Goal: Task Accomplishment & Management: Complete application form

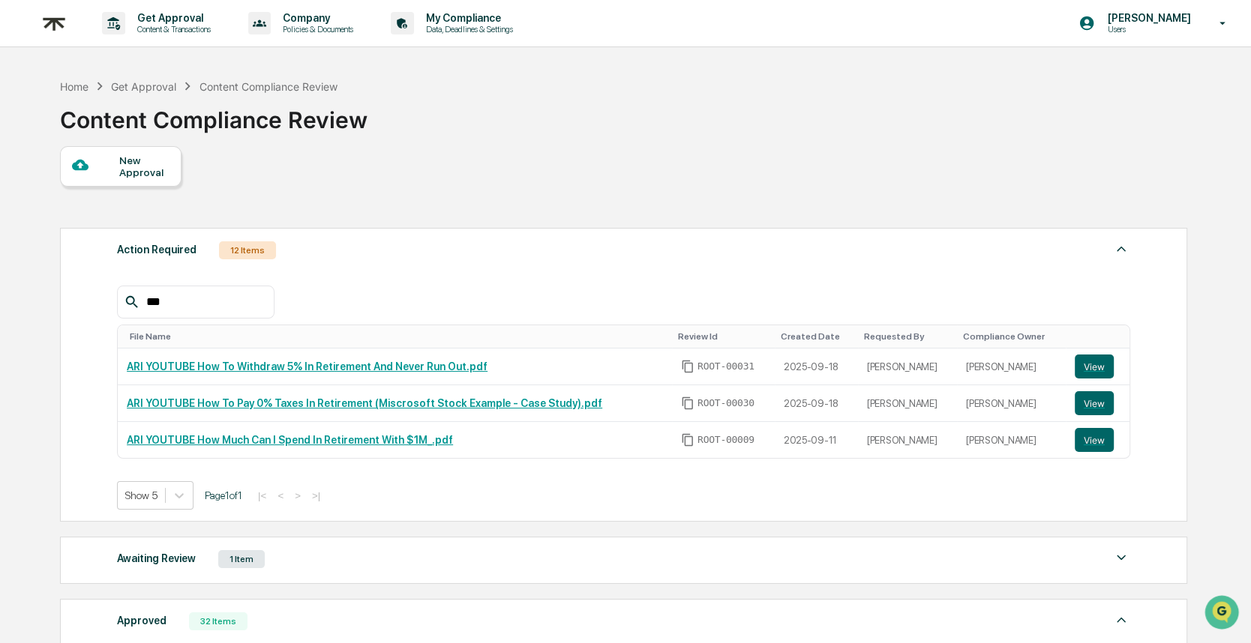
click at [127, 166] on div "New Approval" at bounding box center [144, 166] width 50 height 24
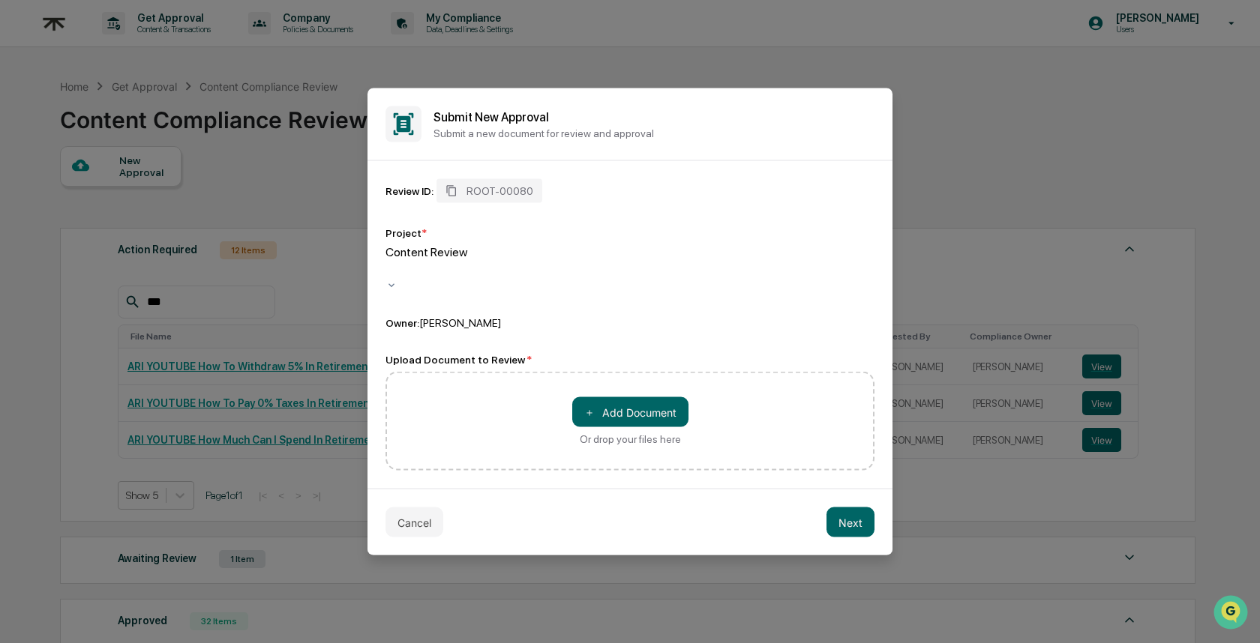
click at [389, 266] on div at bounding box center [388, 269] width 2 height 17
click at [610, 406] on button "＋ Add Document" at bounding box center [630, 412] width 116 height 30
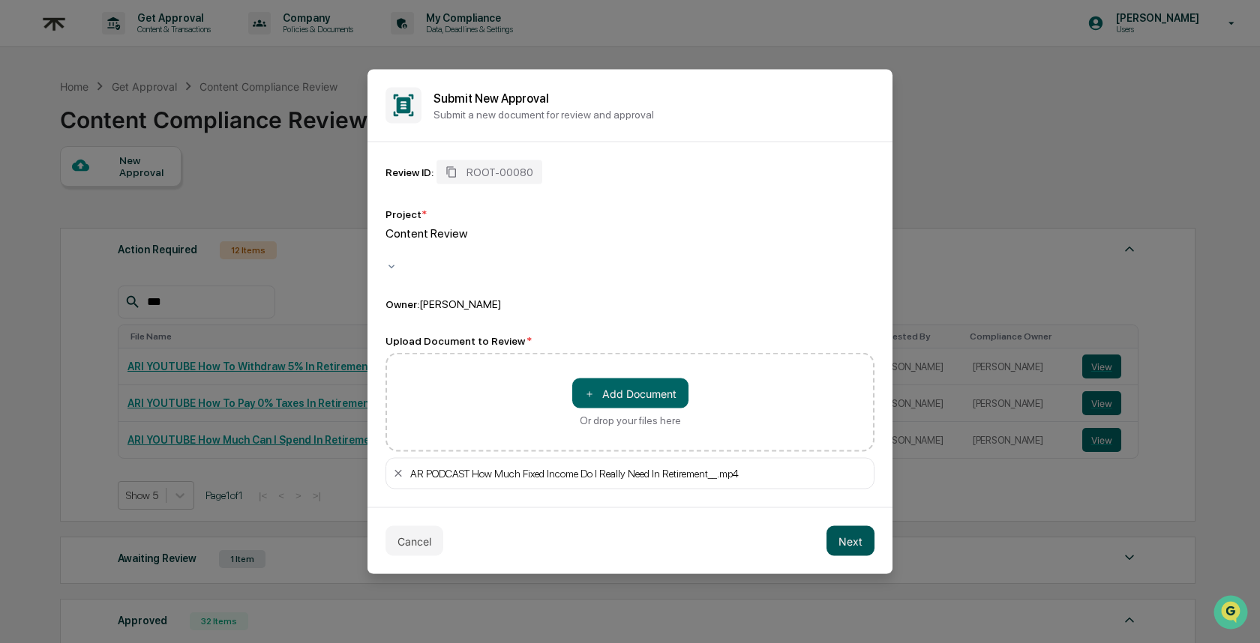
click at [838, 529] on button "Next" at bounding box center [850, 541] width 48 height 30
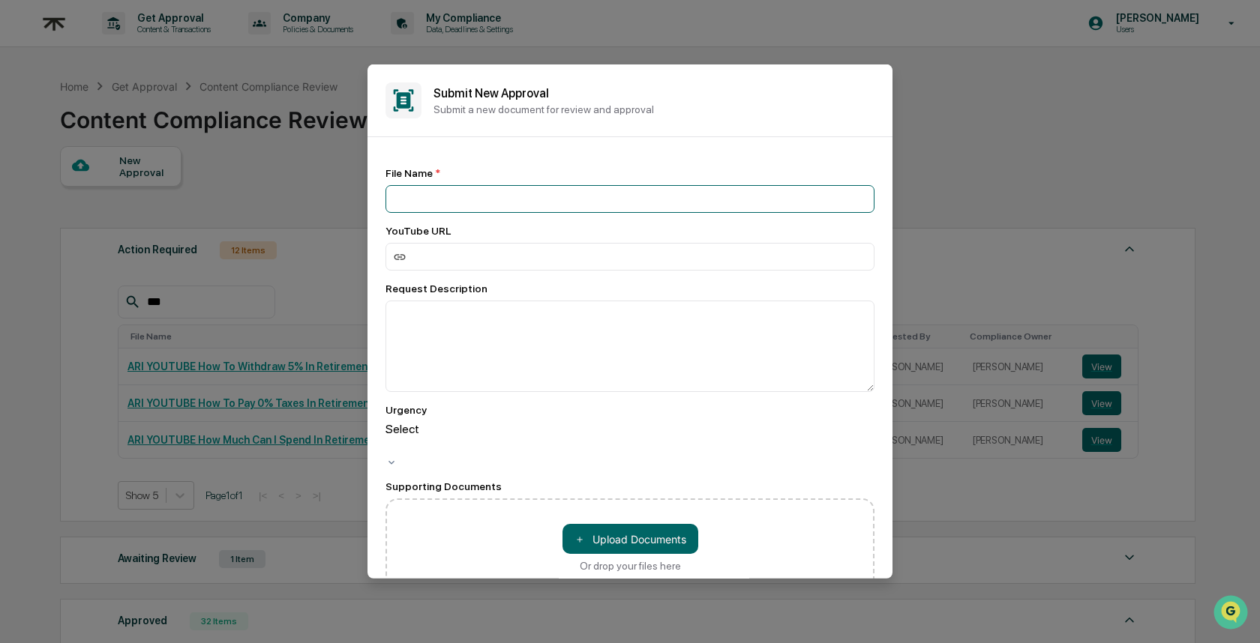
click at [425, 200] on input at bounding box center [629, 199] width 489 height 28
paste input "**********"
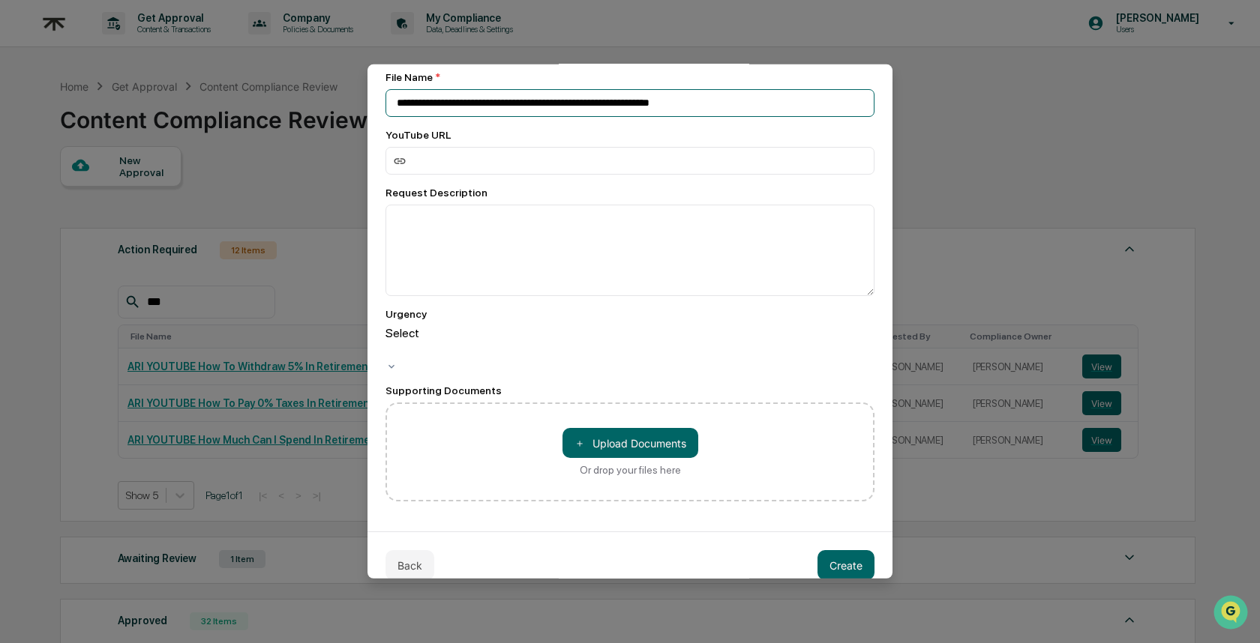
type input "**********"
click at [830, 550] on button "Create" at bounding box center [845, 565] width 57 height 30
click at [402, 550] on button "Back" at bounding box center [409, 565] width 49 height 30
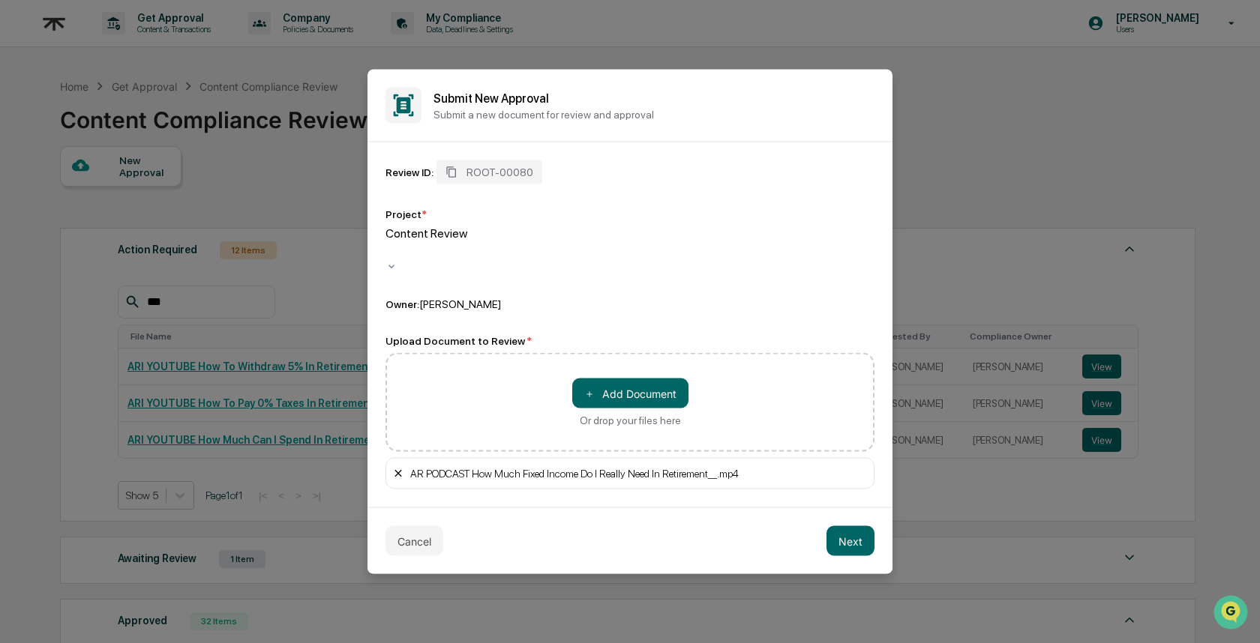
click at [398, 470] on icon at bounding box center [397, 473] width 7 height 7
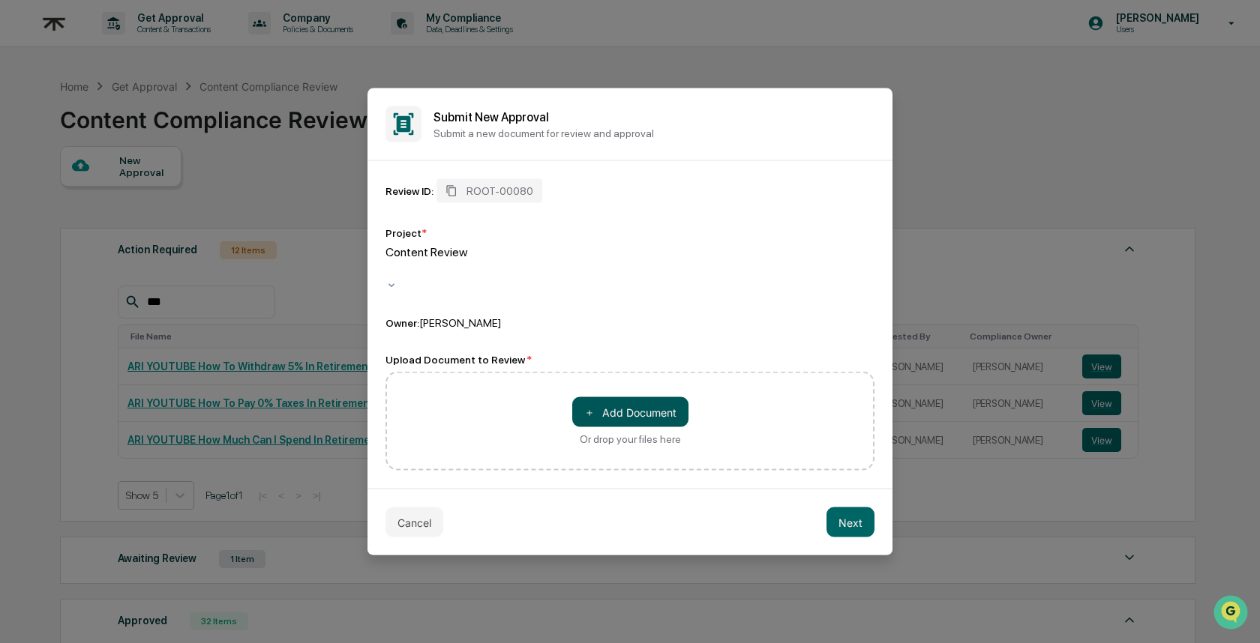
click at [636, 397] on button "＋ Add Document" at bounding box center [630, 412] width 116 height 30
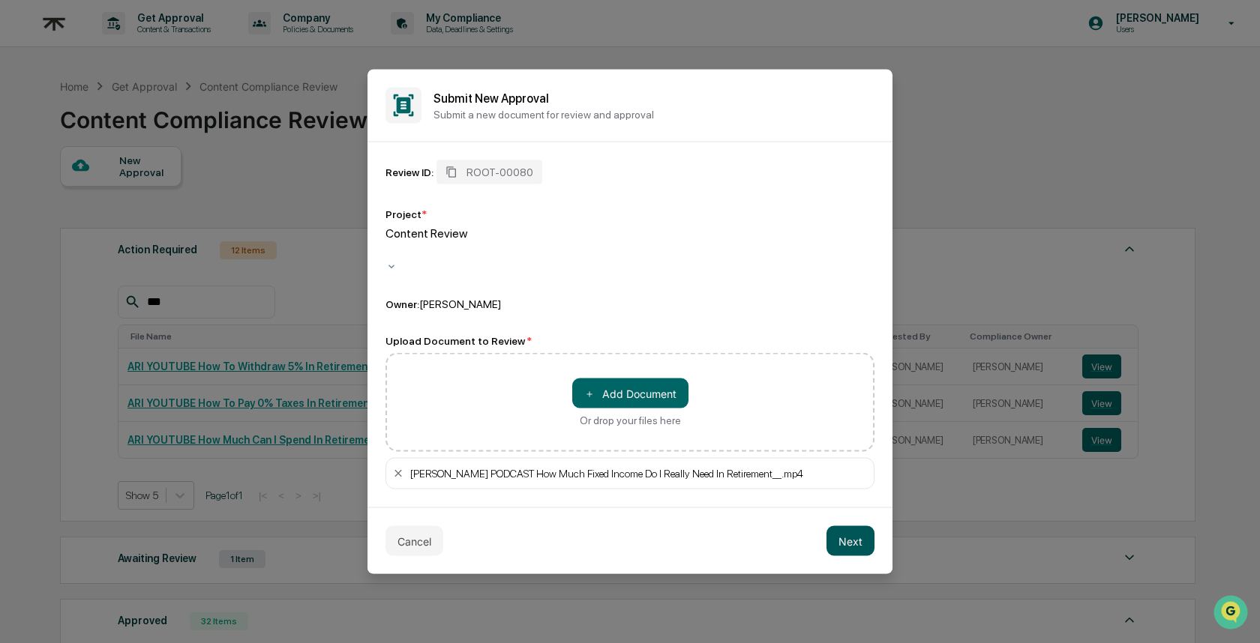
click at [854, 532] on button "Next" at bounding box center [850, 541] width 48 height 30
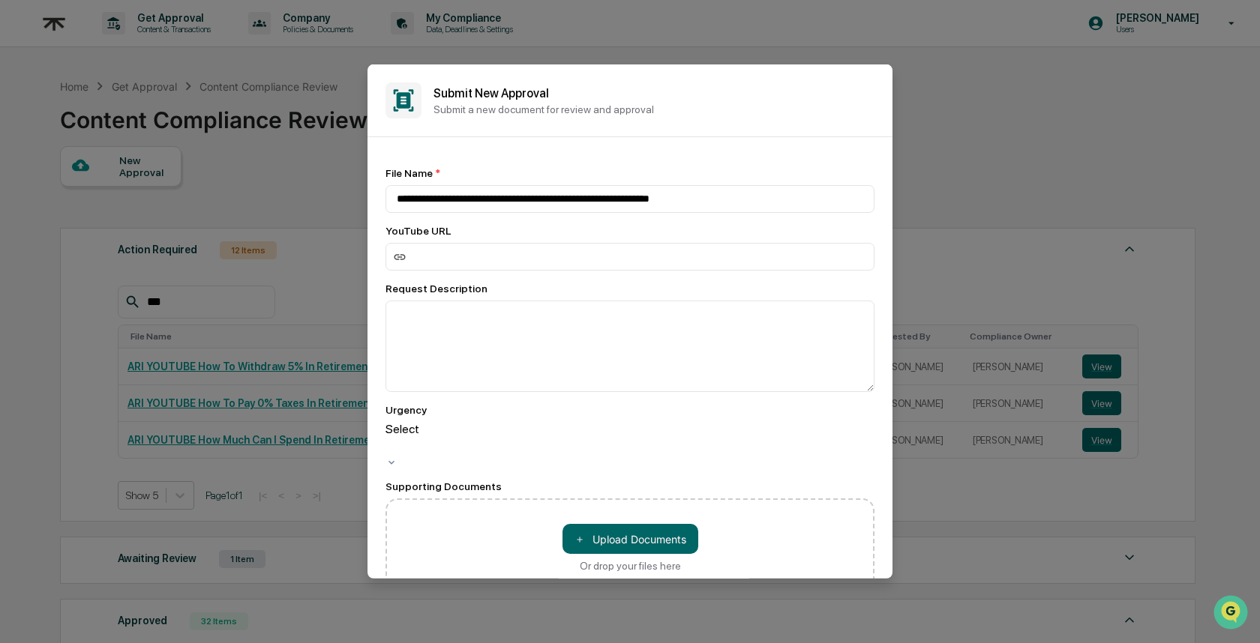
scroll to position [96, 0]
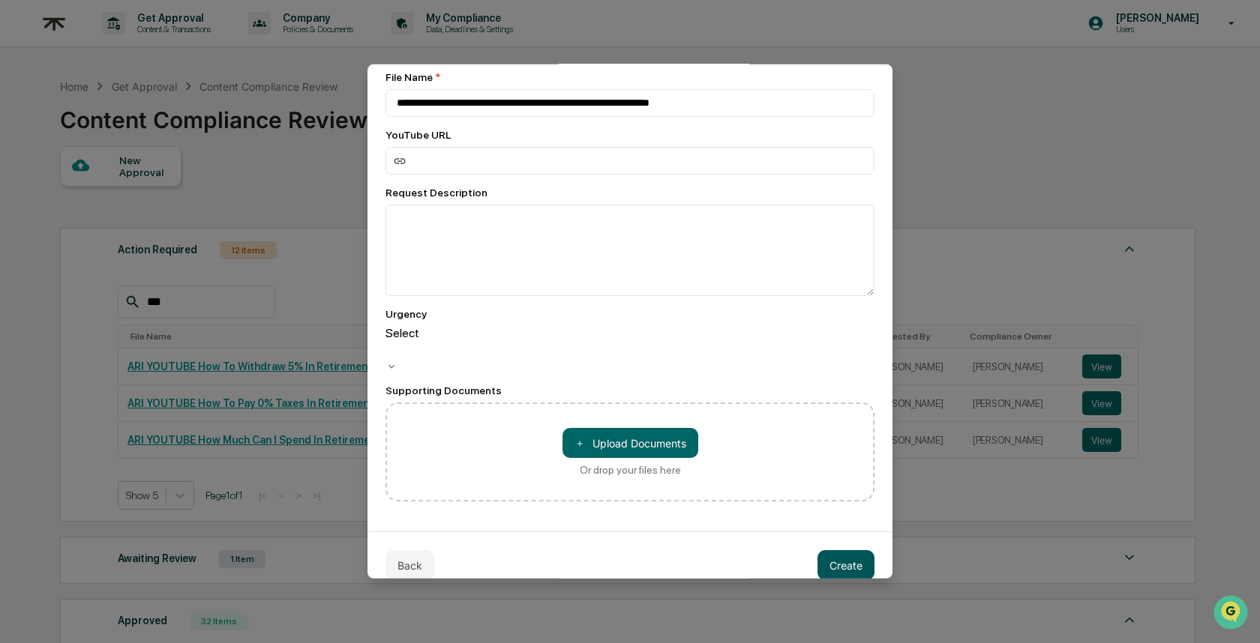
click at [841, 550] on button "Create" at bounding box center [845, 565] width 57 height 30
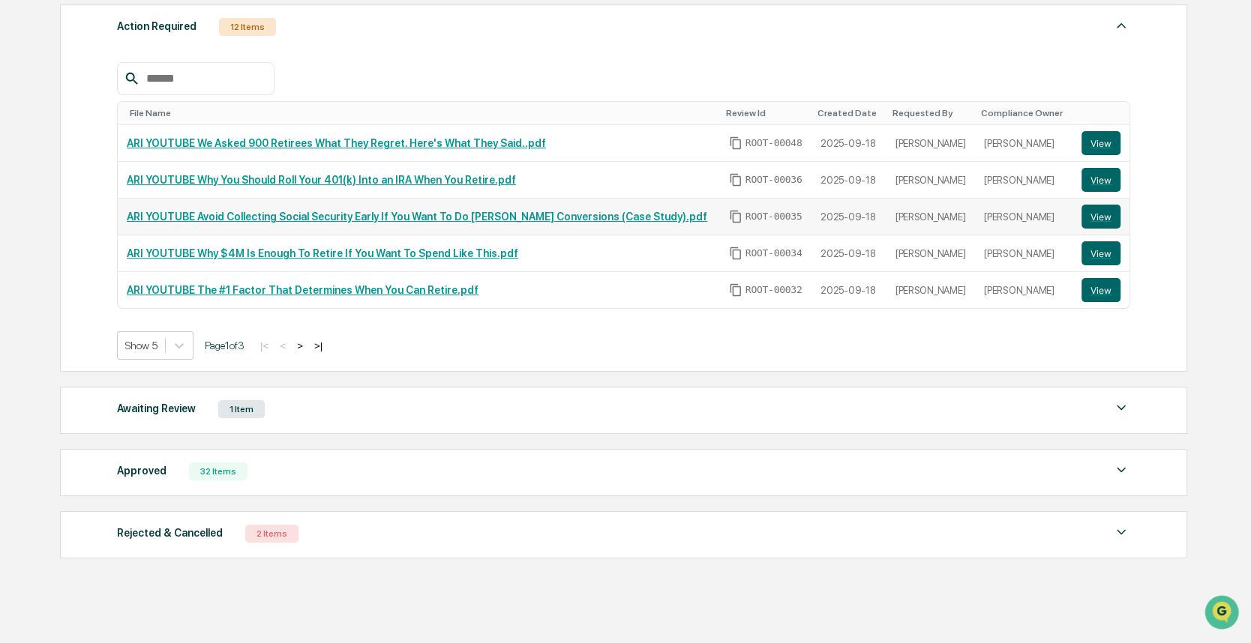
scroll to position [238, 0]
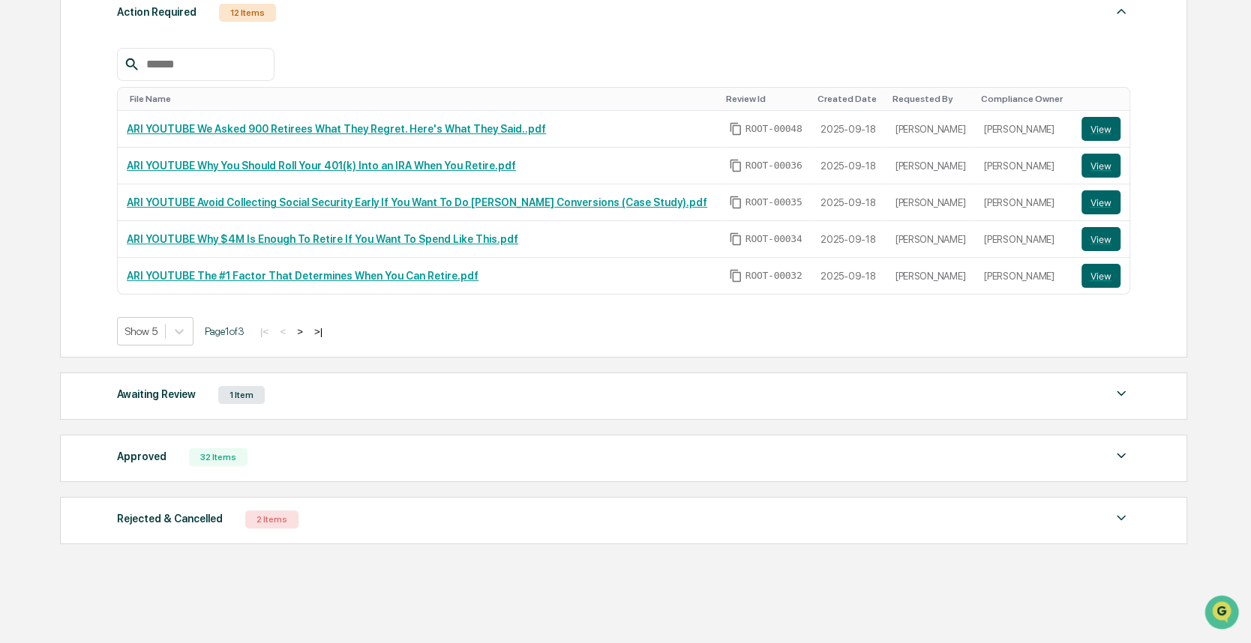
click at [328, 385] on div "Awaiting Review 1 Item" at bounding box center [623, 395] width 1013 height 21
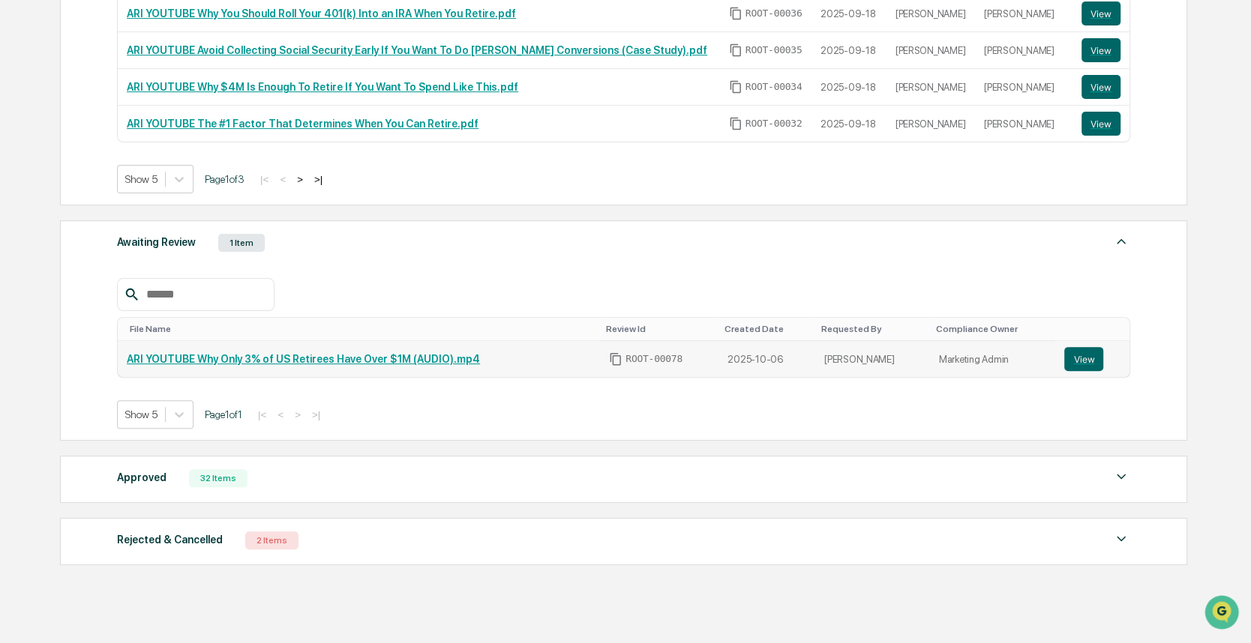
scroll to position [425, 0]
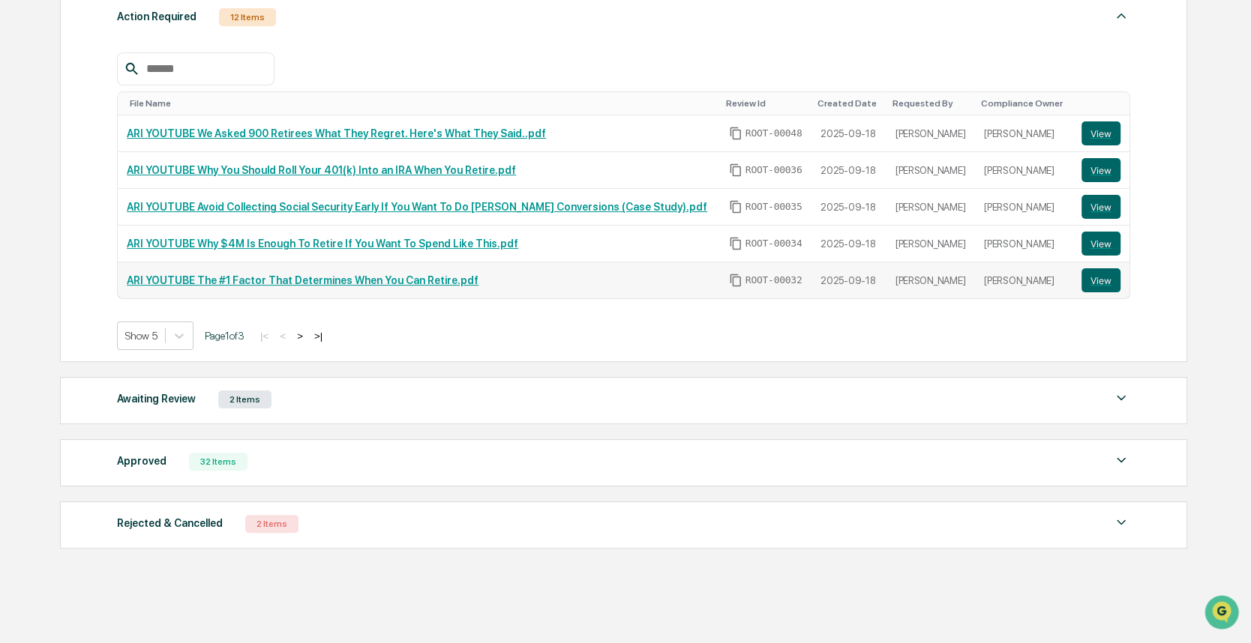
scroll to position [128, 0]
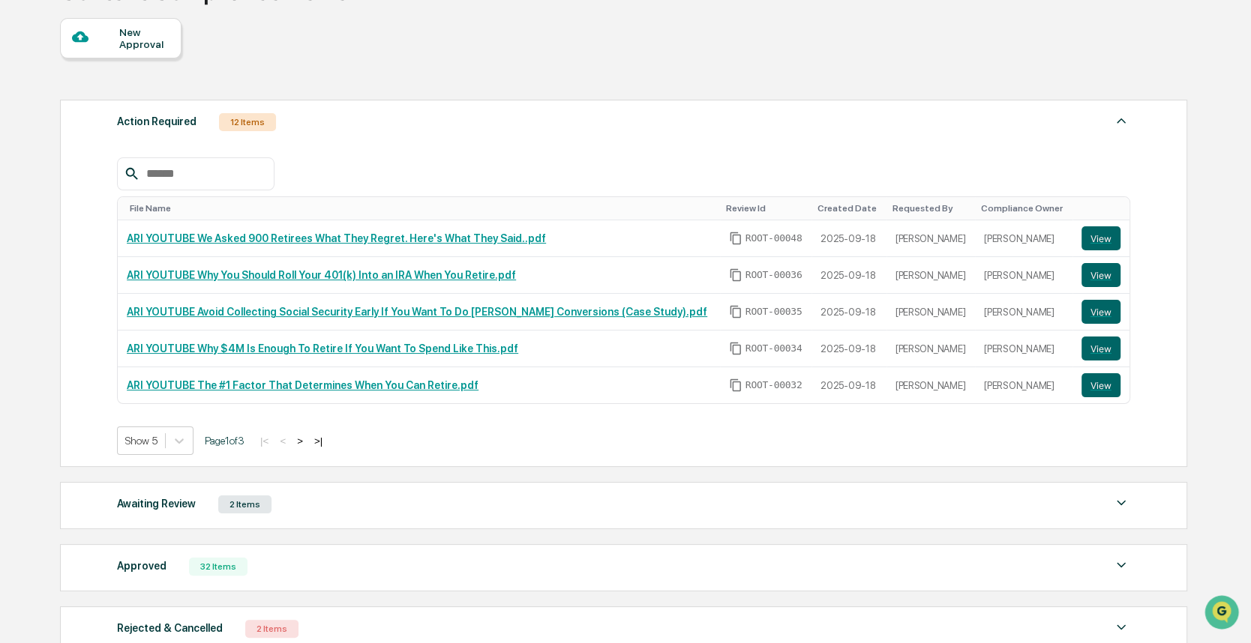
click at [402, 503] on div "Awaiting Review 2 Items" at bounding box center [623, 504] width 1013 height 21
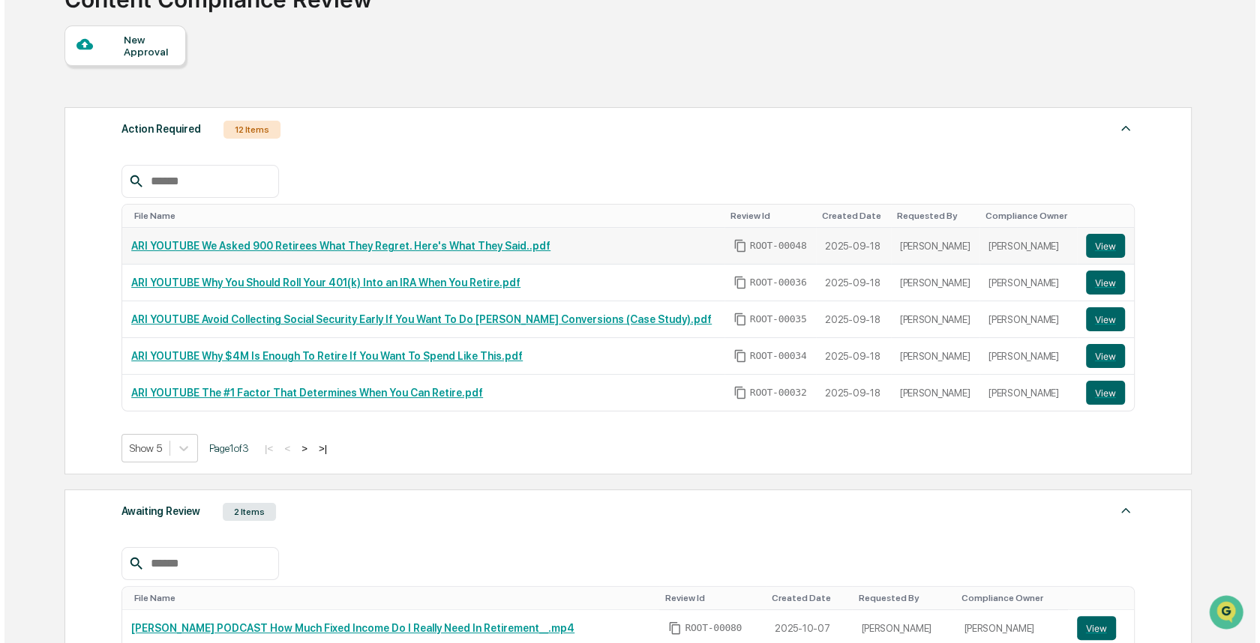
scroll to position [0, 0]
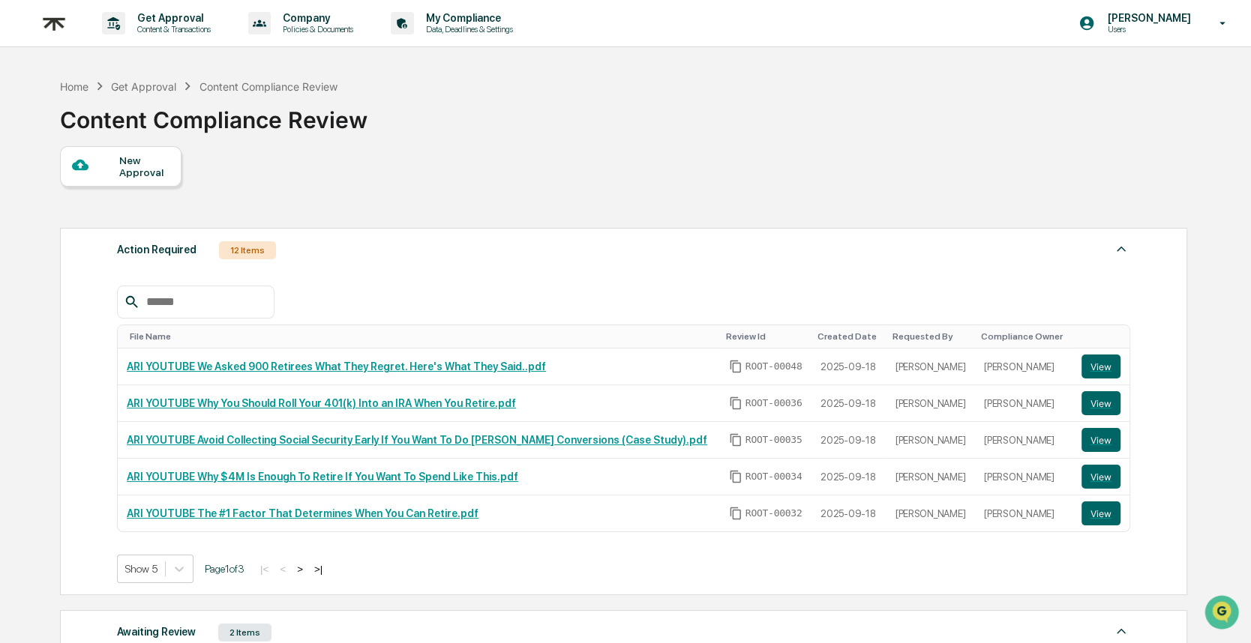
click at [123, 175] on div "New Approval" at bounding box center [144, 166] width 50 height 24
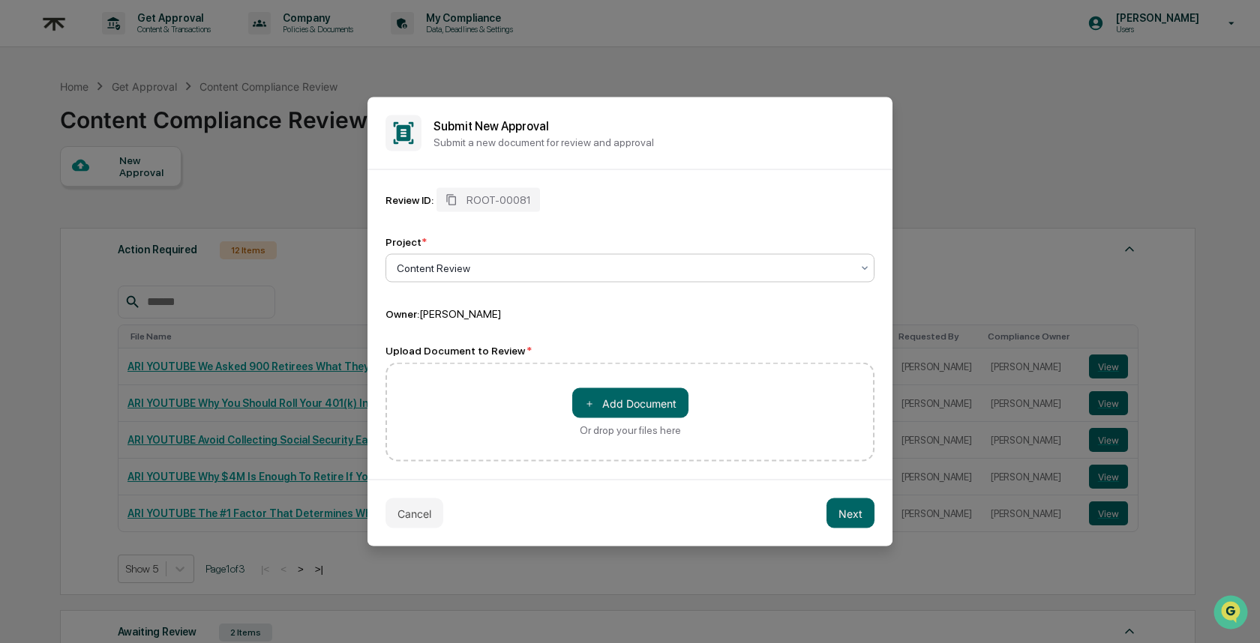
click at [478, 266] on div at bounding box center [624, 268] width 454 height 15
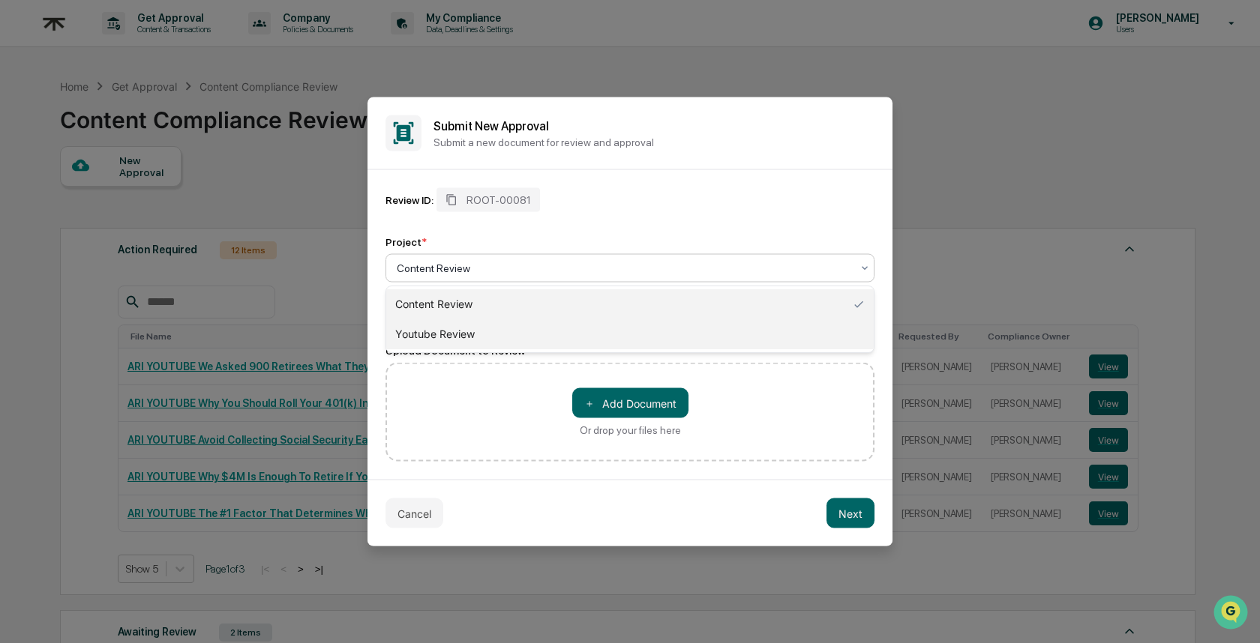
click at [498, 333] on div "Youtube Review" at bounding box center [629, 334] width 487 height 30
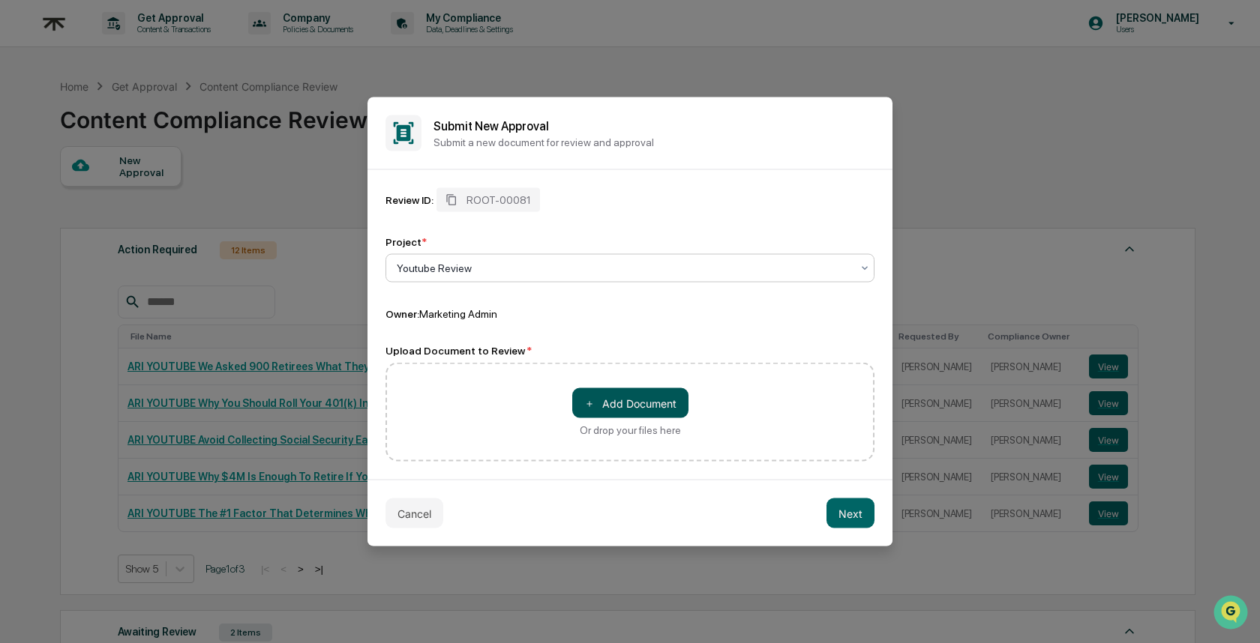
click at [585, 403] on span "＋" at bounding box center [589, 403] width 10 height 14
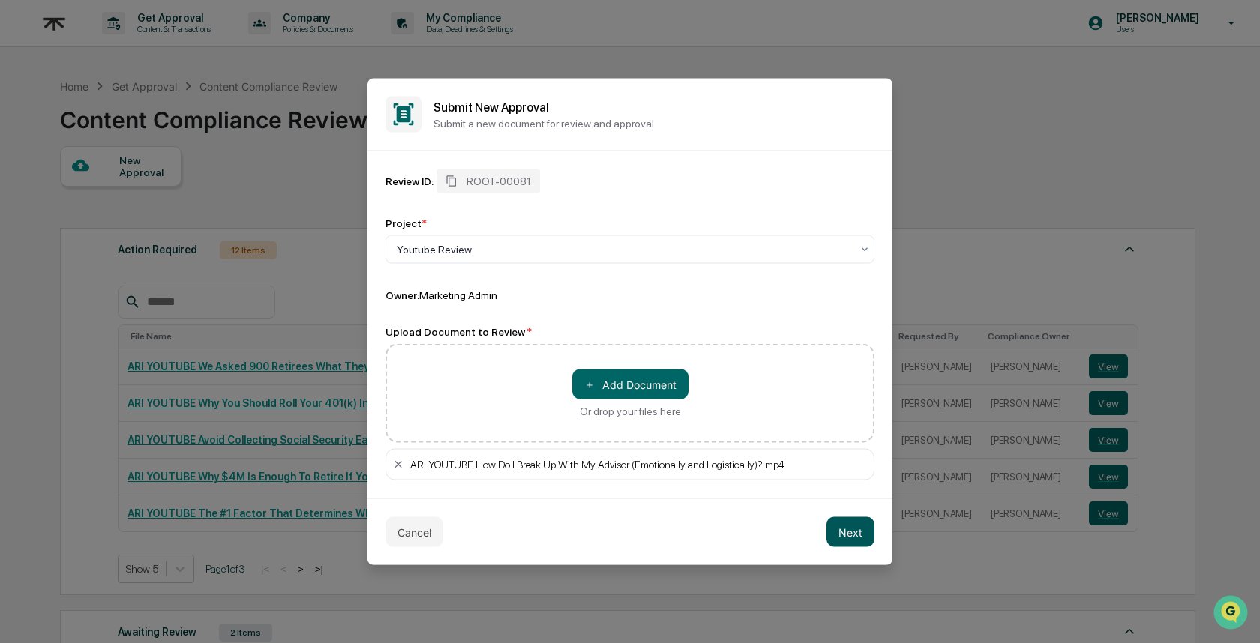
click at [859, 526] on button "Next" at bounding box center [850, 532] width 48 height 30
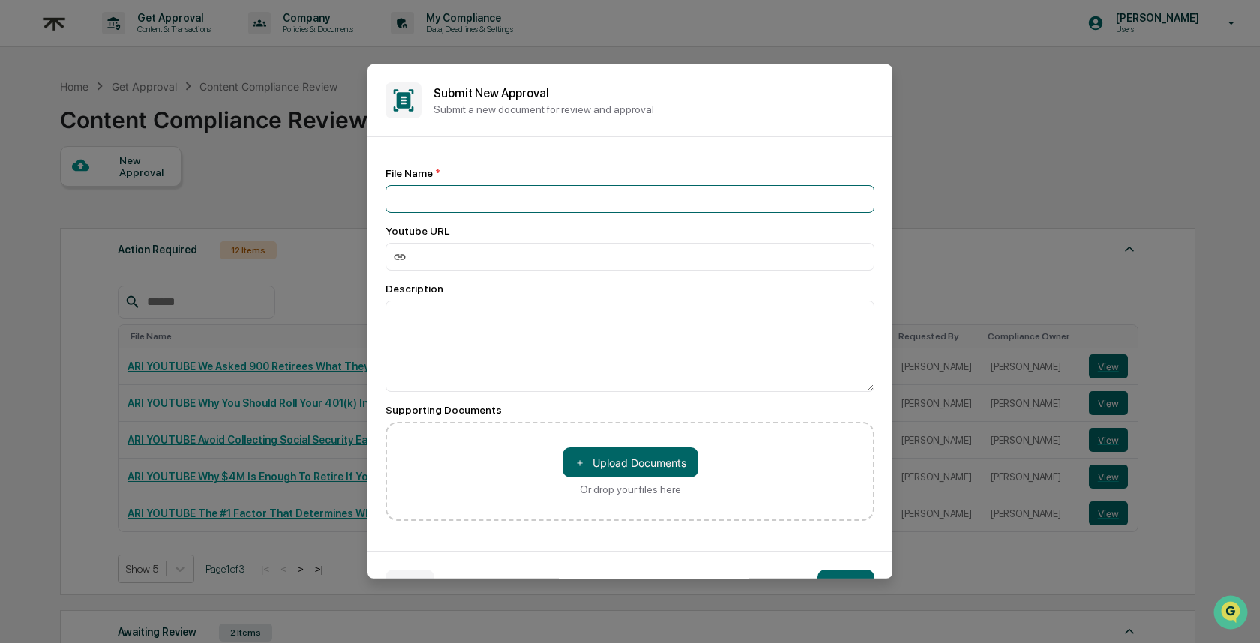
click at [520, 197] on input at bounding box center [629, 199] width 489 height 28
paste input "**********"
click at [395, 200] on input "**********" at bounding box center [629, 199] width 489 height 28
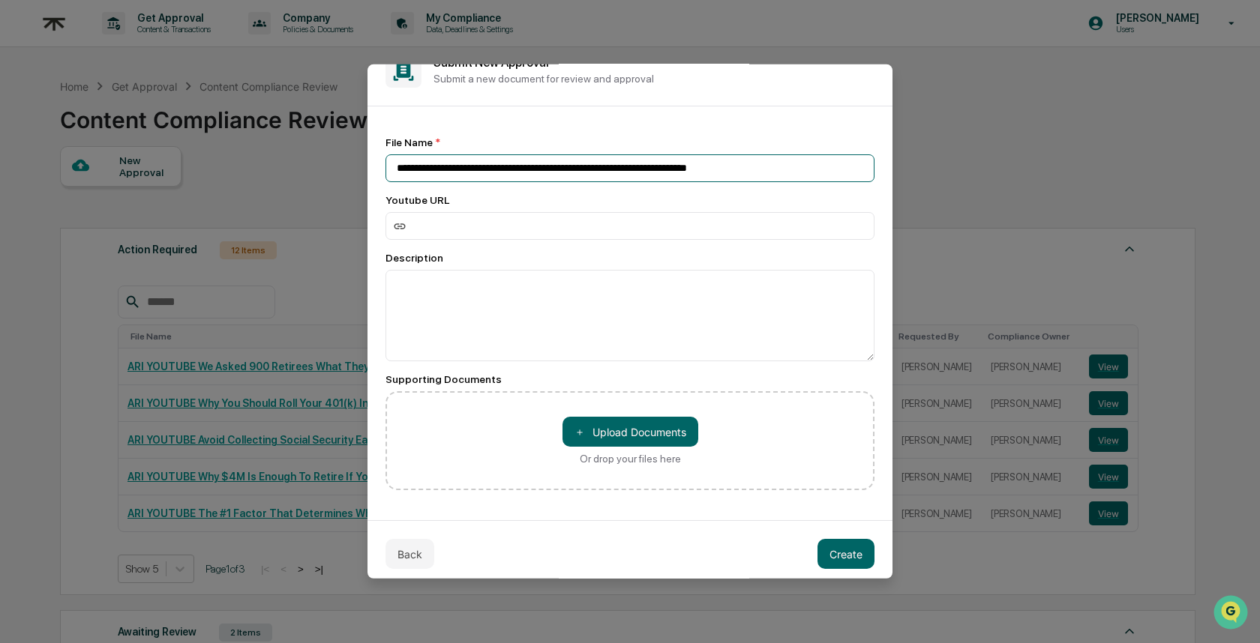
scroll to position [37, 0]
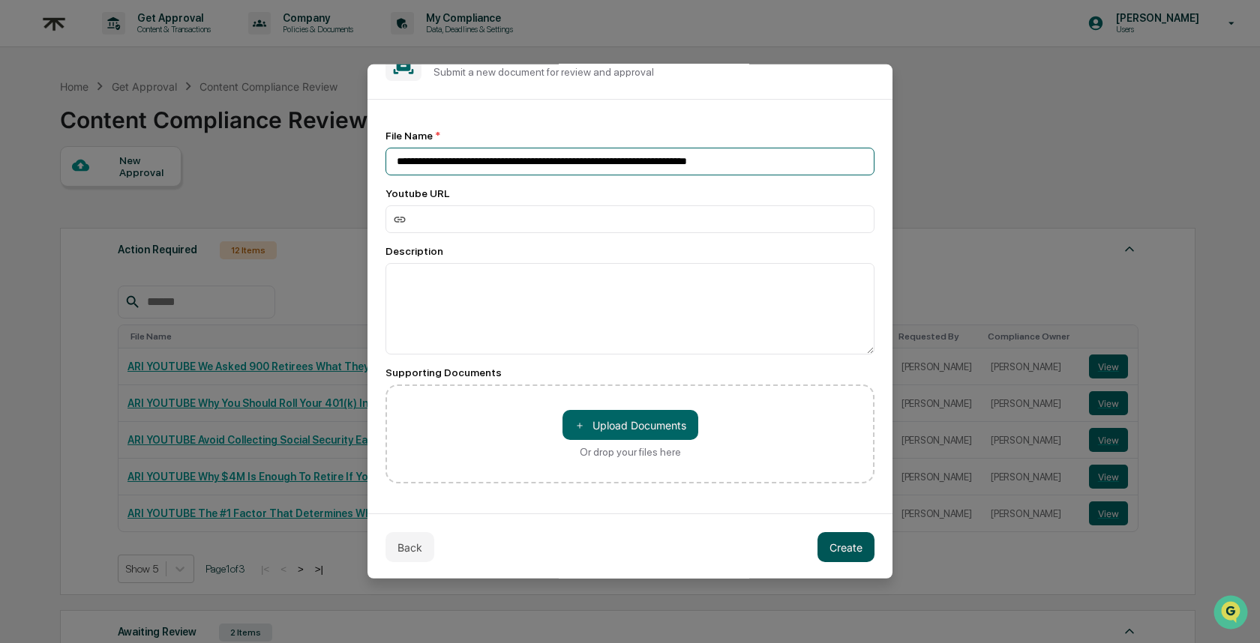
type input "**********"
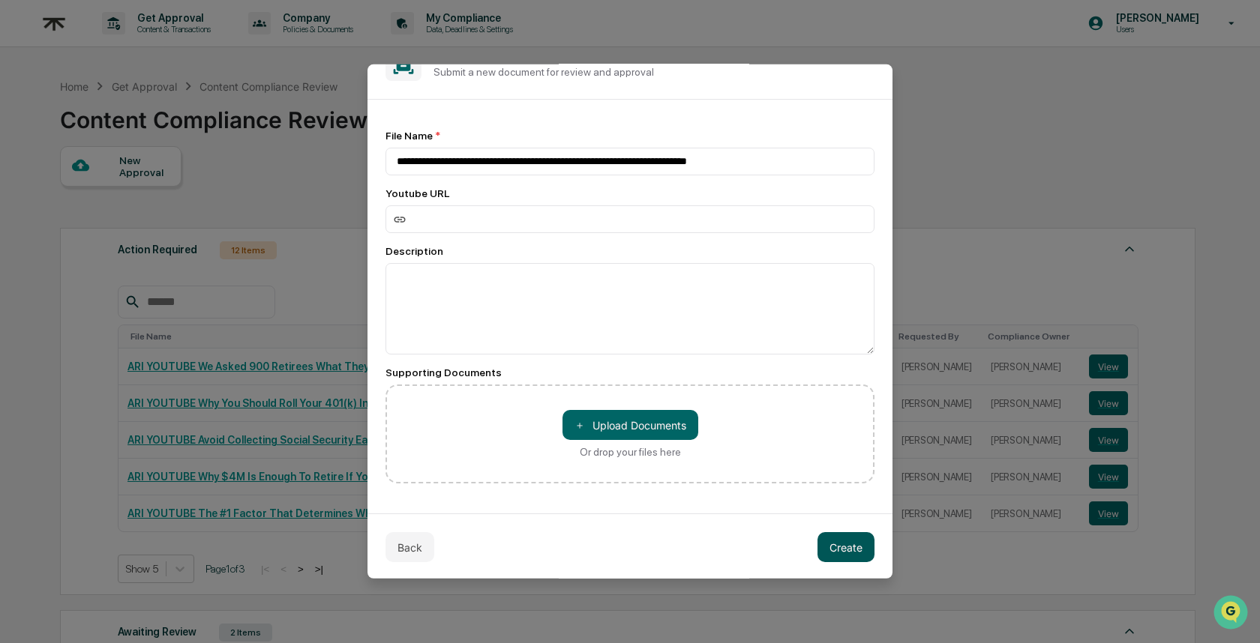
click at [838, 545] on button "Create" at bounding box center [845, 547] width 57 height 30
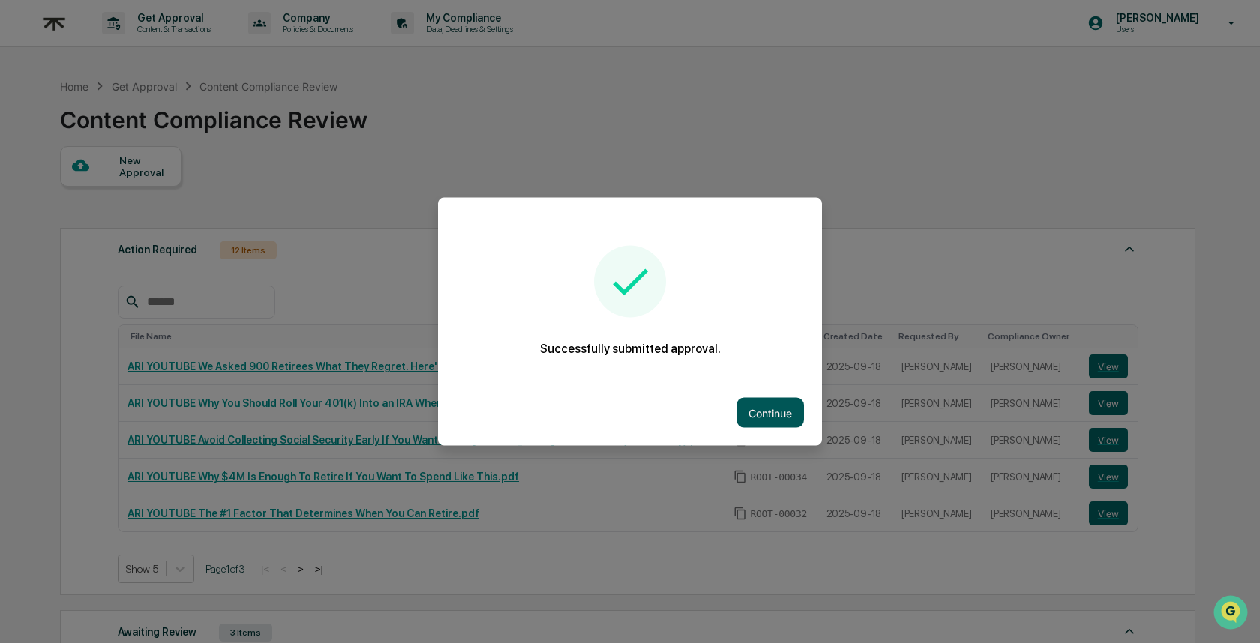
click at [777, 409] on button "Continue" at bounding box center [769, 413] width 67 height 30
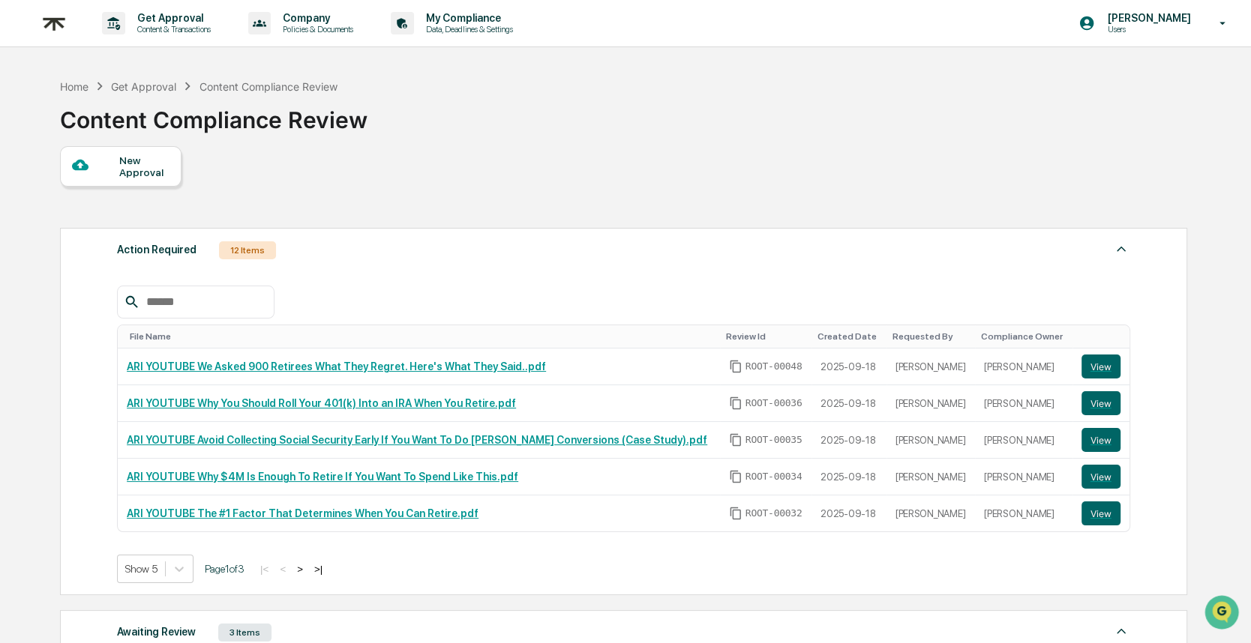
click at [149, 178] on div "New Approval" at bounding box center [120, 166] width 121 height 40
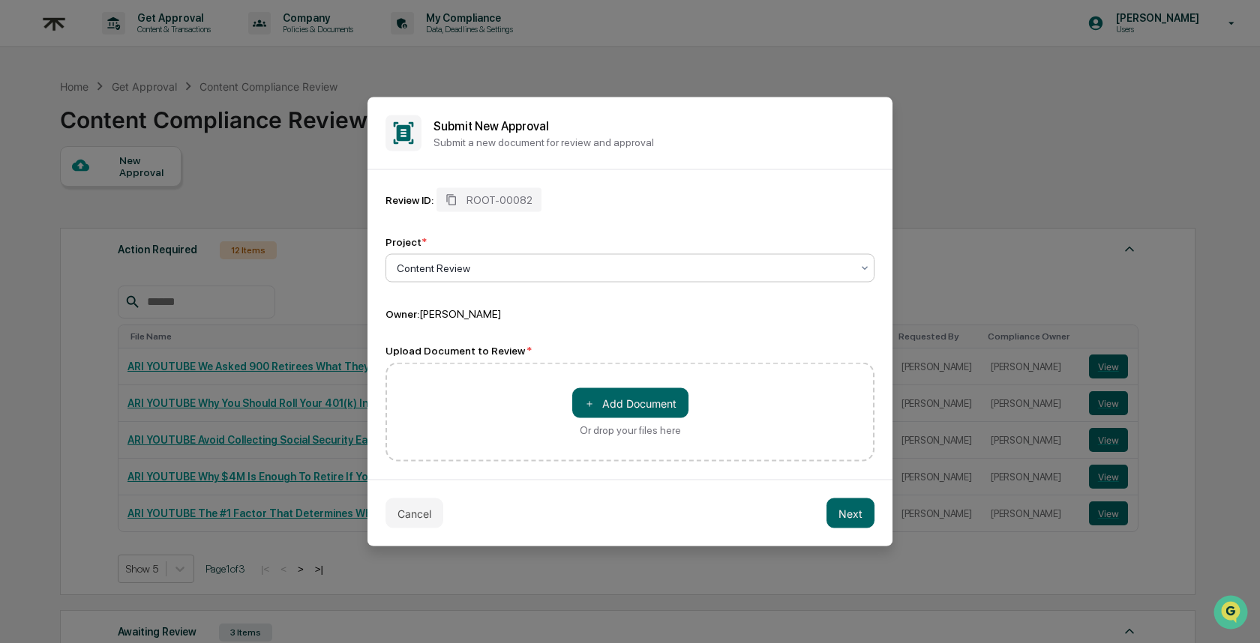
click at [598, 265] on div at bounding box center [624, 268] width 454 height 15
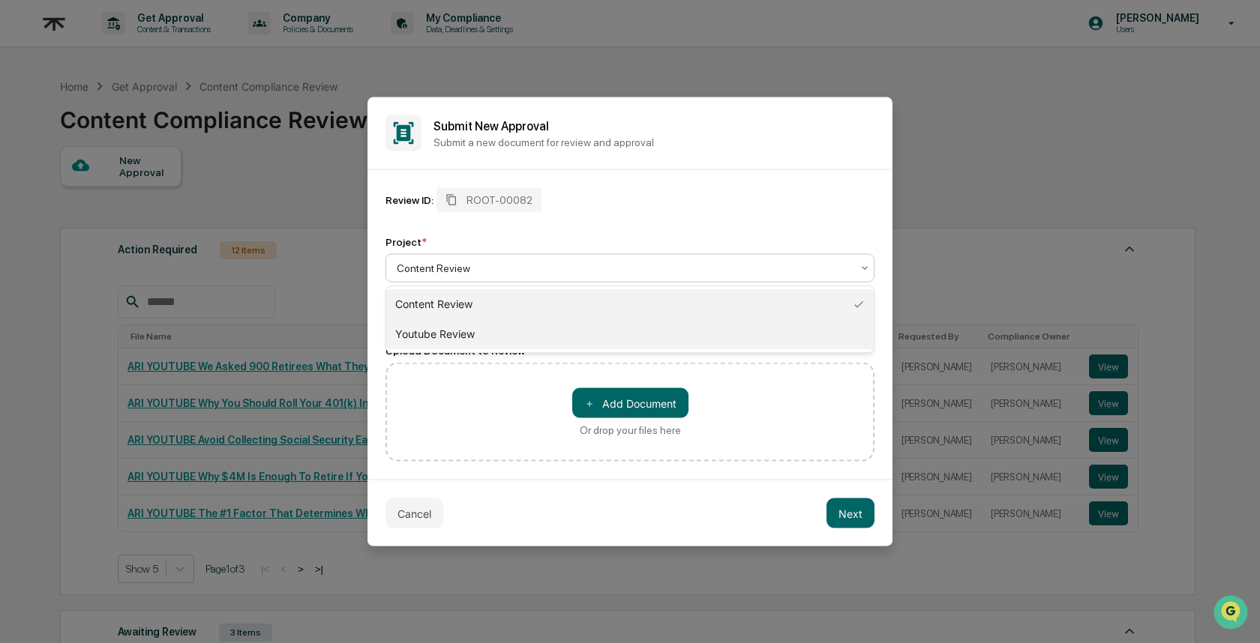
click at [620, 326] on div "Youtube Review" at bounding box center [629, 334] width 487 height 30
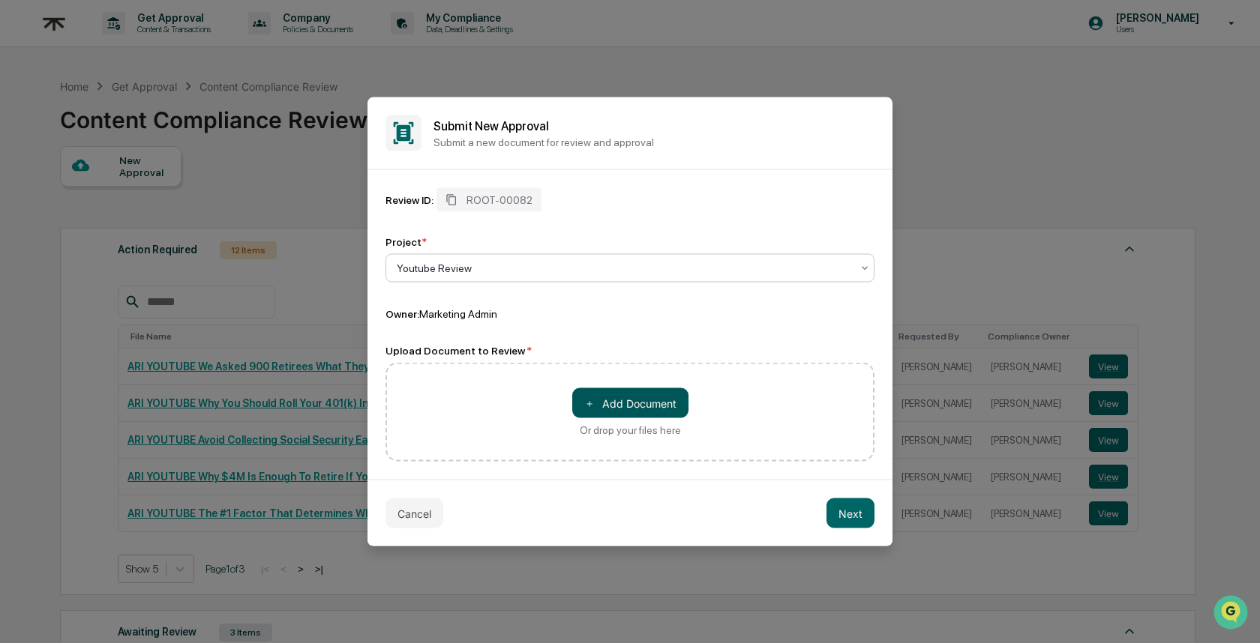
click at [673, 412] on button "＋ Add Document" at bounding box center [630, 403] width 116 height 30
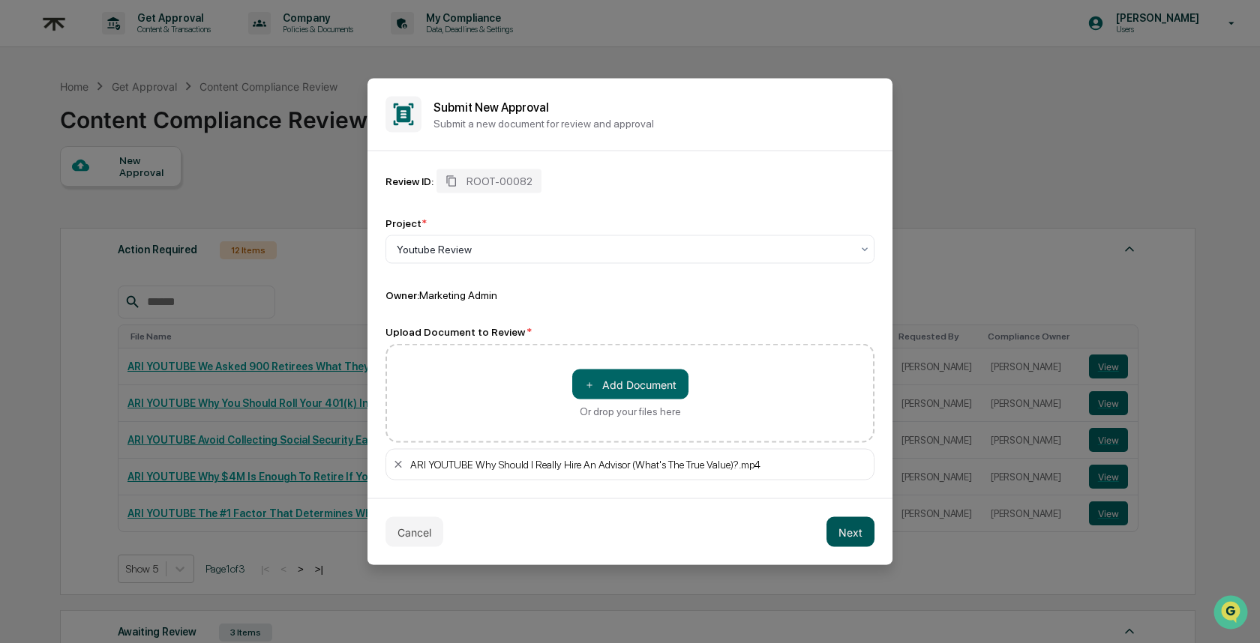
click at [847, 520] on button "Next" at bounding box center [850, 532] width 48 height 30
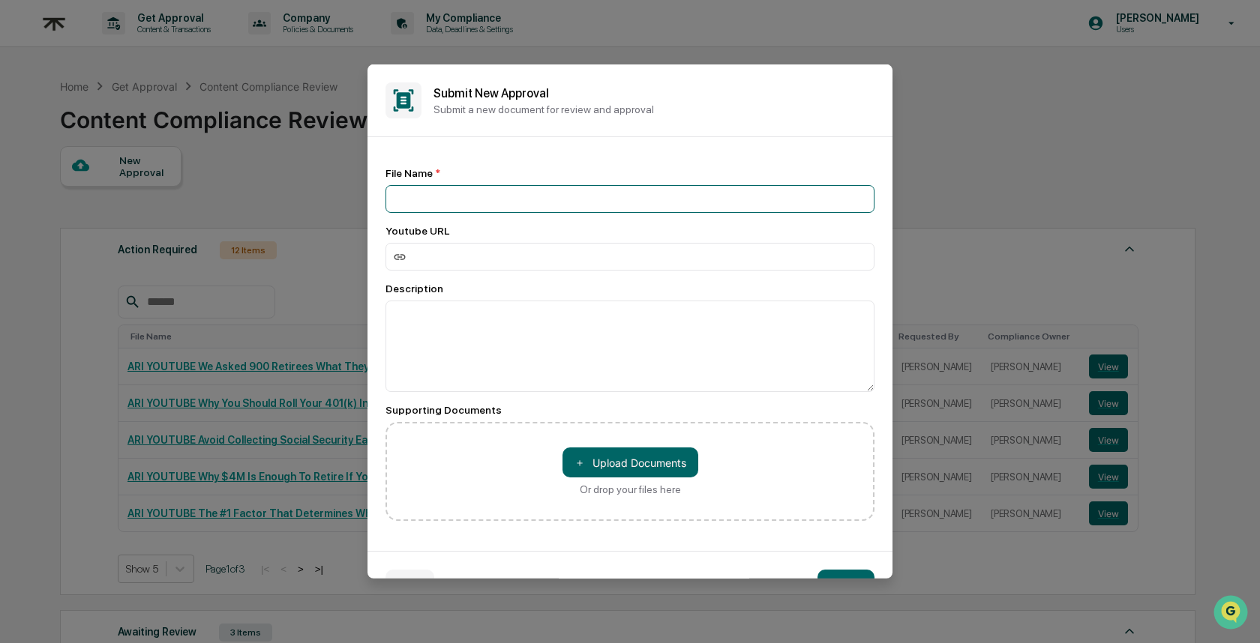
click at [458, 202] on input at bounding box center [629, 199] width 489 height 28
paste input "**********"
click at [397, 196] on input "**********" at bounding box center [629, 199] width 489 height 28
type input "**********"
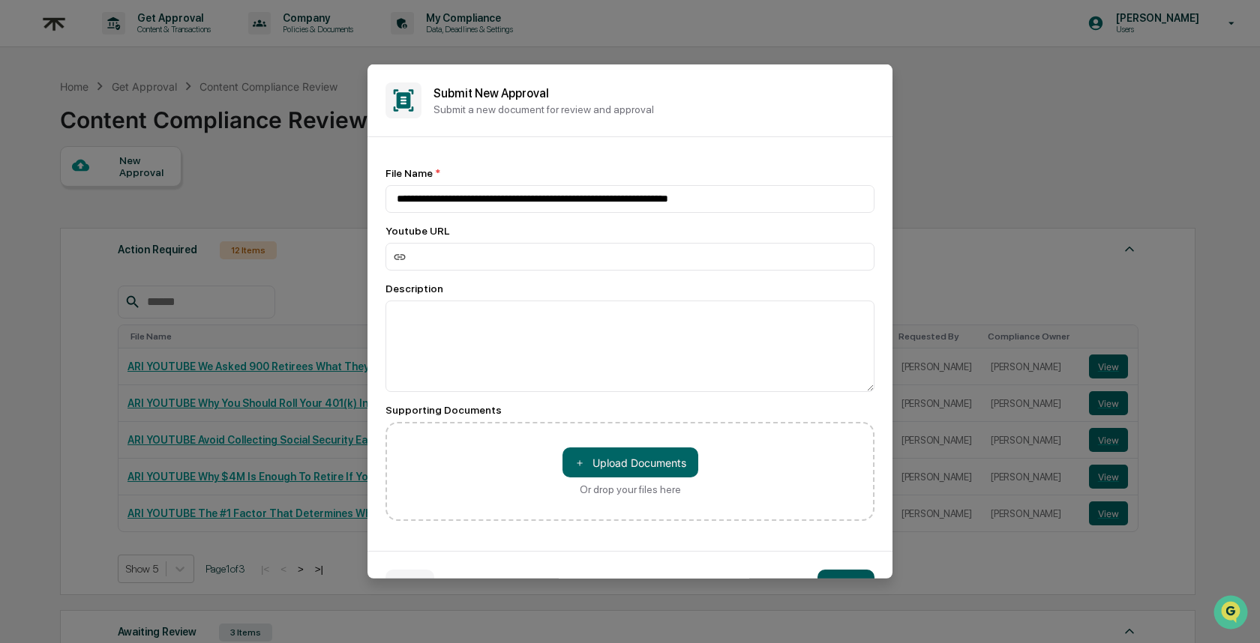
click at [829, 575] on button "Create" at bounding box center [845, 585] width 57 height 30
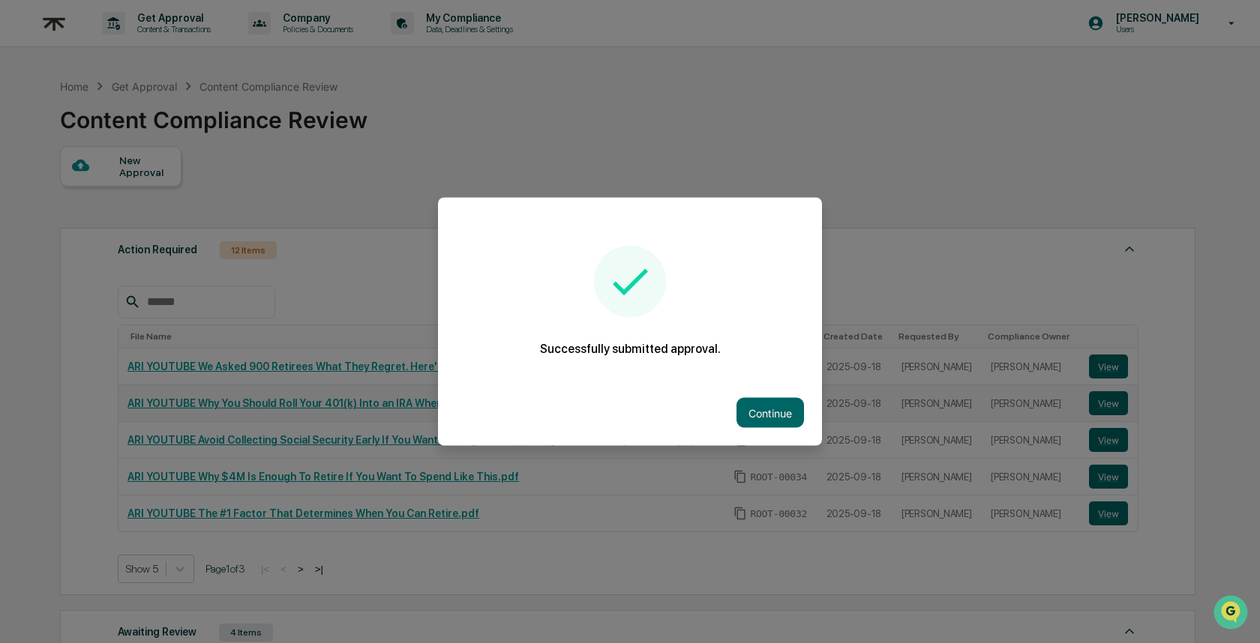
click at [744, 404] on button "Continue" at bounding box center [769, 413] width 67 height 30
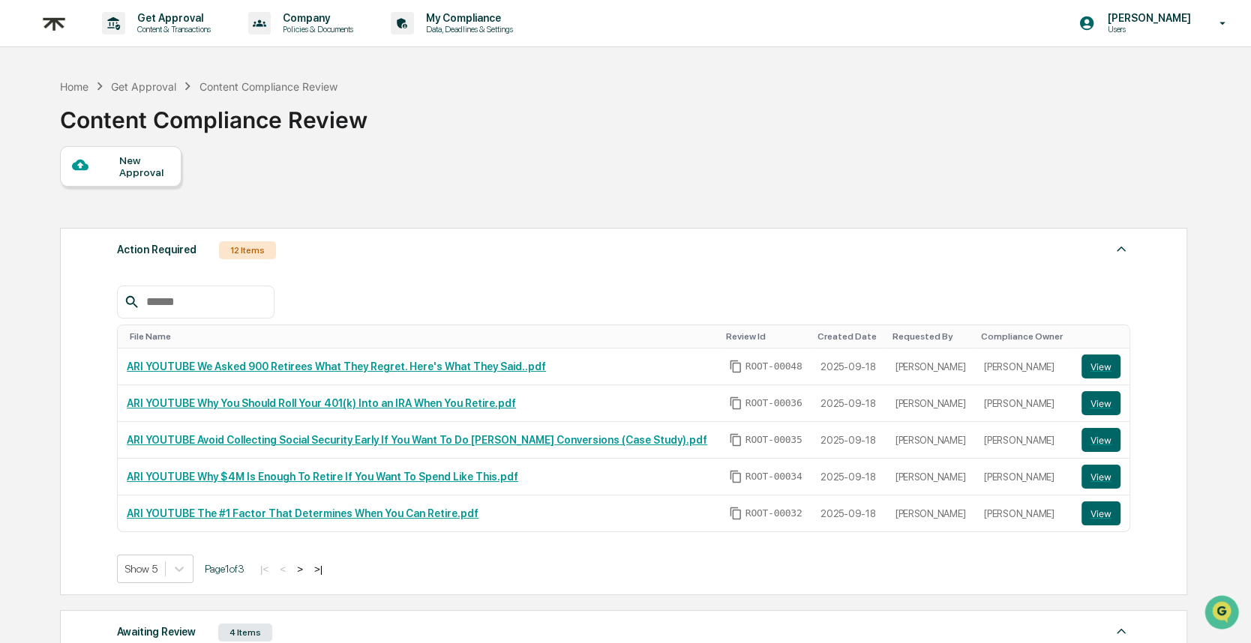
click at [85, 163] on icon at bounding box center [80, 165] width 16 height 11
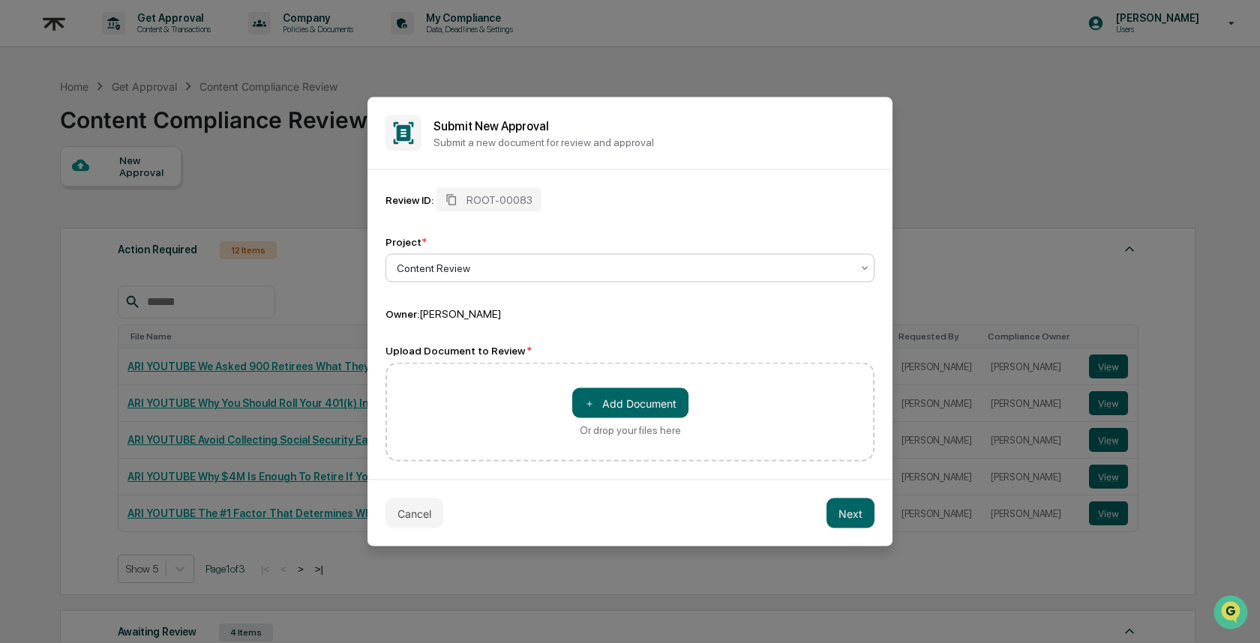
click at [437, 276] on div "Content Review" at bounding box center [623, 268] width 469 height 21
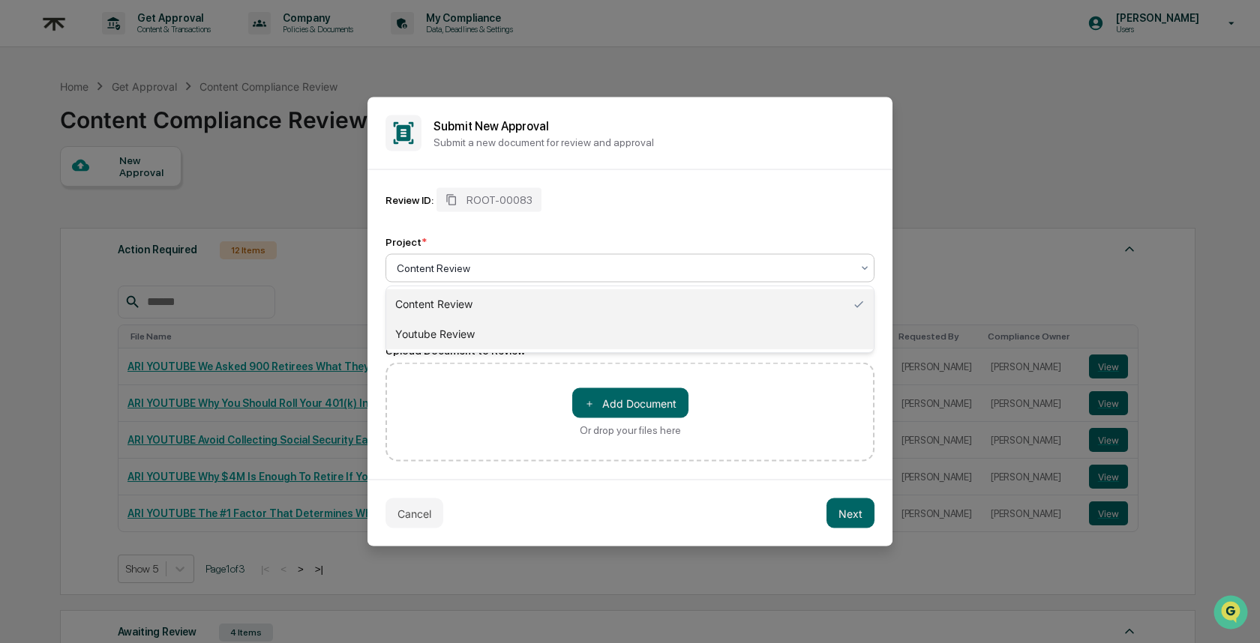
click at [458, 328] on div "Youtube Review" at bounding box center [629, 334] width 487 height 30
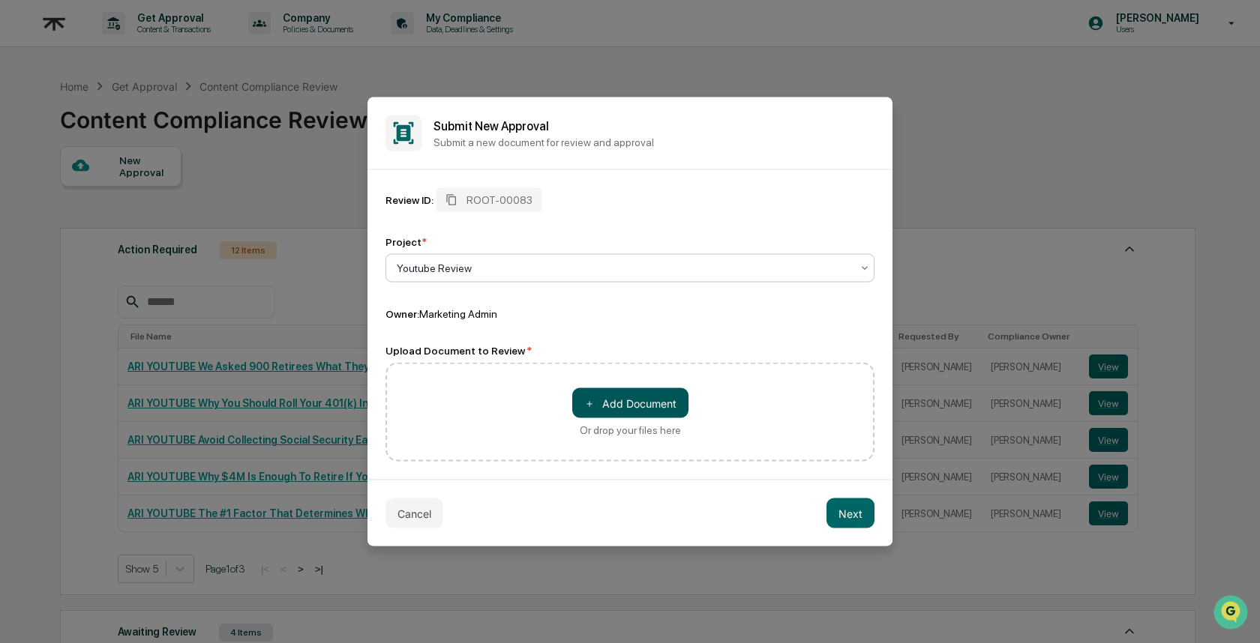
click at [614, 403] on button "＋ Add Document" at bounding box center [630, 403] width 116 height 30
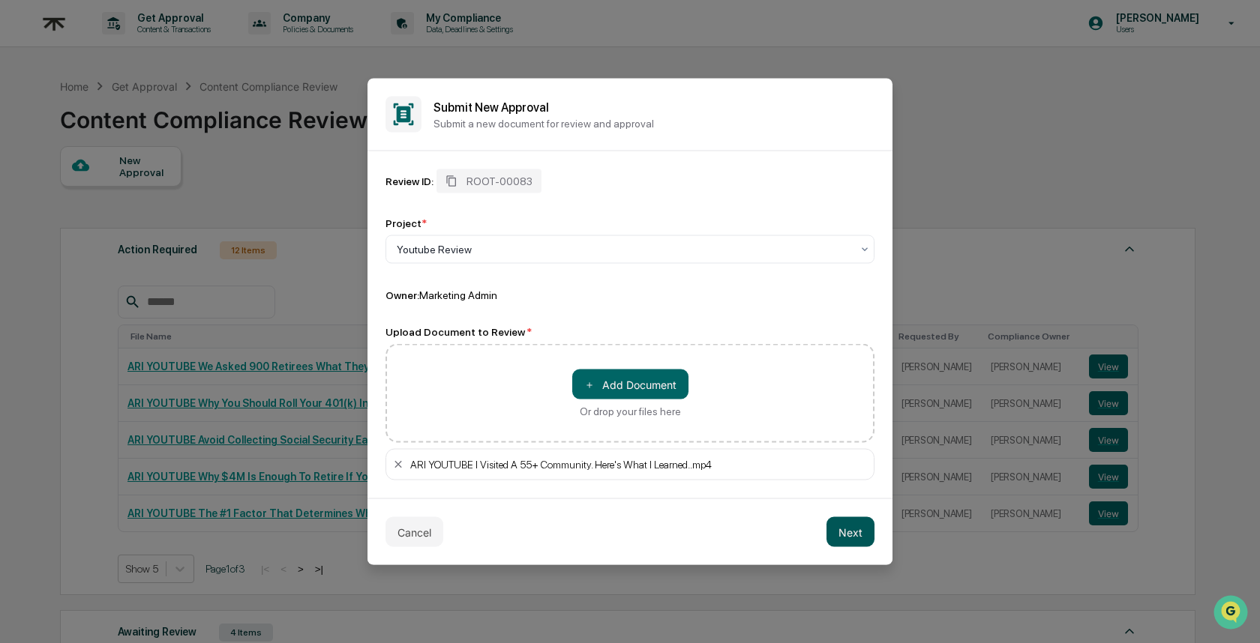
click at [856, 526] on button "Next" at bounding box center [850, 532] width 48 height 30
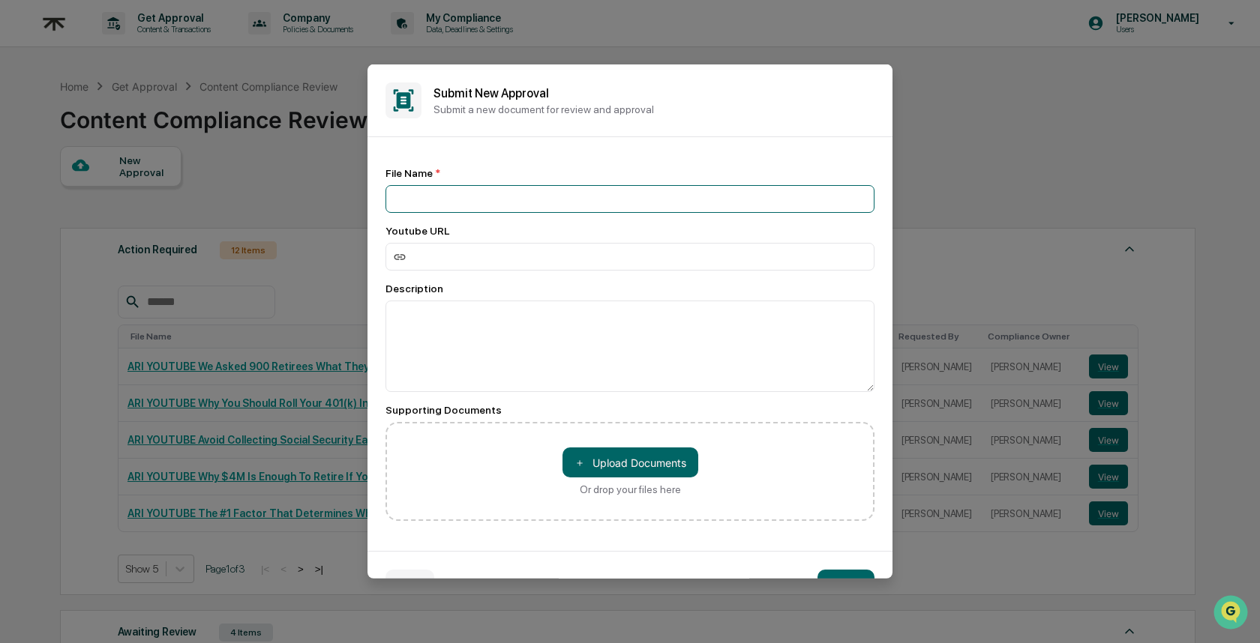
click at [484, 195] on input at bounding box center [629, 199] width 489 height 28
paste input "**********"
click at [385, 199] on input "**********" at bounding box center [629, 199] width 489 height 28
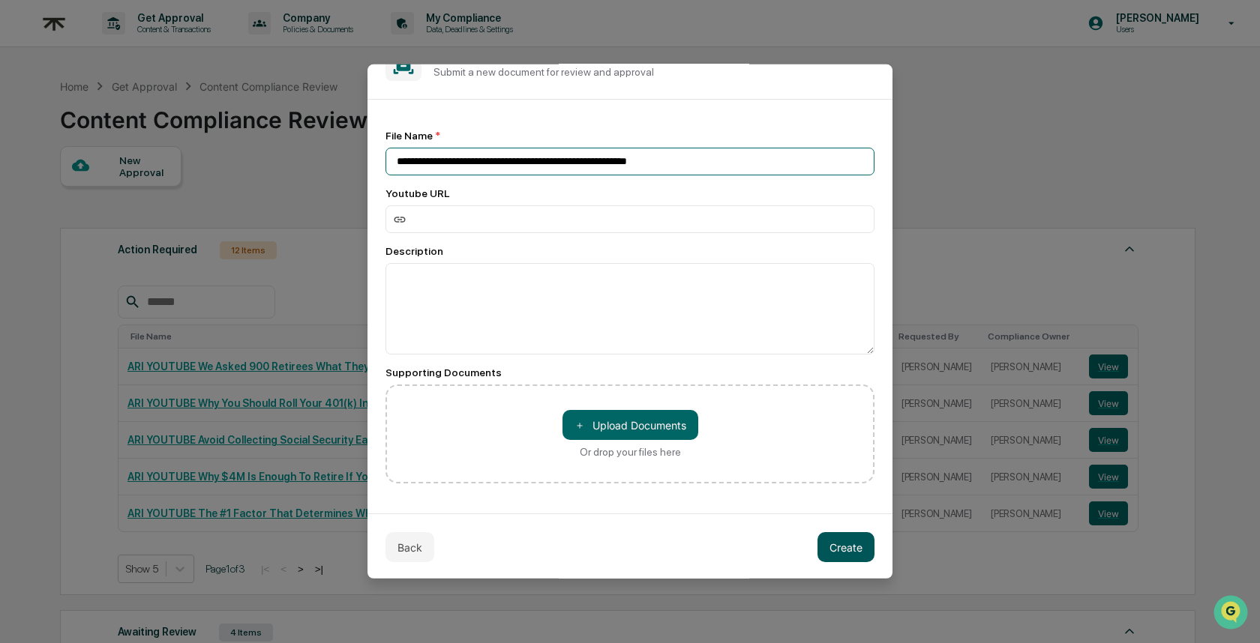
type input "**********"
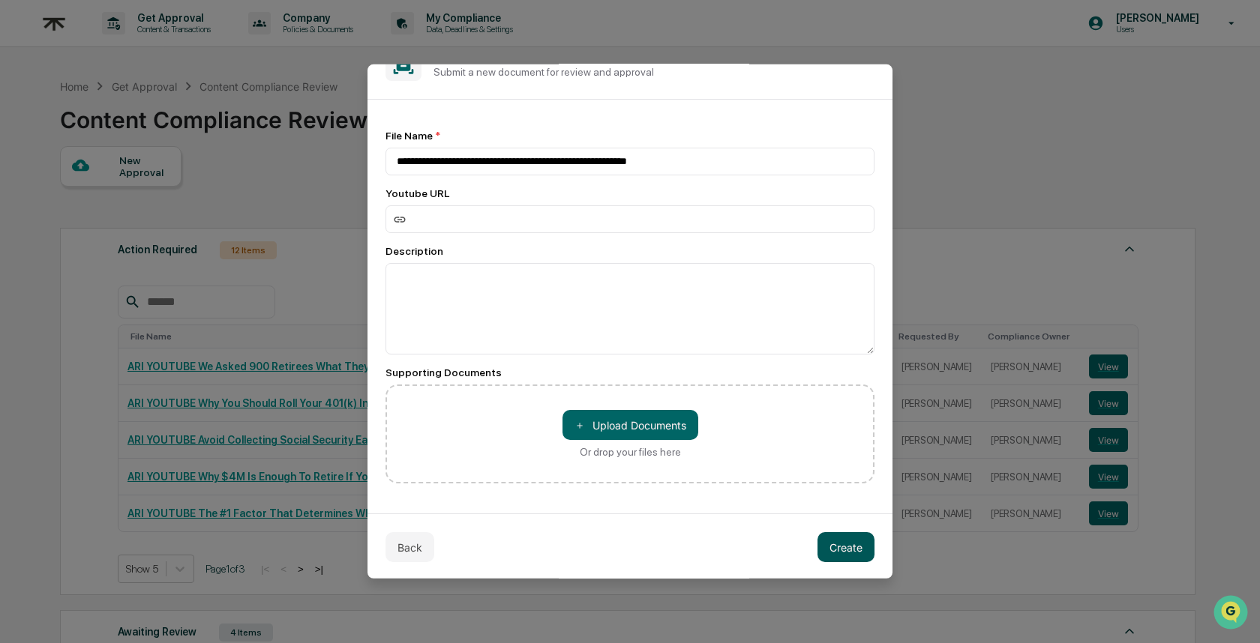
click at [823, 548] on button "Create" at bounding box center [845, 547] width 57 height 30
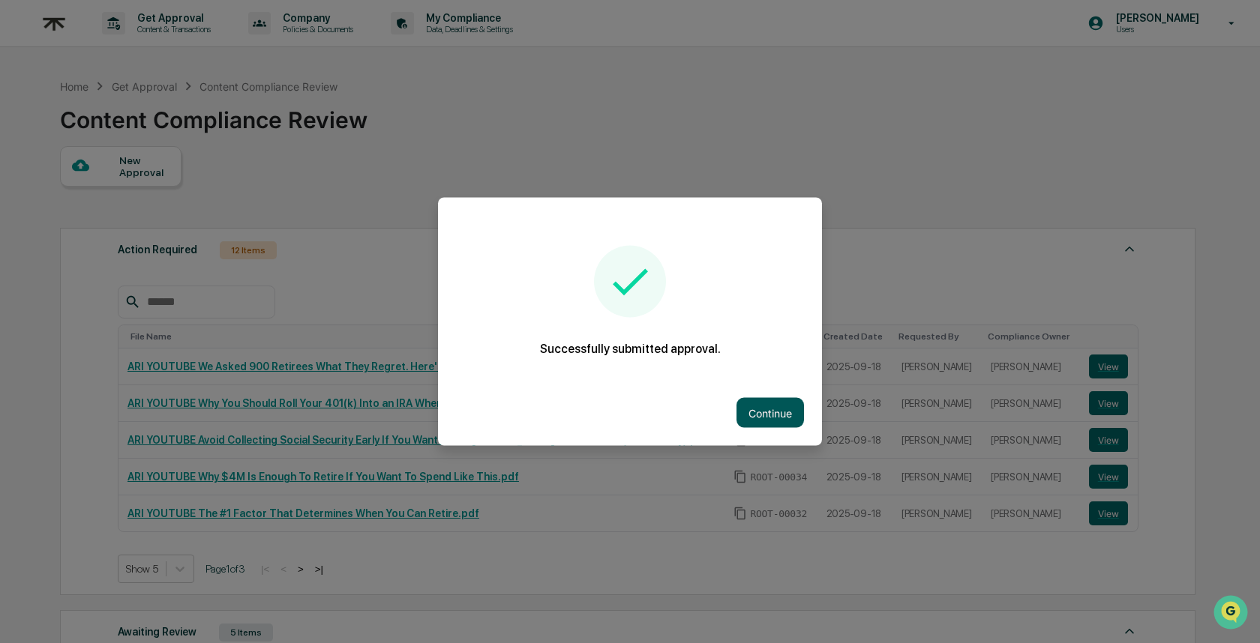
click at [783, 407] on button "Continue" at bounding box center [769, 413] width 67 height 30
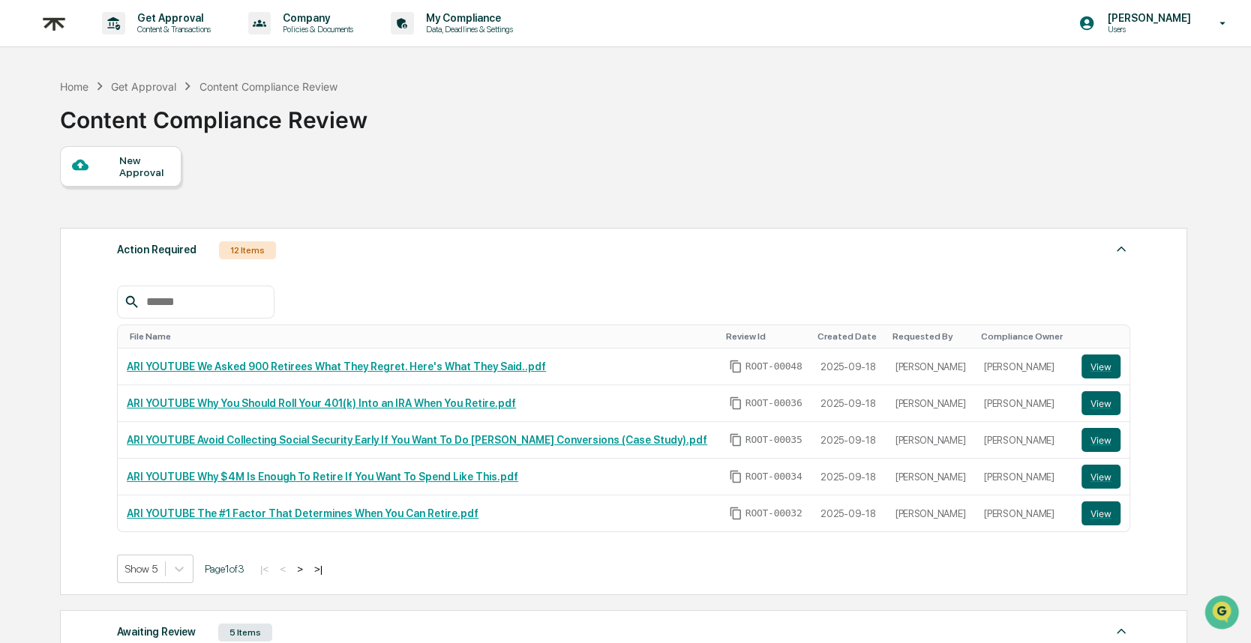
click at [156, 175] on div "New Approval" at bounding box center [144, 166] width 50 height 24
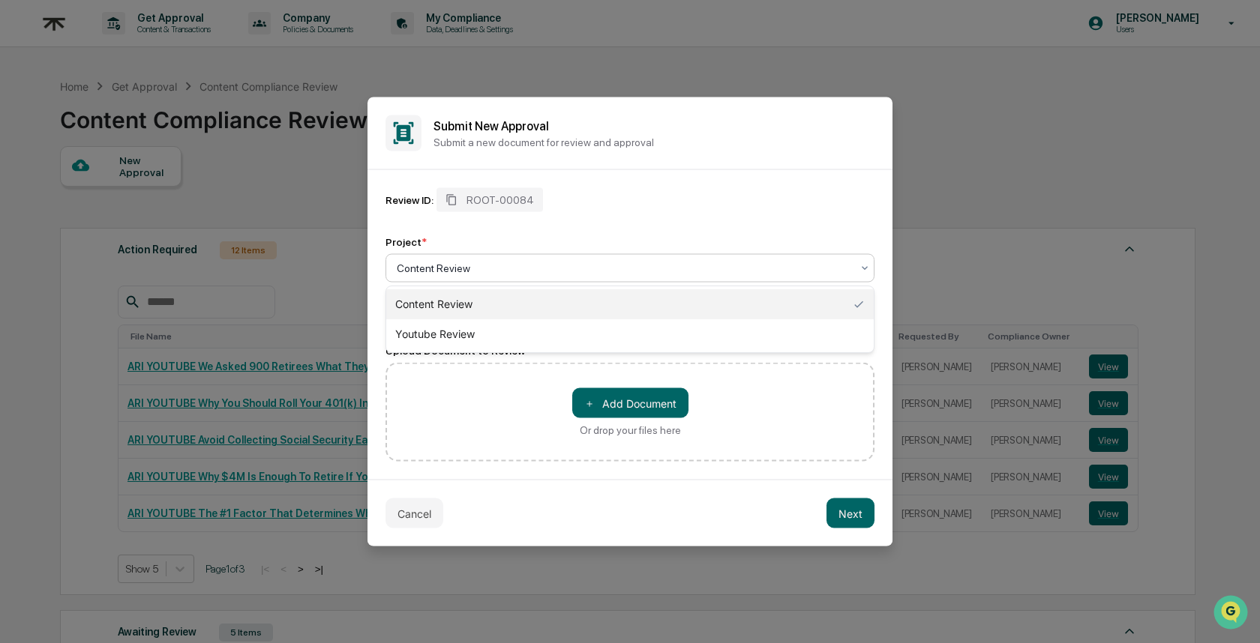
click at [487, 271] on div at bounding box center [624, 268] width 454 height 15
click at [505, 328] on div "Youtube Review" at bounding box center [629, 334] width 487 height 30
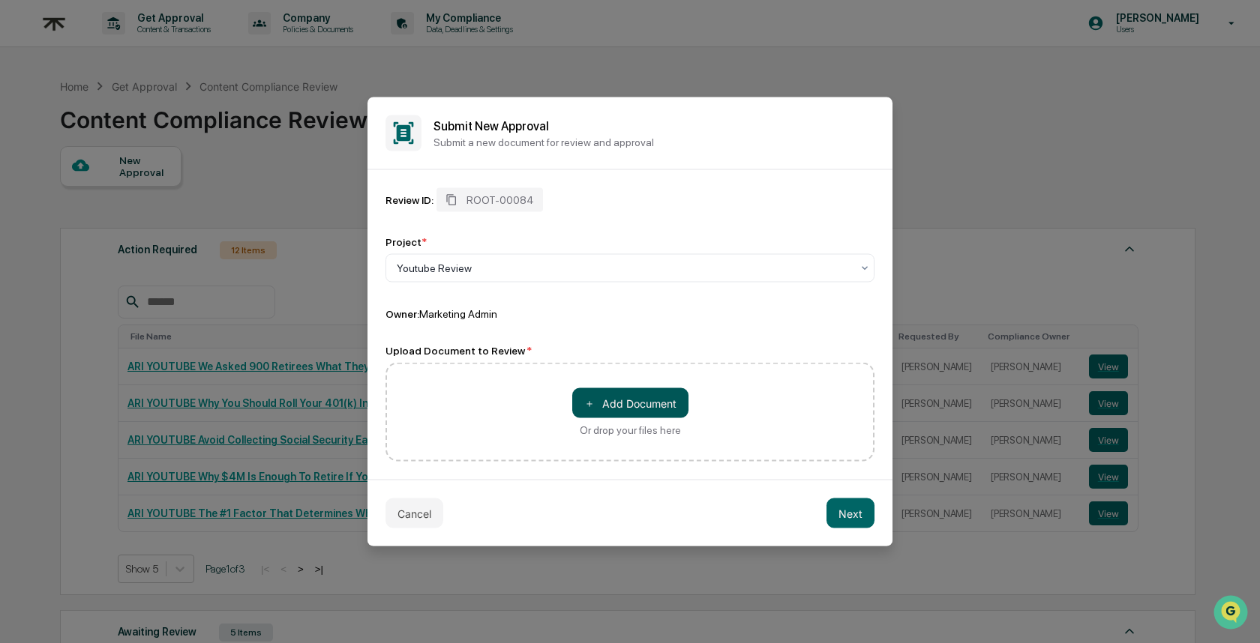
click at [631, 412] on button "＋ Add Document" at bounding box center [630, 403] width 116 height 30
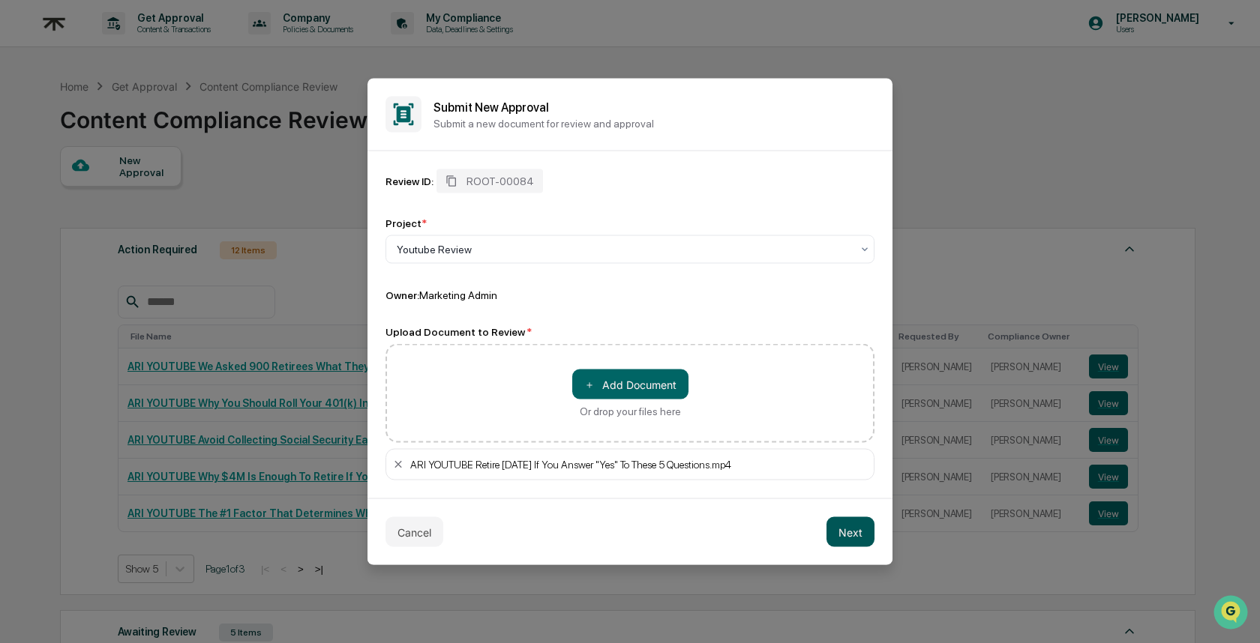
click at [851, 527] on button "Next" at bounding box center [850, 532] width 48 height 30
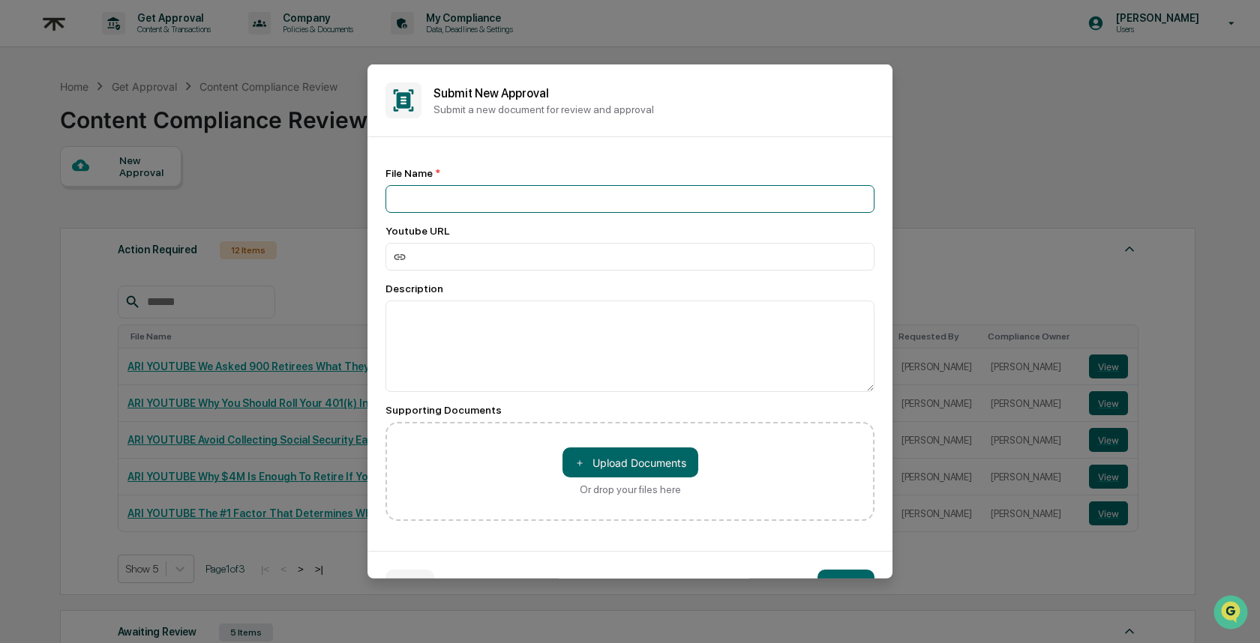
click at [524, 201] on input at bounding box center [629, 199] width 489 height 28
paste input "**********"
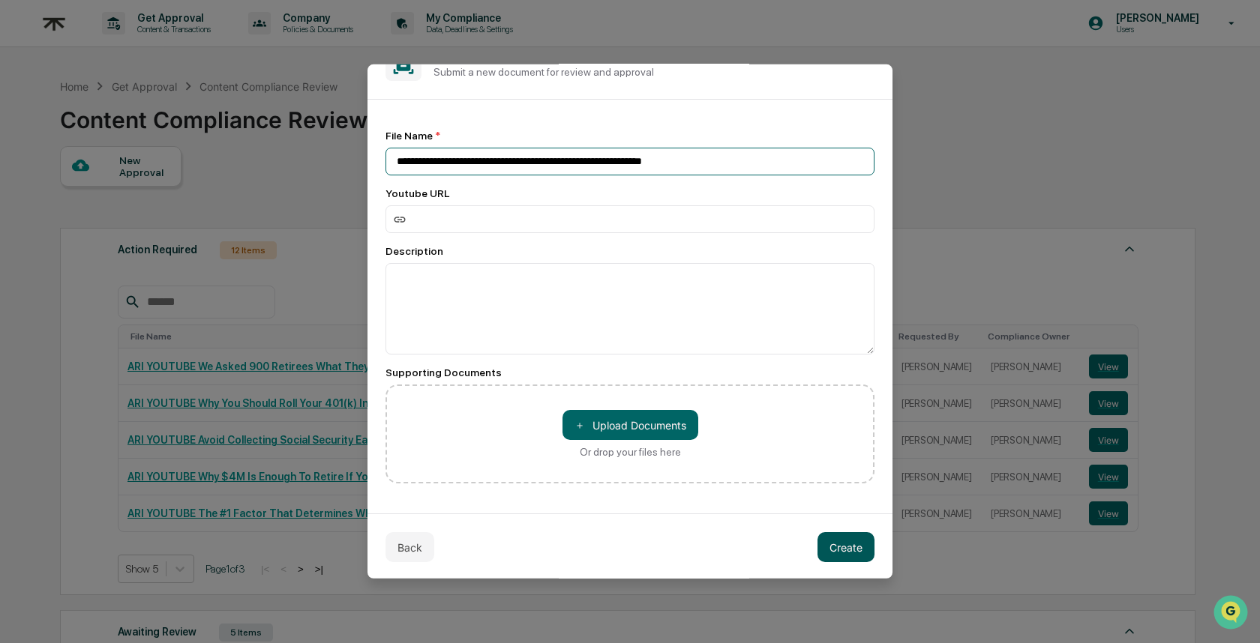
type input "**********"
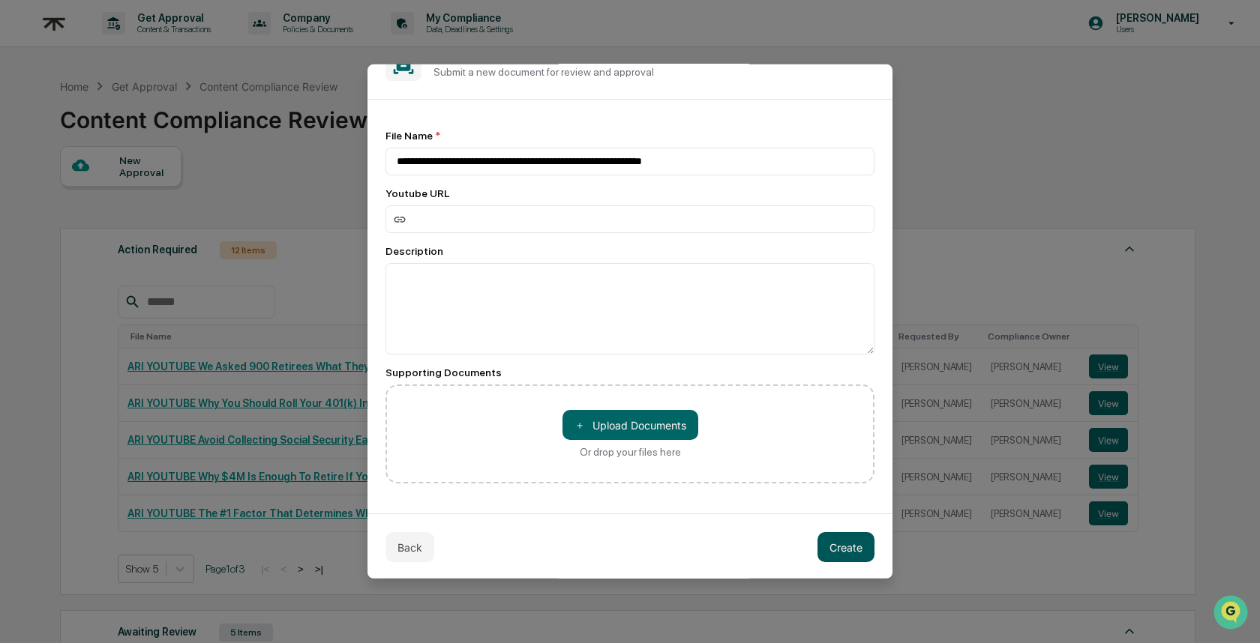
click at [817, 553] on button "Create" at bounding box center [845, 547] width 57 height 30
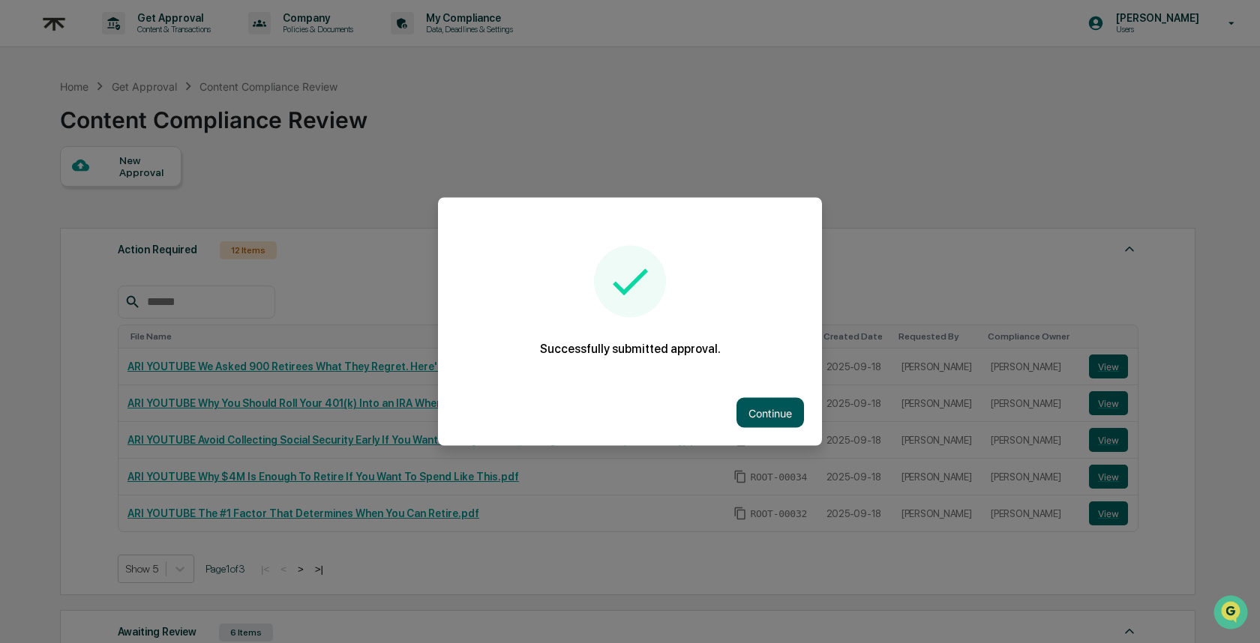
click at [757, 400] on button "Continue" at bounding box center [769, 413] width 67 height 30
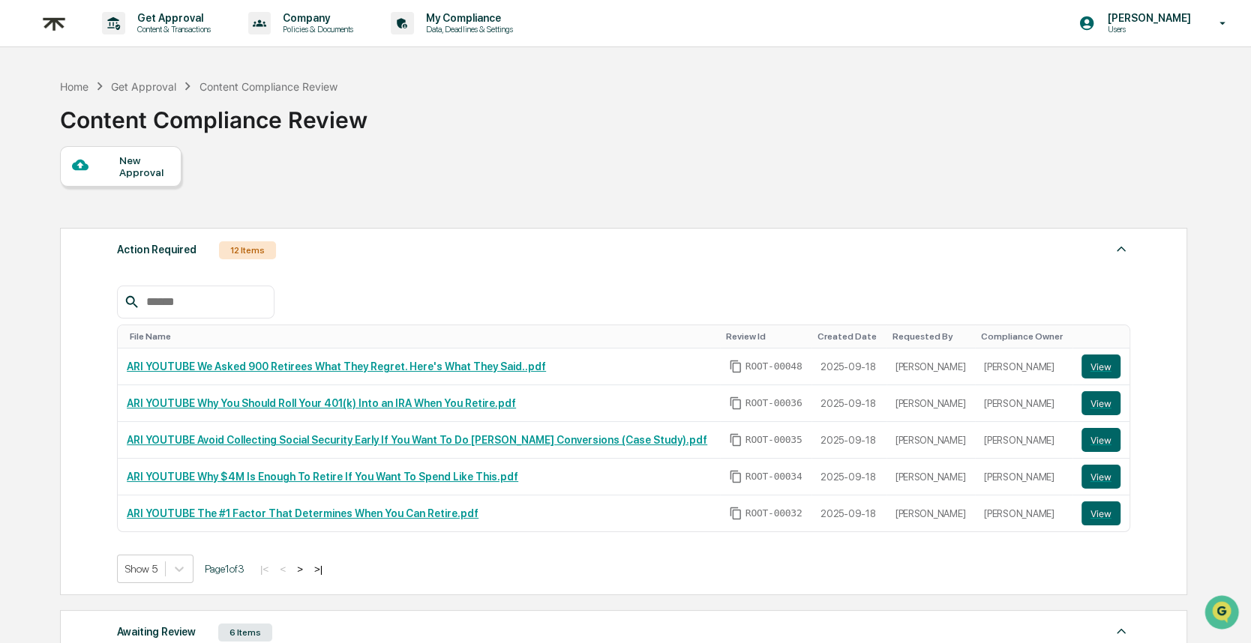
click at [103, 163] on div at bounding box center [95, 166] width 47 height 19
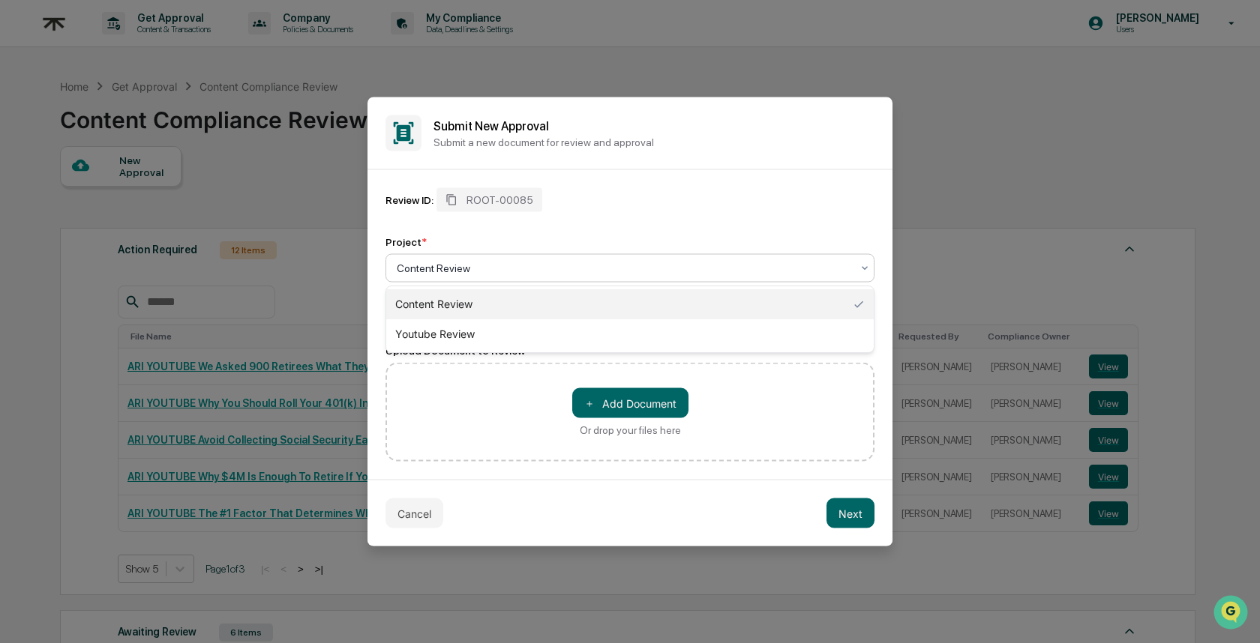
click at [469, 275] on div "Content Review" at bounding box center [623, 268] width 469 height 21
click at [490, 328] on div "Youtube Review" at bounding box center [629, 334] width 487 height 30
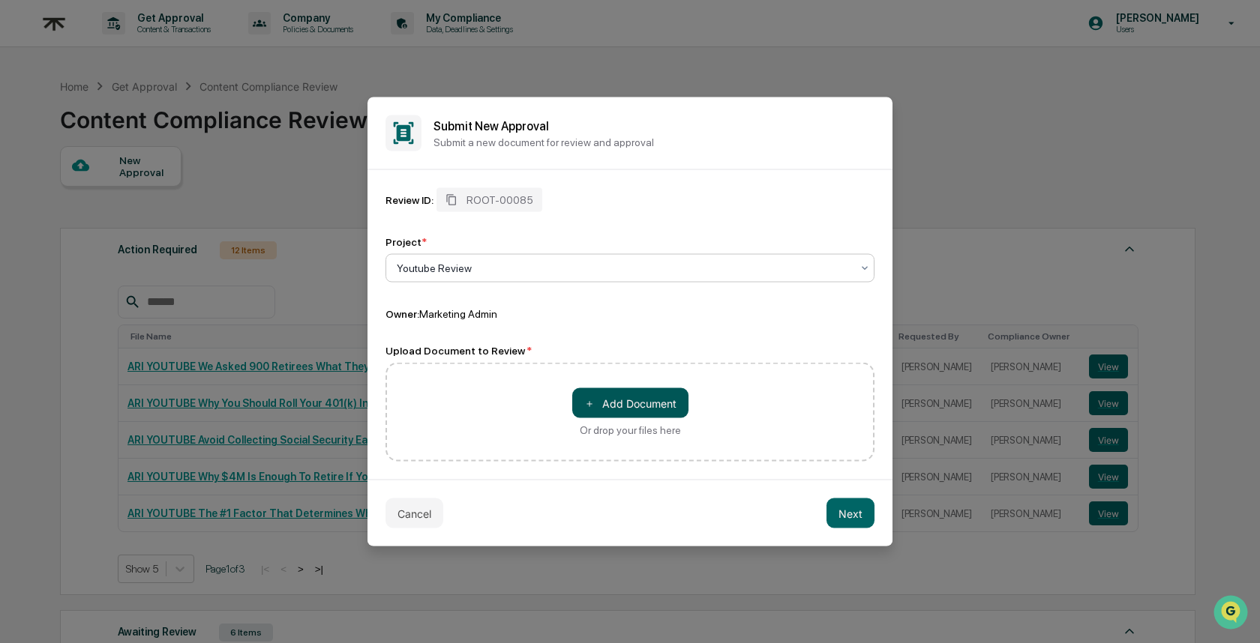
click at [612, 398] on button "＋ Add Document" at bounding box center [630, 403] width 116 height 30
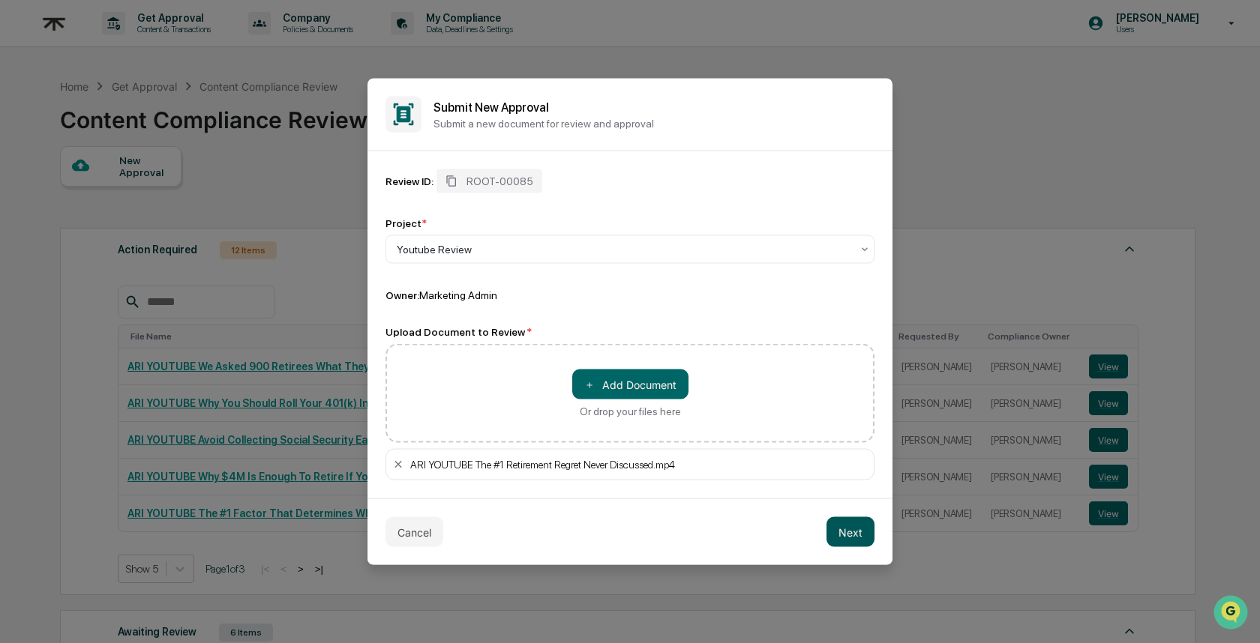
click at [850, 524] on button "Next" at bounding box center [850, 532] width 48 height 30
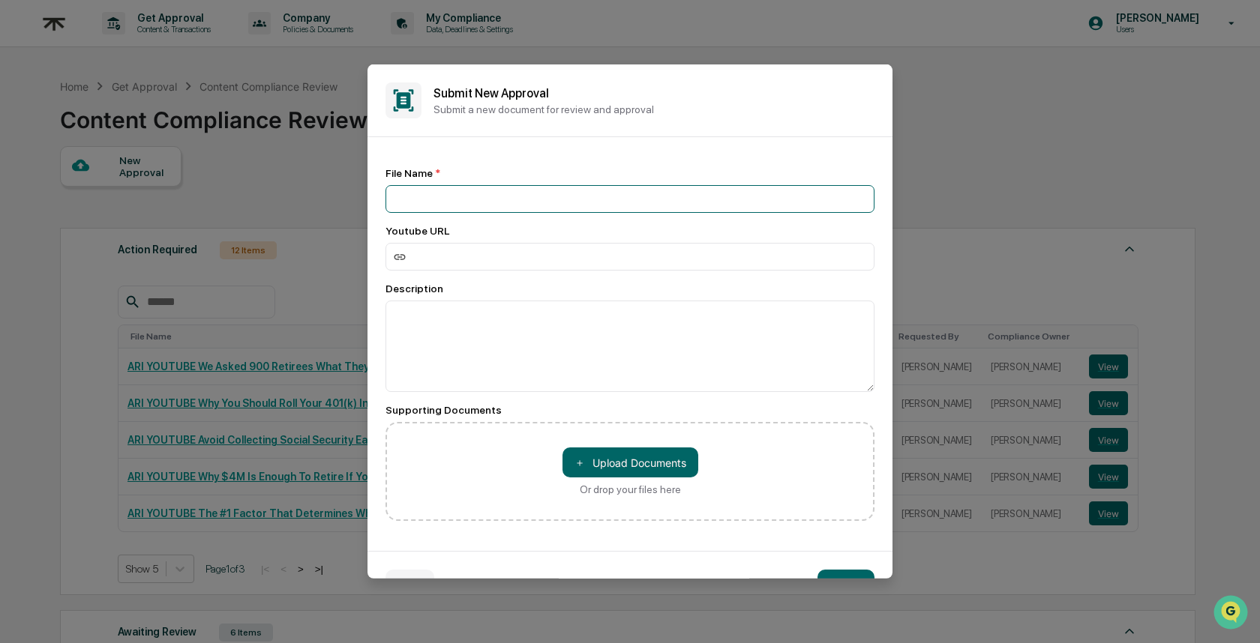
click at [486, 200] on input at bounding box center [629, 199] width 489 height 28
paste input "**********"
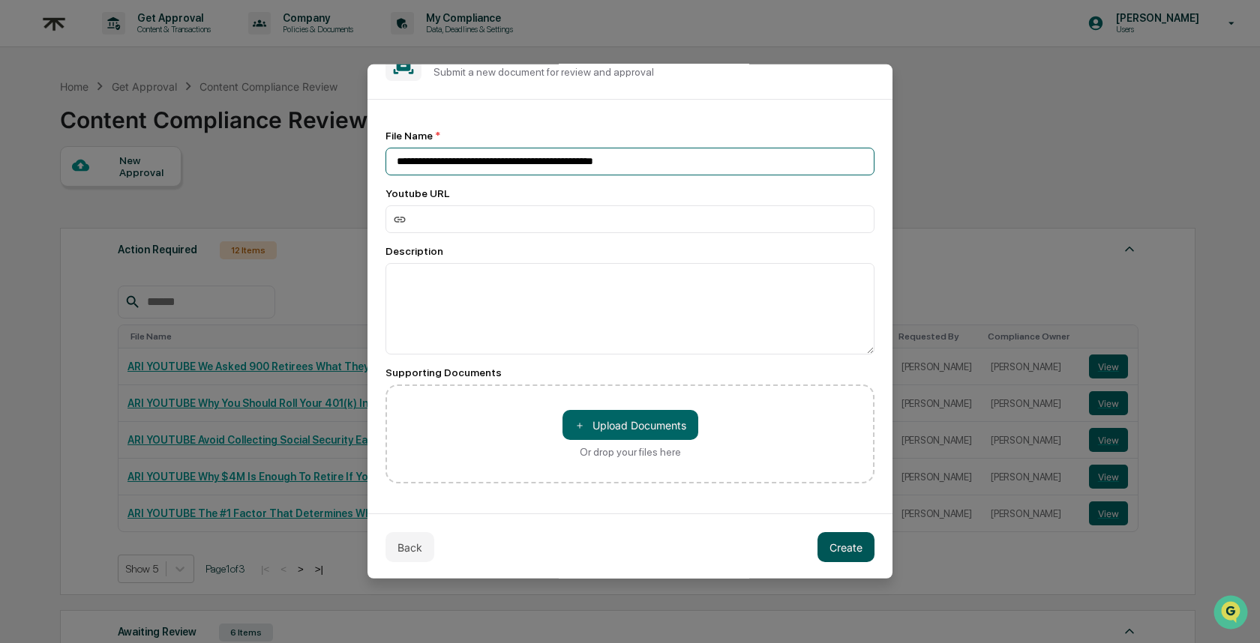
type input "**********"
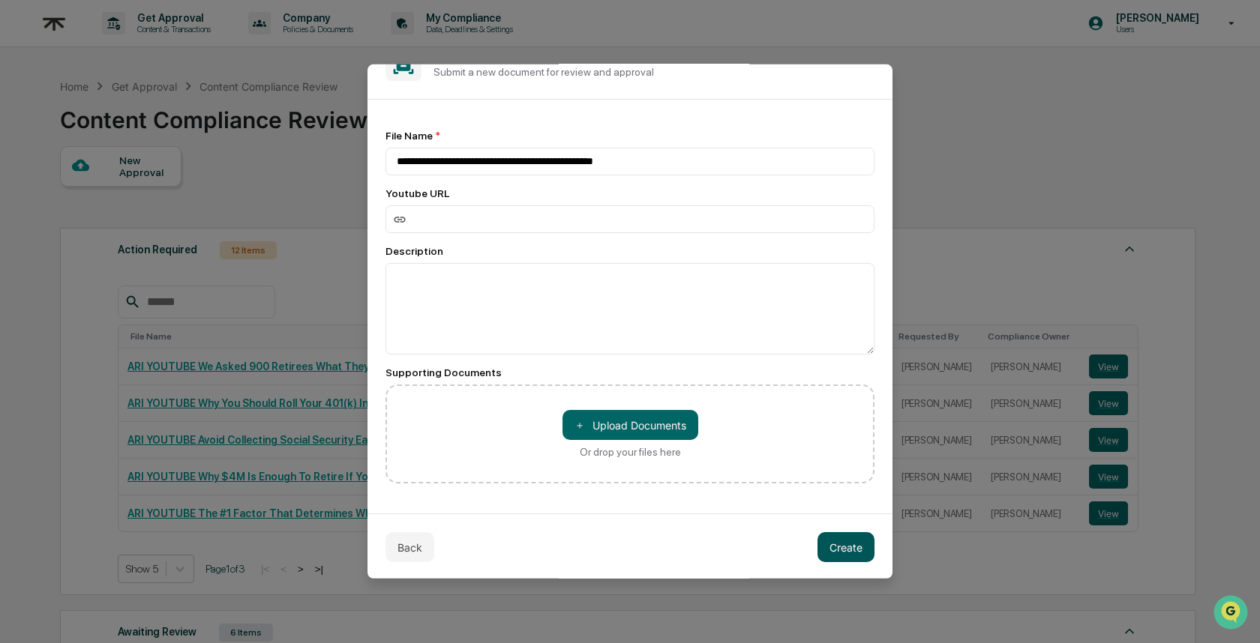
click at [823, 535] on button "Create" at bounding box center [845, 547] width 57 height 30
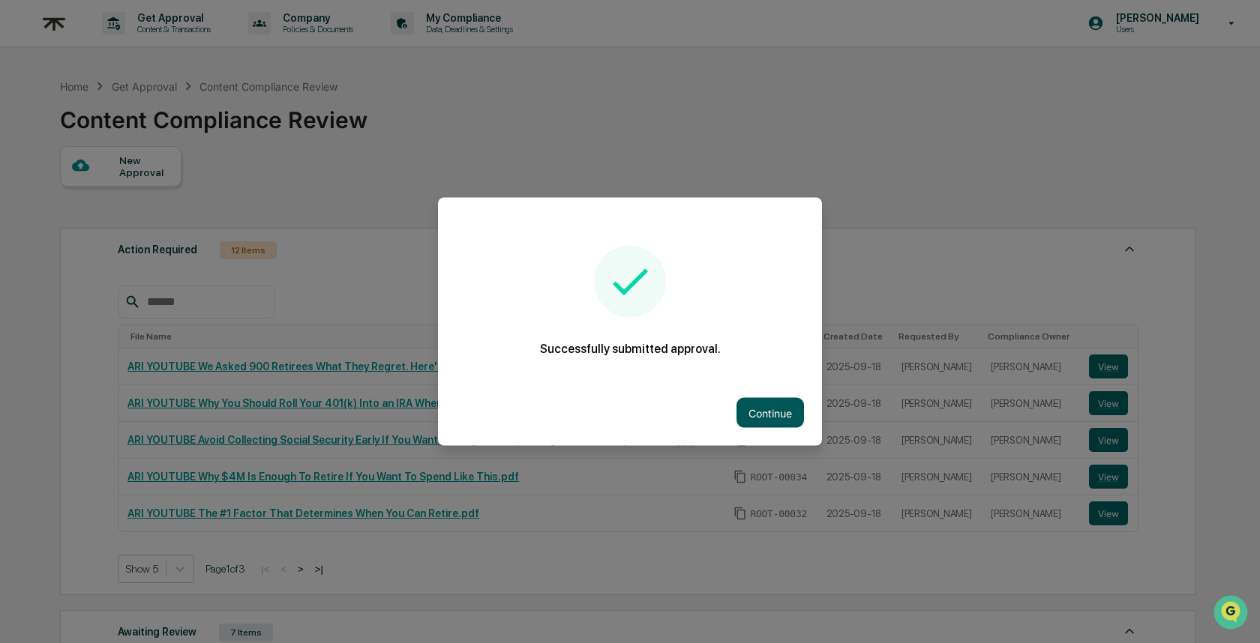
click at [737, 410] on button "Continue" at bounding box center [769, 413] width 67 height 30
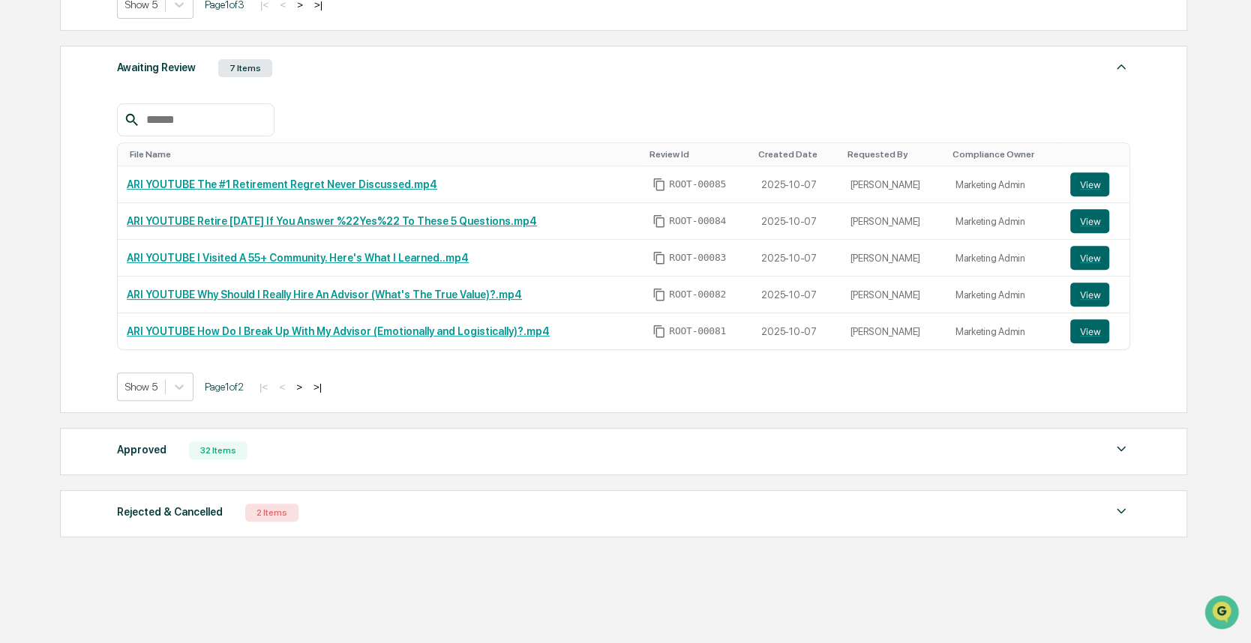
scroll to position [571, 0]
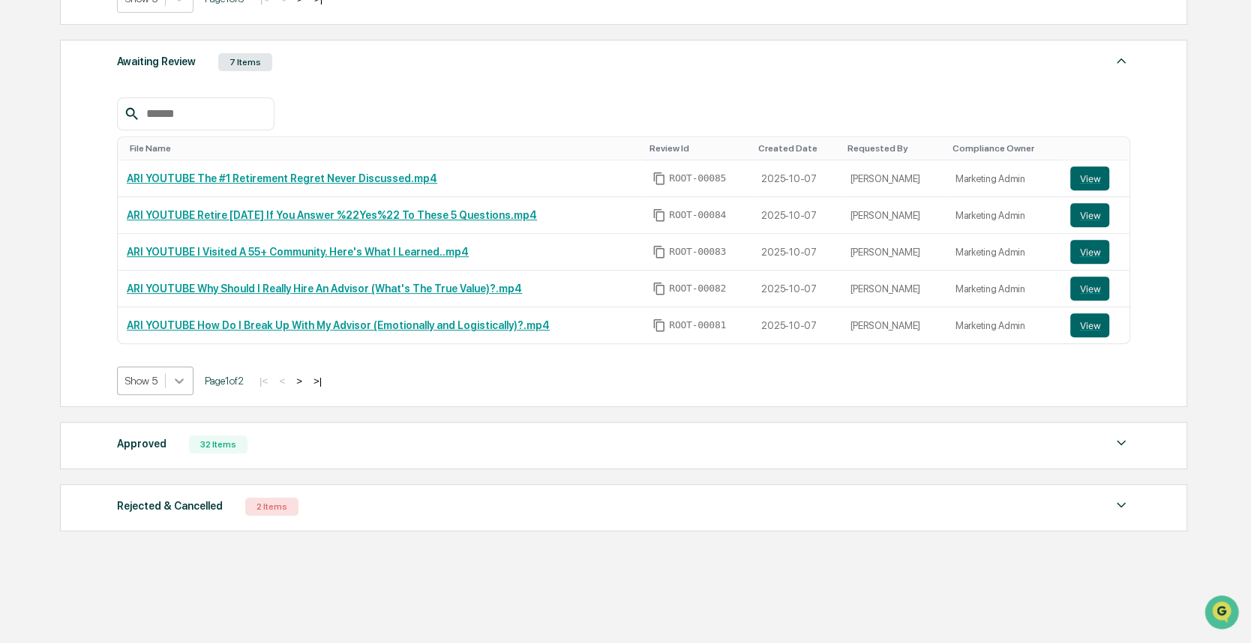
click at [169, 374] on div at bounding box center [179, 380] width 27 height 27
click at [154, 463] on div "Show 20" at bounding box center [156, 457] width 79 height 24
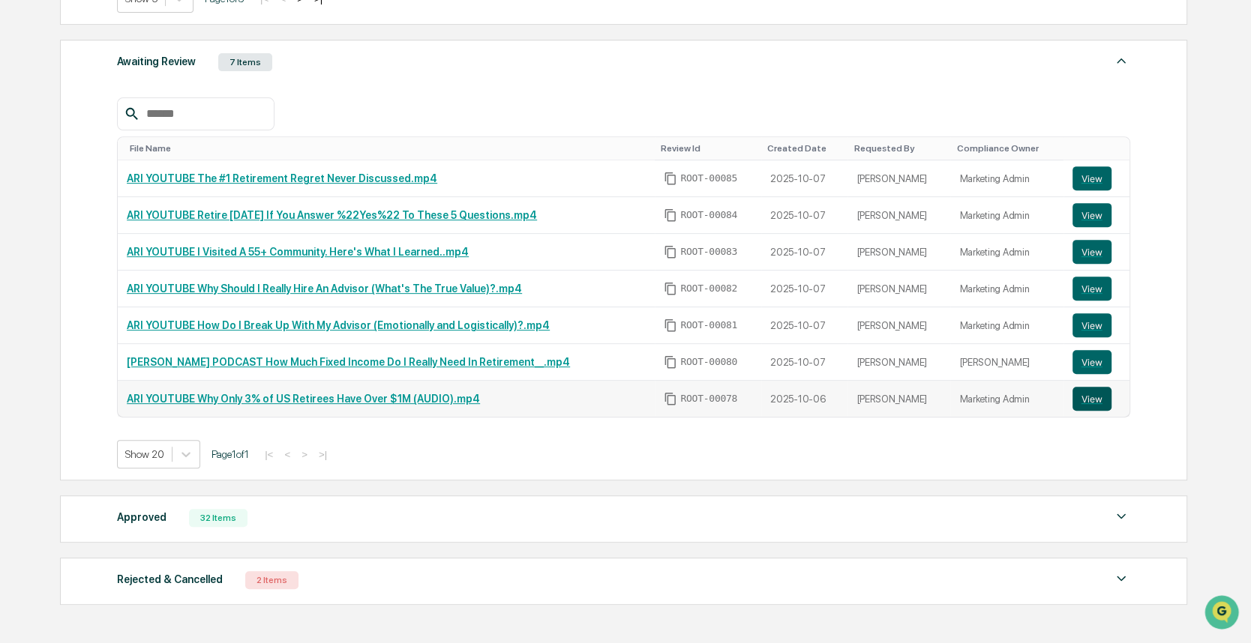
click at [1102, 394] on button "View" at bounding box center [1091, 399] width 39 height 24
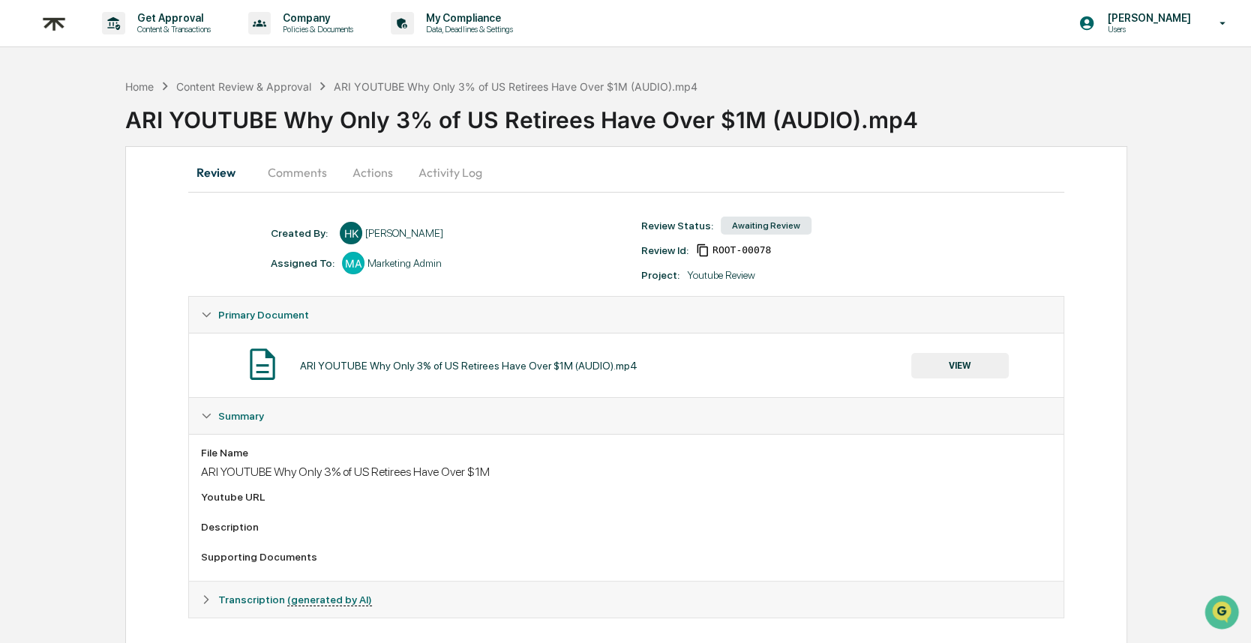
click at [307, 175] on button "Comments" at bounding box center [297, 172] width 83 height 36
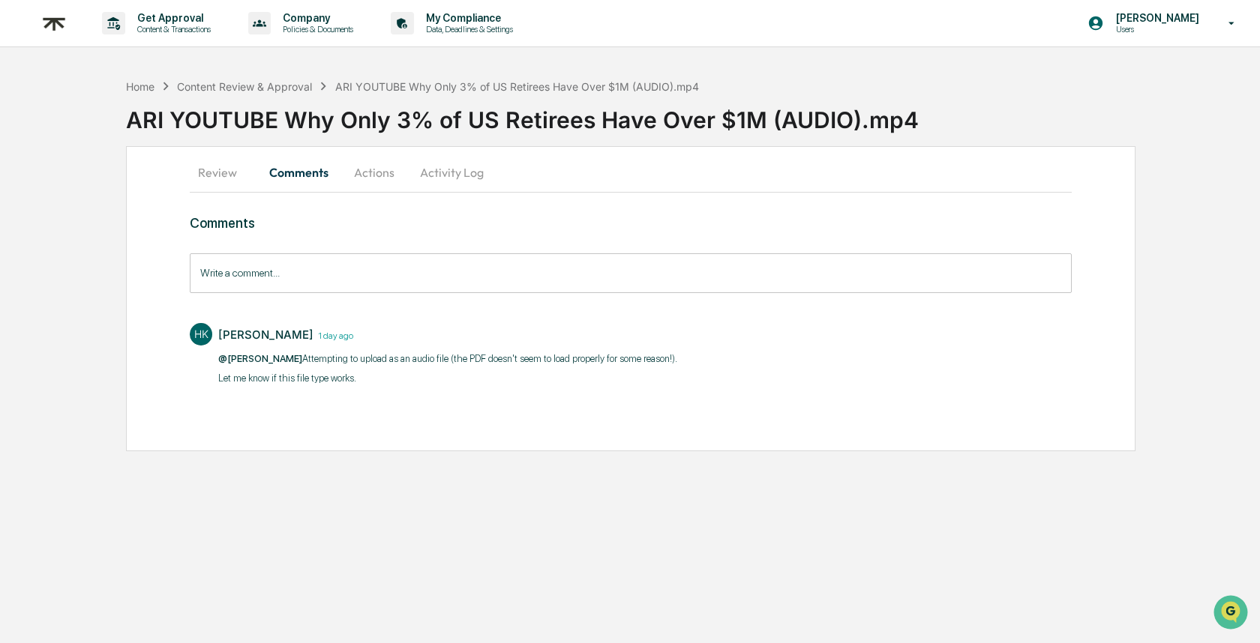
click at [235, 166] on button "Review" at bounding box center [223, 172] width 67 height 36
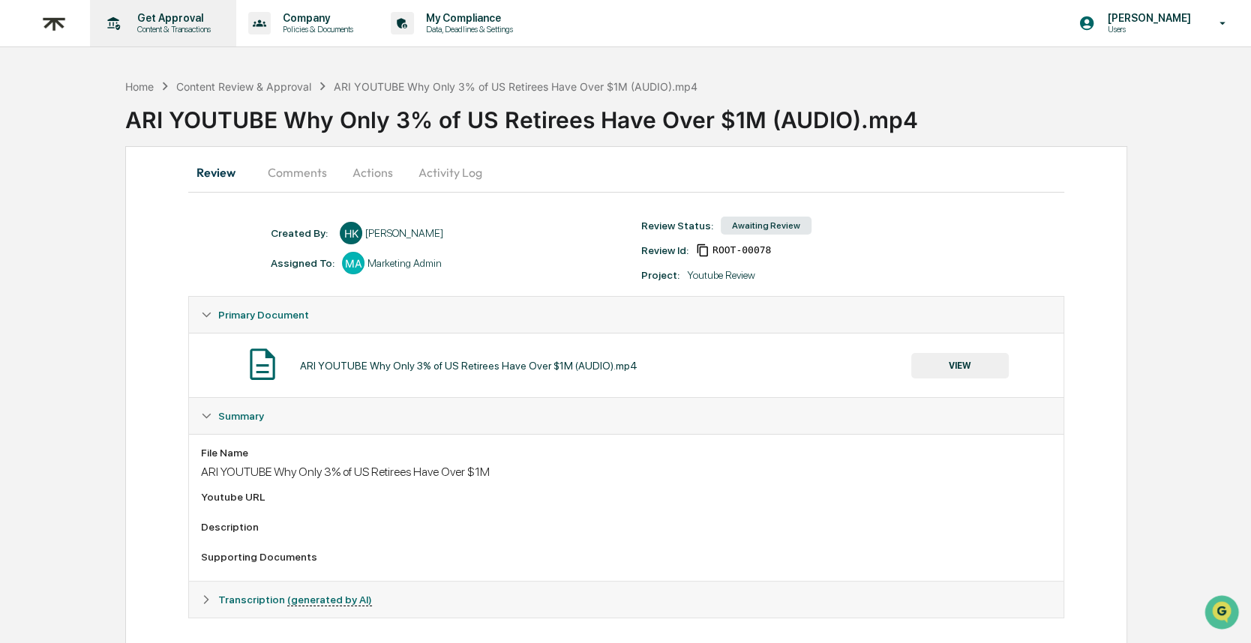
click at [181, 16] on p "Get Approval" at bounding box center [171, 18] width 93 height 12
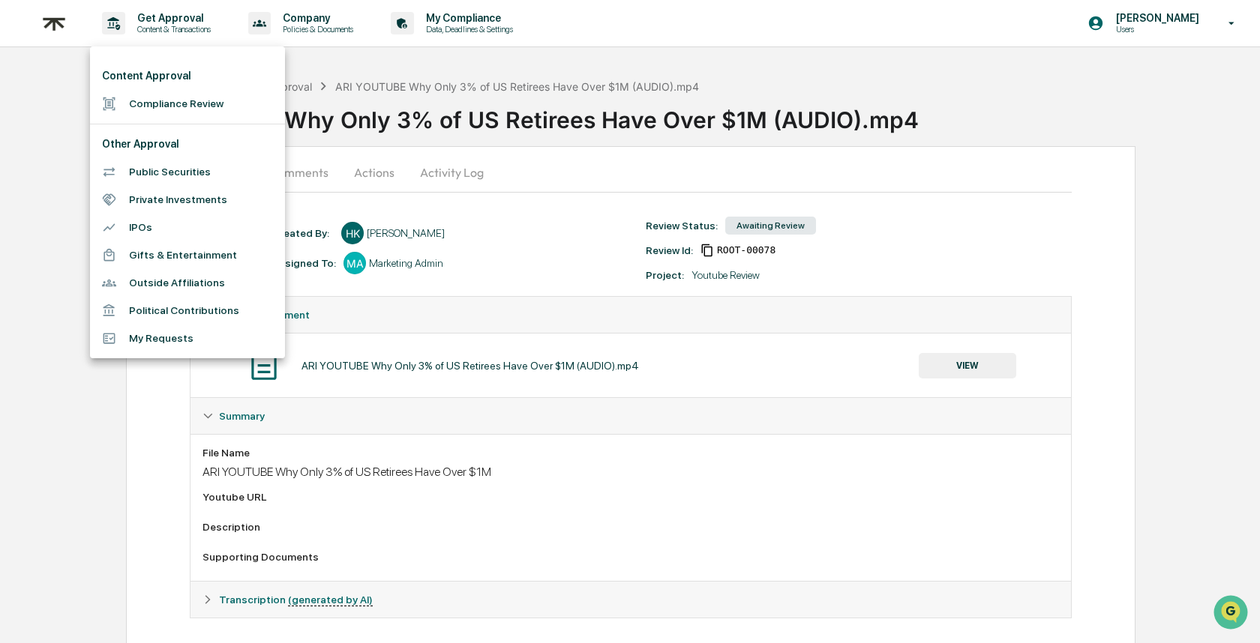
drag, startPoint x: 313, startPoint y: 91, endPoint x: 295, endPoint y: 76, distance: 23.0
click at [310, 89] on div at bounding box center [630, 321] width 1260 height 643
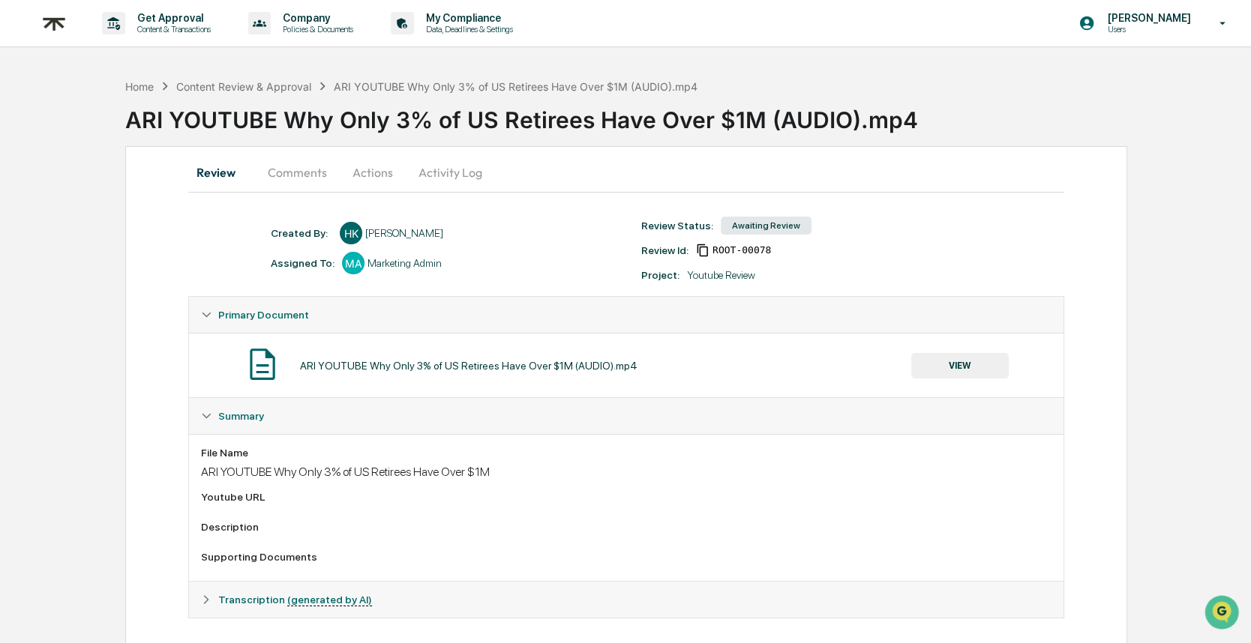
click at [294, 75] on div "Content Approval Compliance Review Other Approval Public Securities Private Inv…" at bounding box center [625, 321] width 1251 height 643
click at [294, 80] on div "Content Review & Approval" at bounding box center [243, 86] width 135 height 13
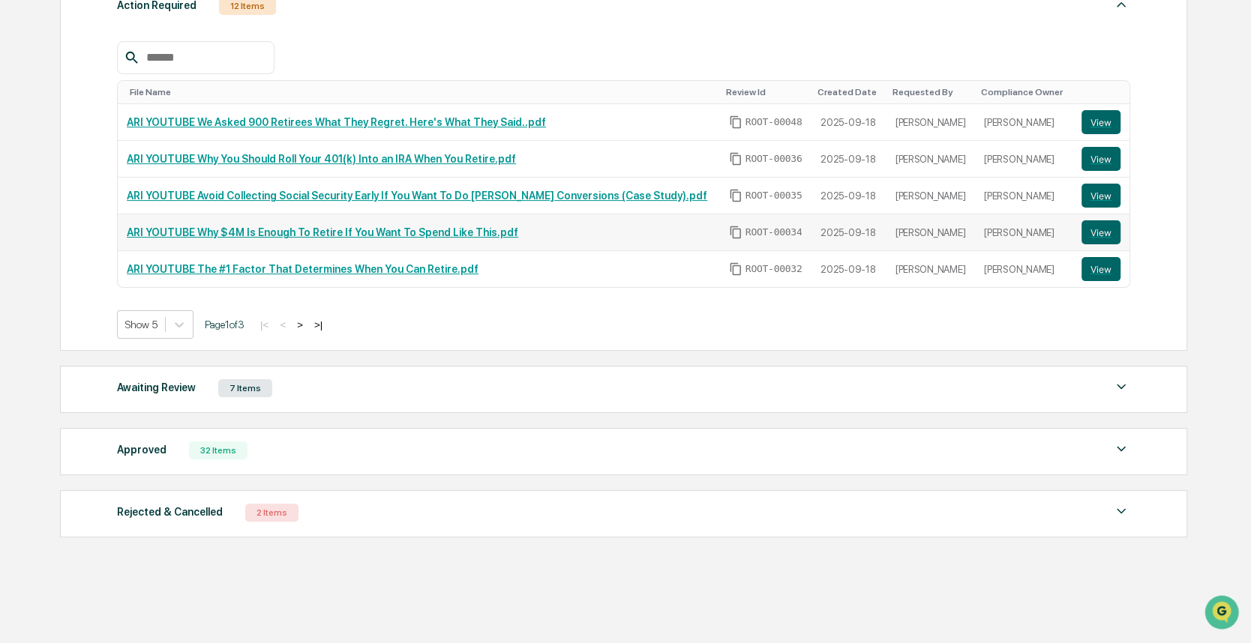
scroll to position [253, 0]
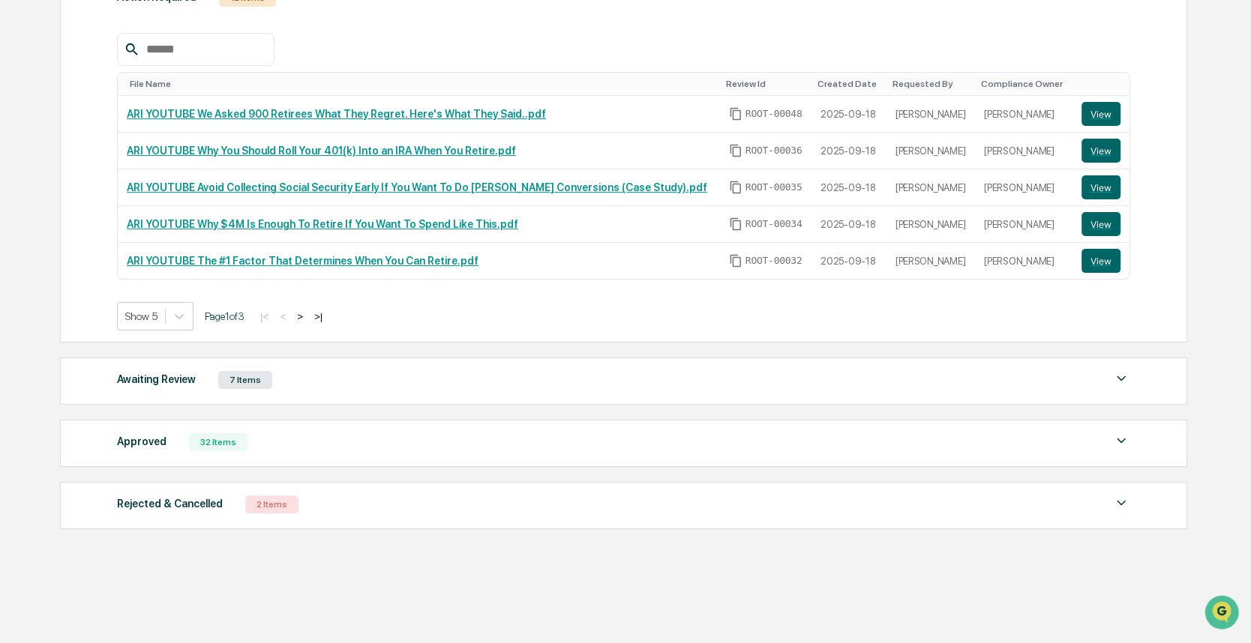
click at [396, 376] on div "Awaiting Review 7 Items" at bounding box center [623, 380] width 1013 height 21
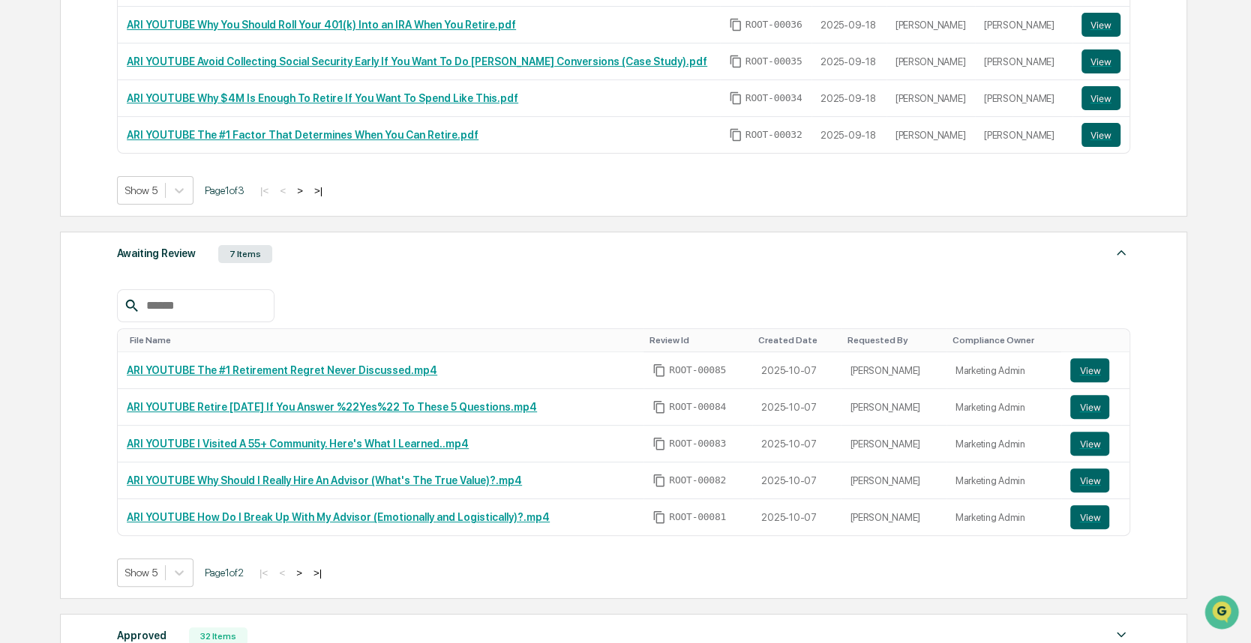
scroll to position [571, 0]
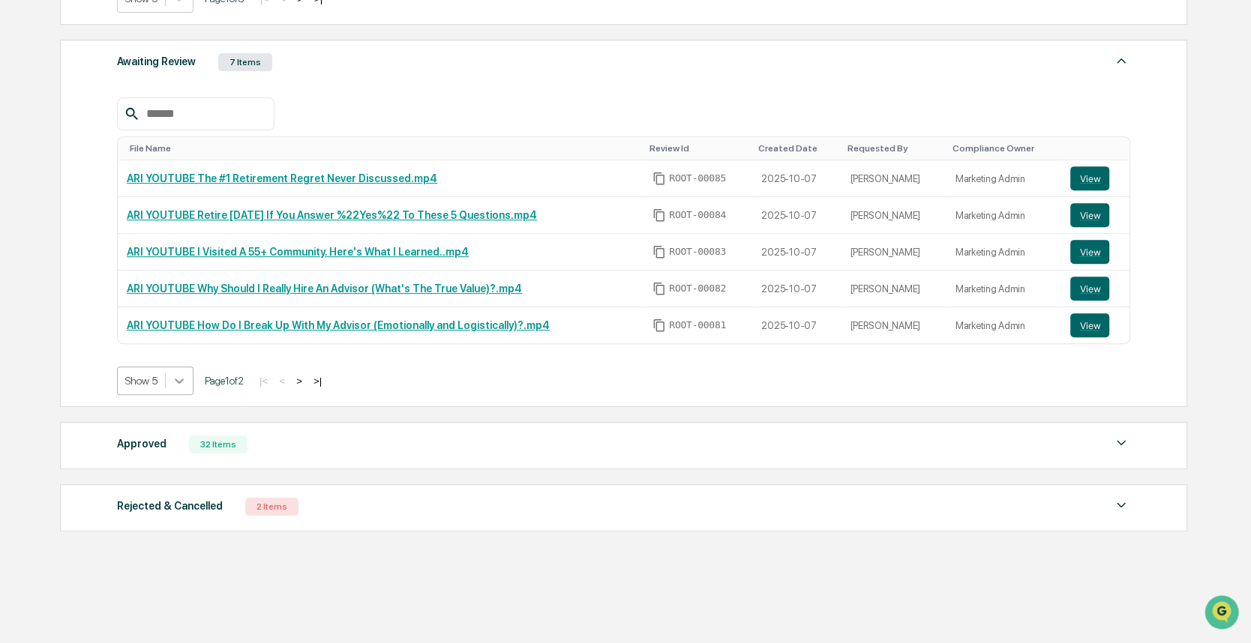
click at [169, 367] on div at bounding box center [179, 380] width 27 height 27
click at [173, 438] on div "Show 10" at bounding box center [156, 433] width 79 height 24
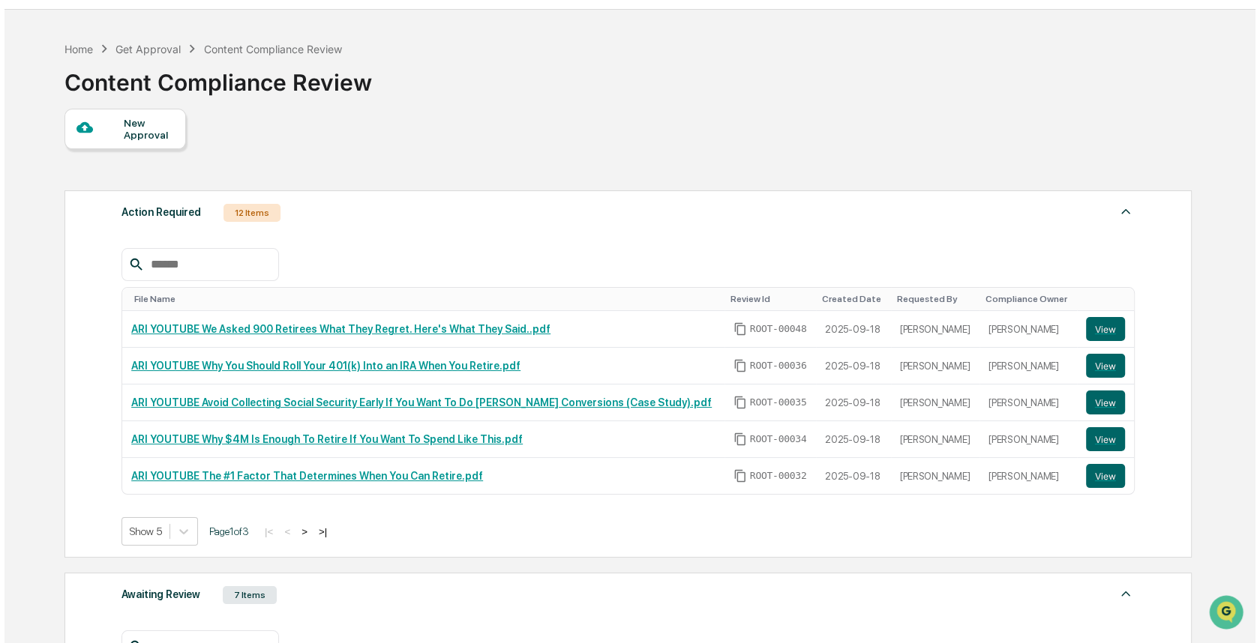
scroll to position [35, 0]
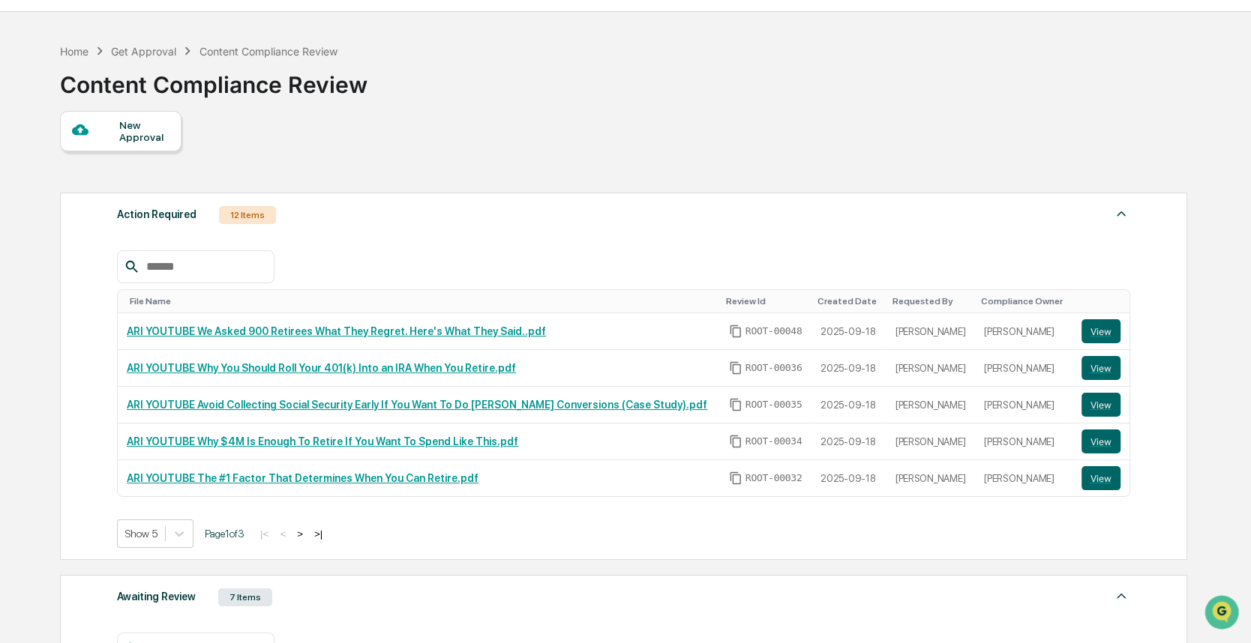
click at [160, 128] on div "New Approval" at bounding box center [144, 131] width 50 height 24
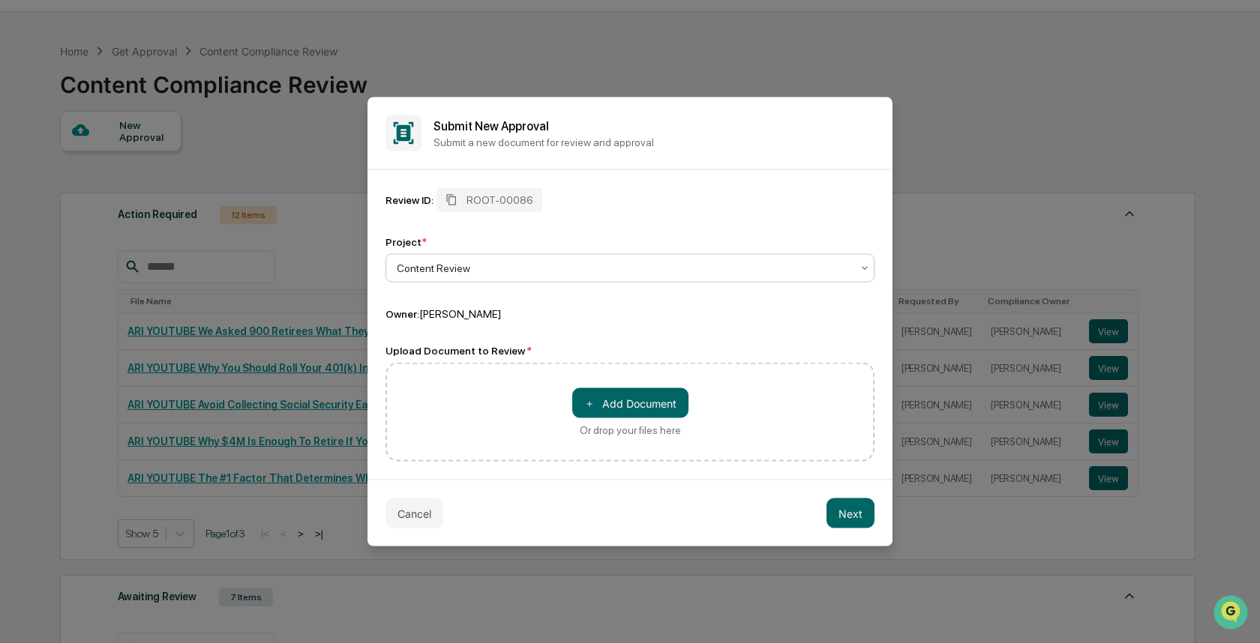
click at [458, 270] on div at bounding box center [624, 268] width 454 height 15
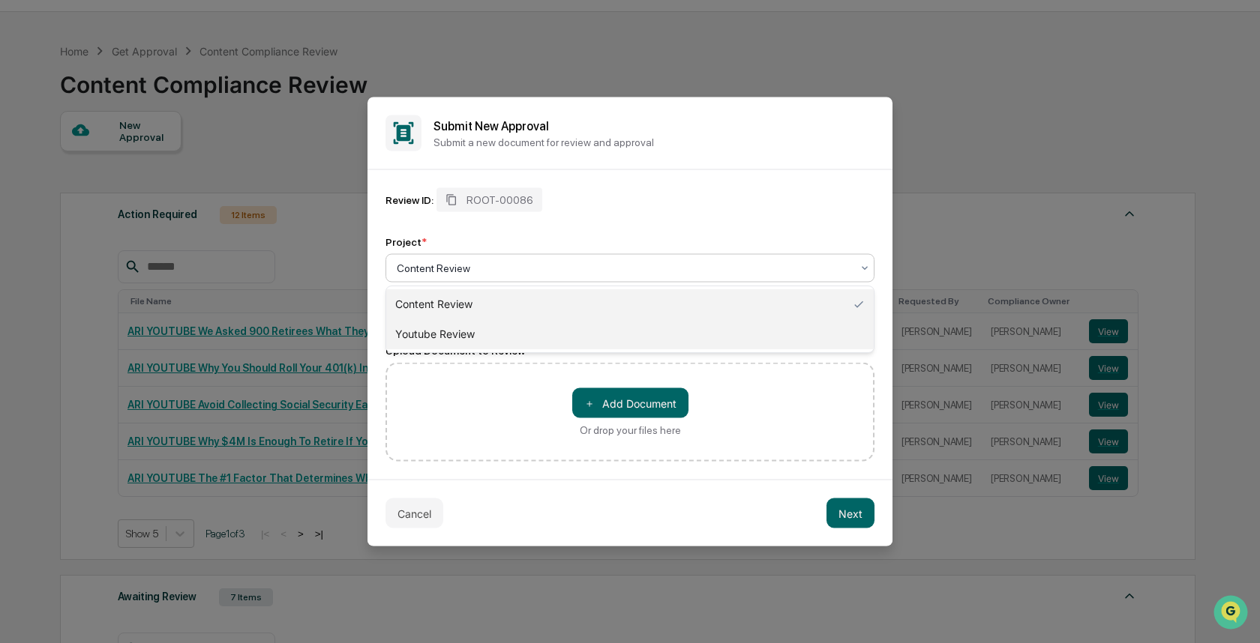
click at [475, 322] on div "Youtube Review" at bounding box center [629, 334] width 487 height 30
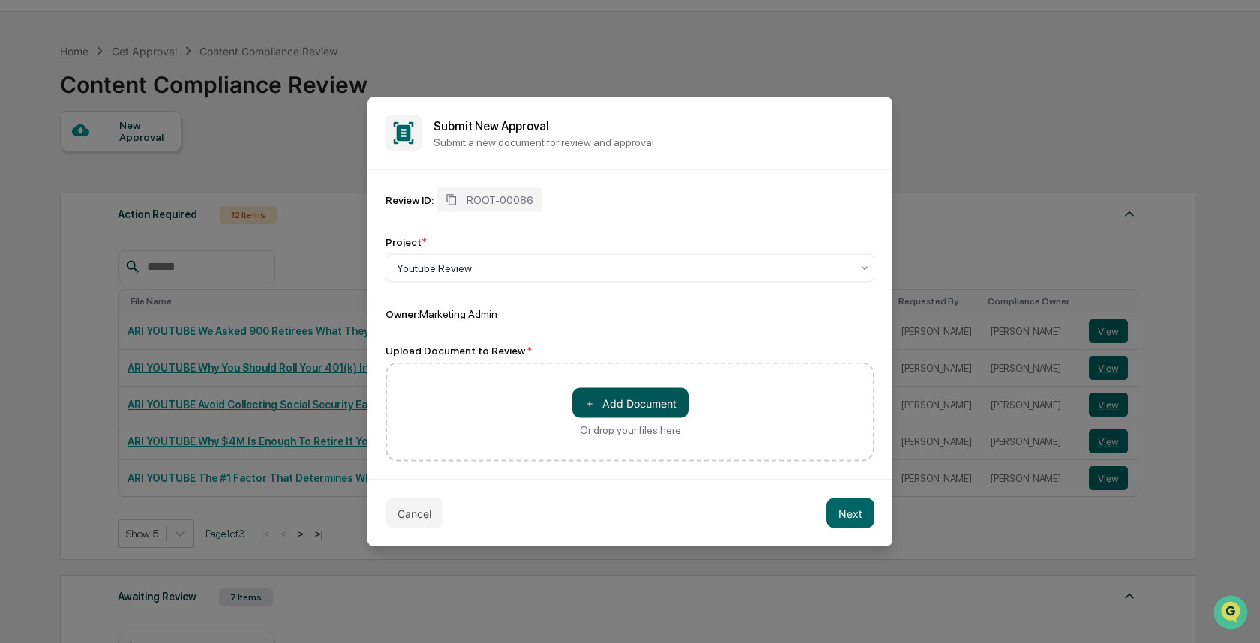
click at [609, 407] on button "＋ Add Document" at bounding box center [630, 403] width 116 height 30
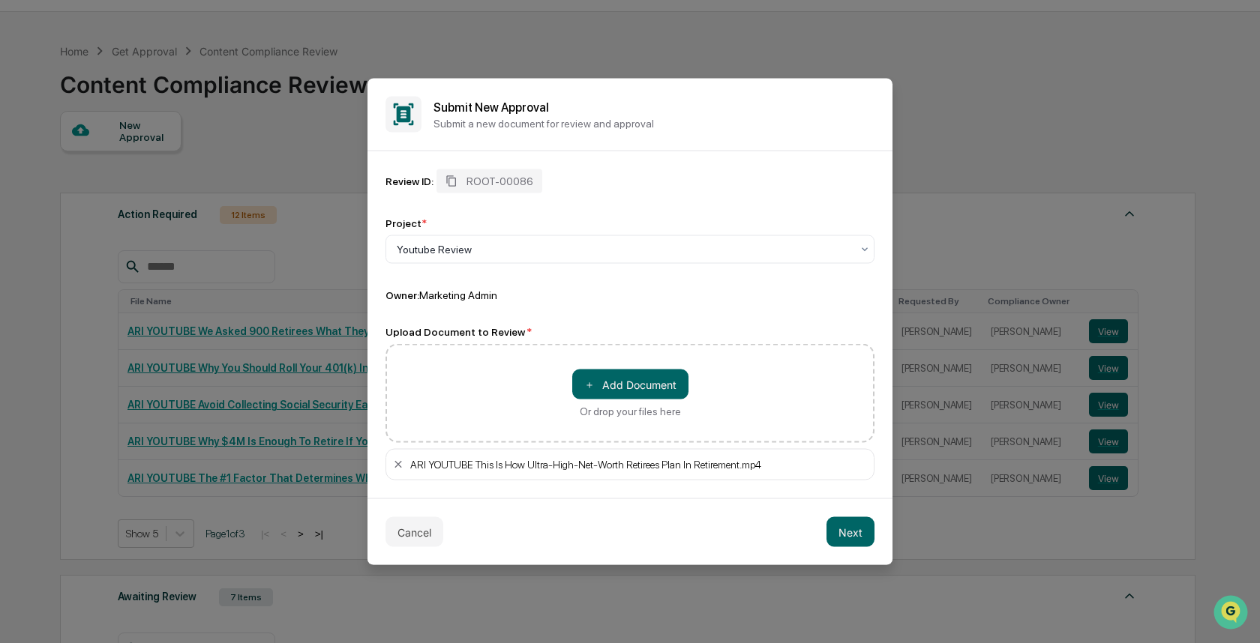
drag, startPoint x: 858, startPoint y: 526, endPoint x: 850, endPoint y: 521, distance: 8.7
click at [856, 526] on button "Next" at bounding box center [850, 532] width 48 height 30
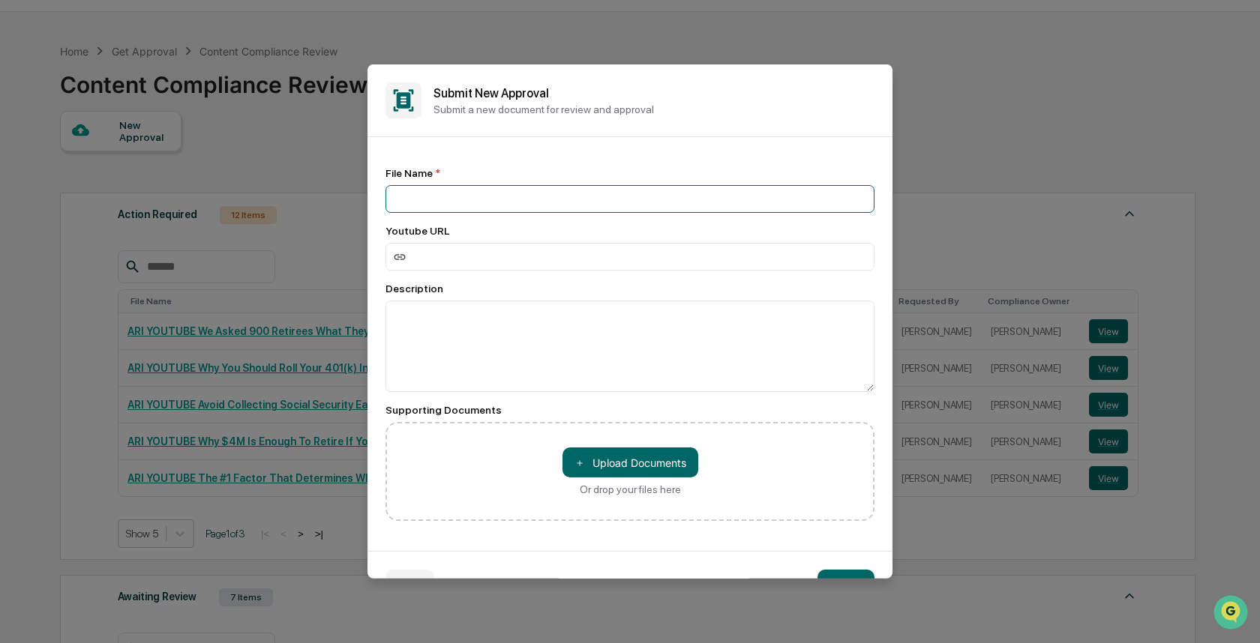
click at [491, 196] on input at bounding box center [629, 199] width 489 height 28
paste input "**********"
drag, startPoint x: 748, startPoint y: 201, endPoint x: 858, endPoint y: 201, distance: 109.5
click at [858, 201] on input "**********" at bounding box center [625, 199] width 480 height 28
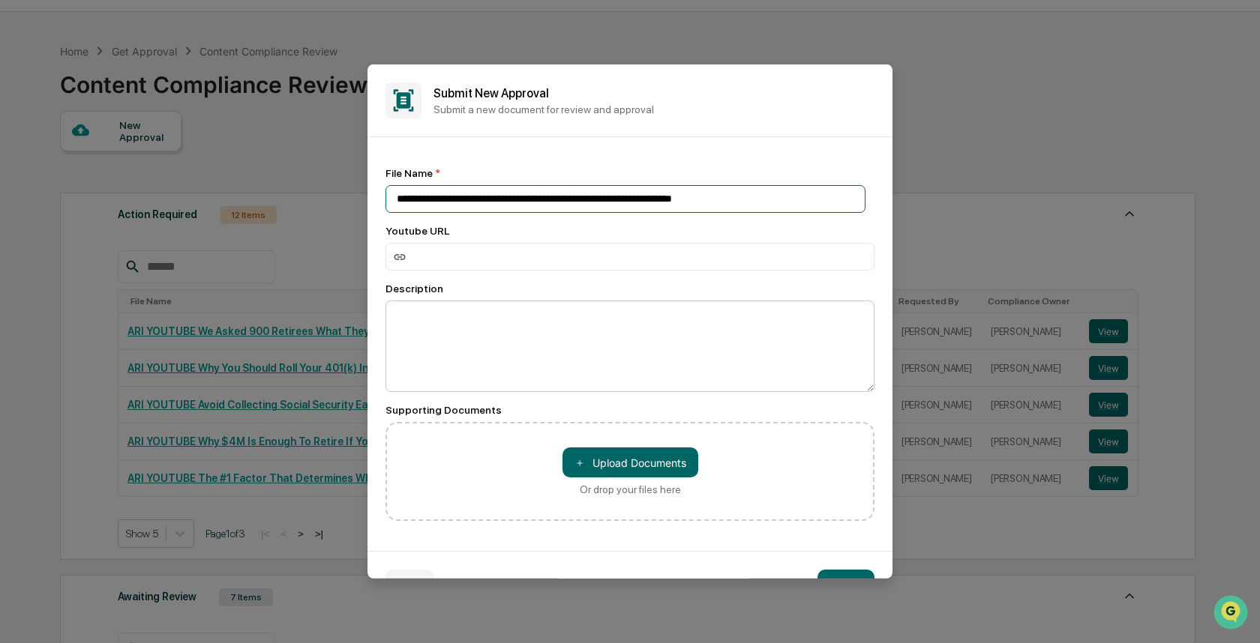
scroll to position [37, 0]
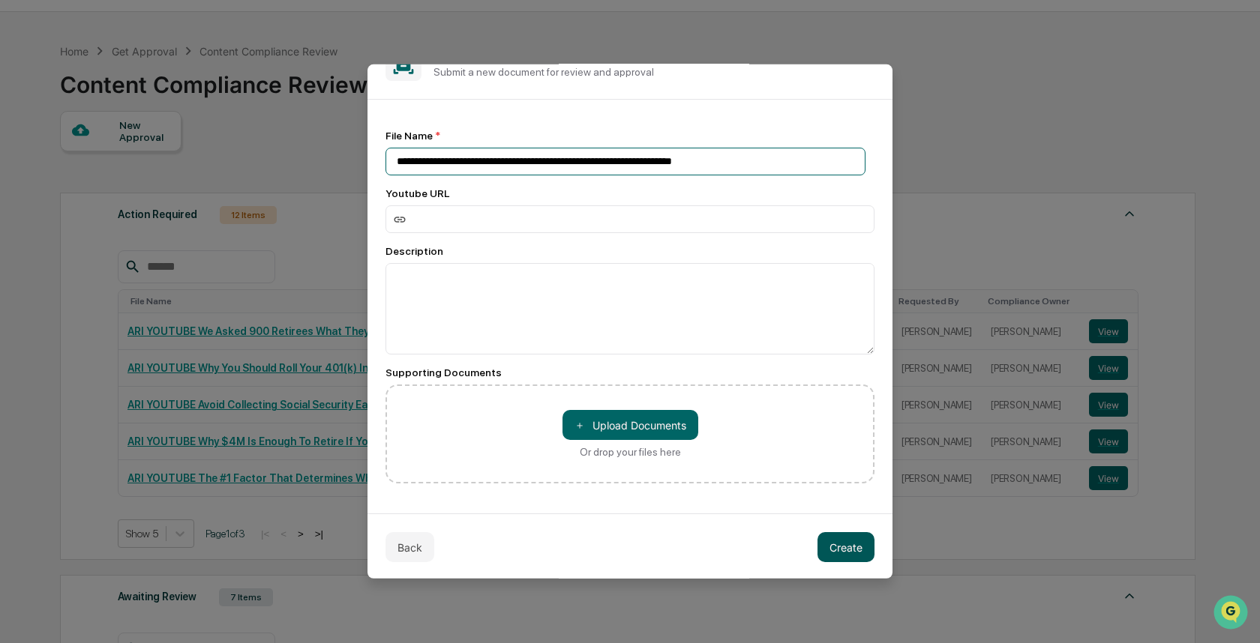
type input "**********"
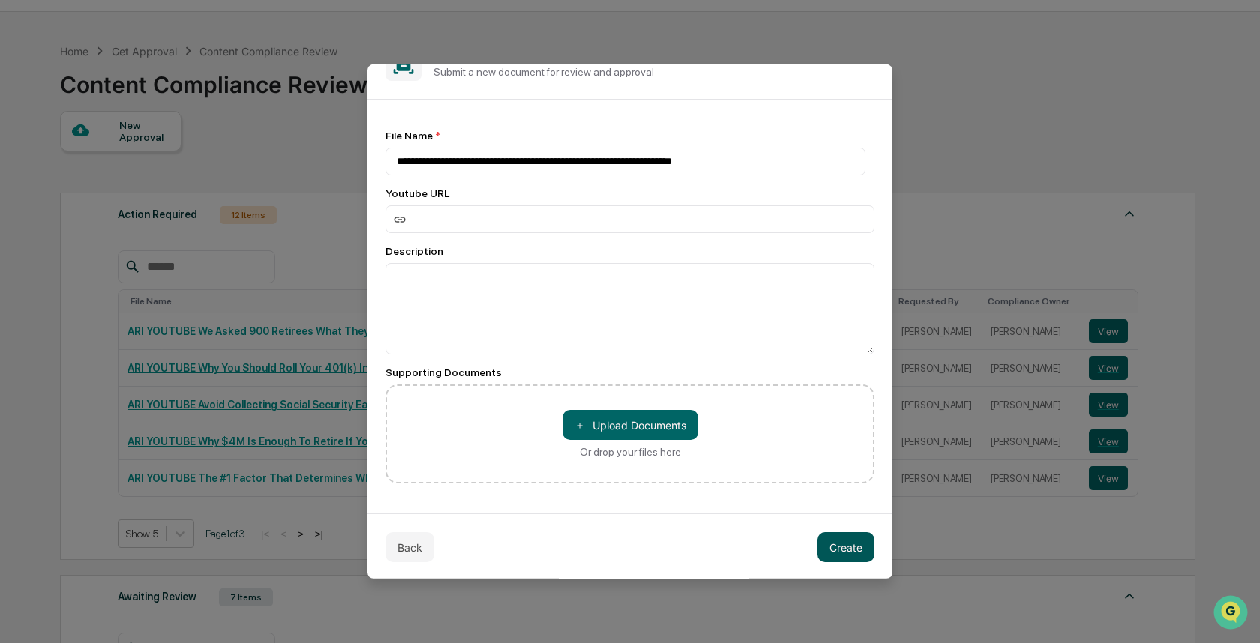
click at [840, 548] on button "Create" at bounding box center [845, 547] width 57 height 30
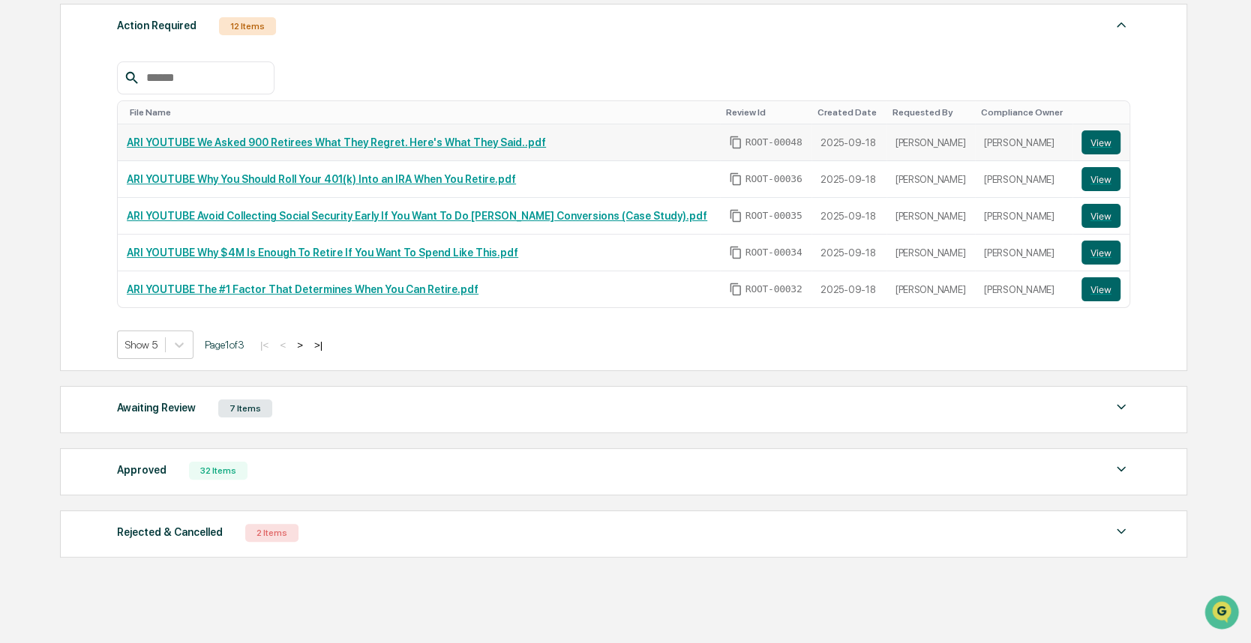
scroll to position [253, 0]
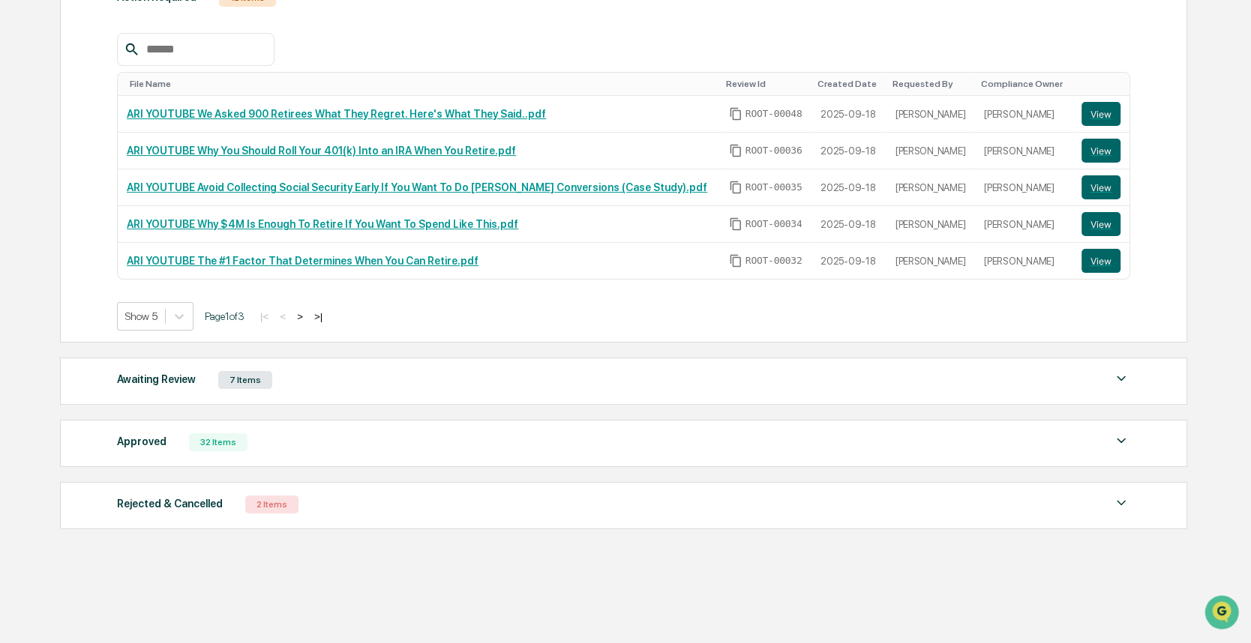
click at [361, 370] on div "Awaiting Review 7 Items" at bounding box center [623, 380] width 1013 height 21
click at [337, 385] on div "Awaiting Review 8 Items File Name Review Id Created Date Requested By Complianc…" at bounding box center [623, 381] width 1127 height 47
click at [335, 379] on div "Awaiting Review 8 Items" at bounding box center [623, 380] width 1013 height 21
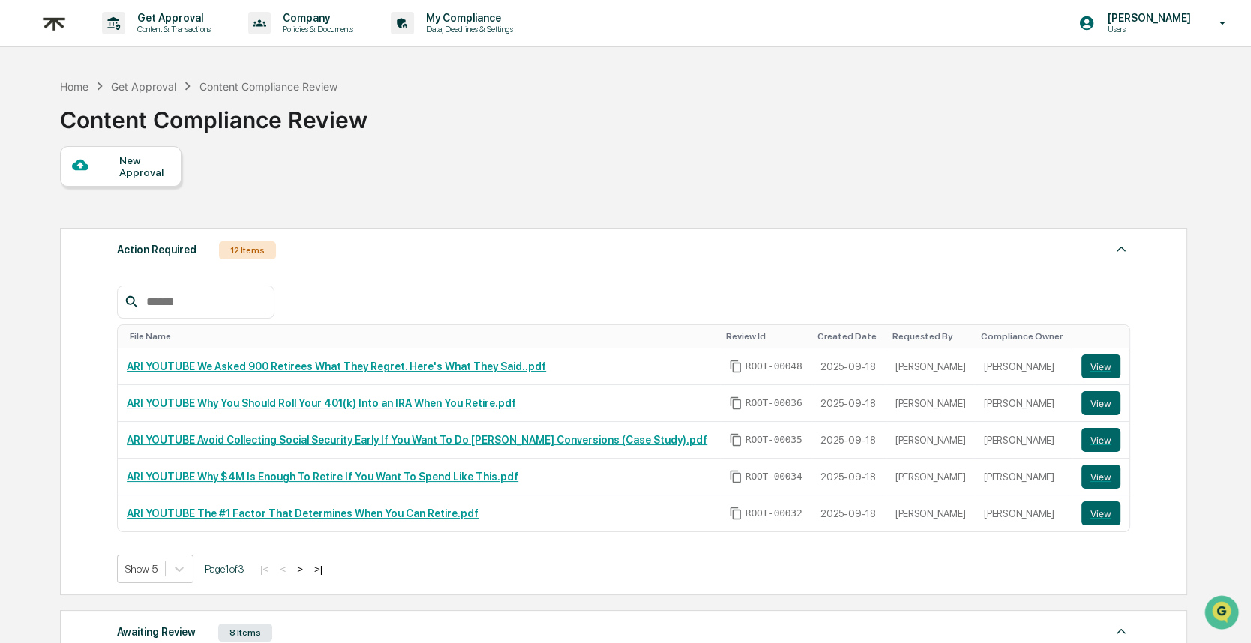
click at [119, 162] on div "New Approval" at bounding box center [144, 166] width 50 height 24
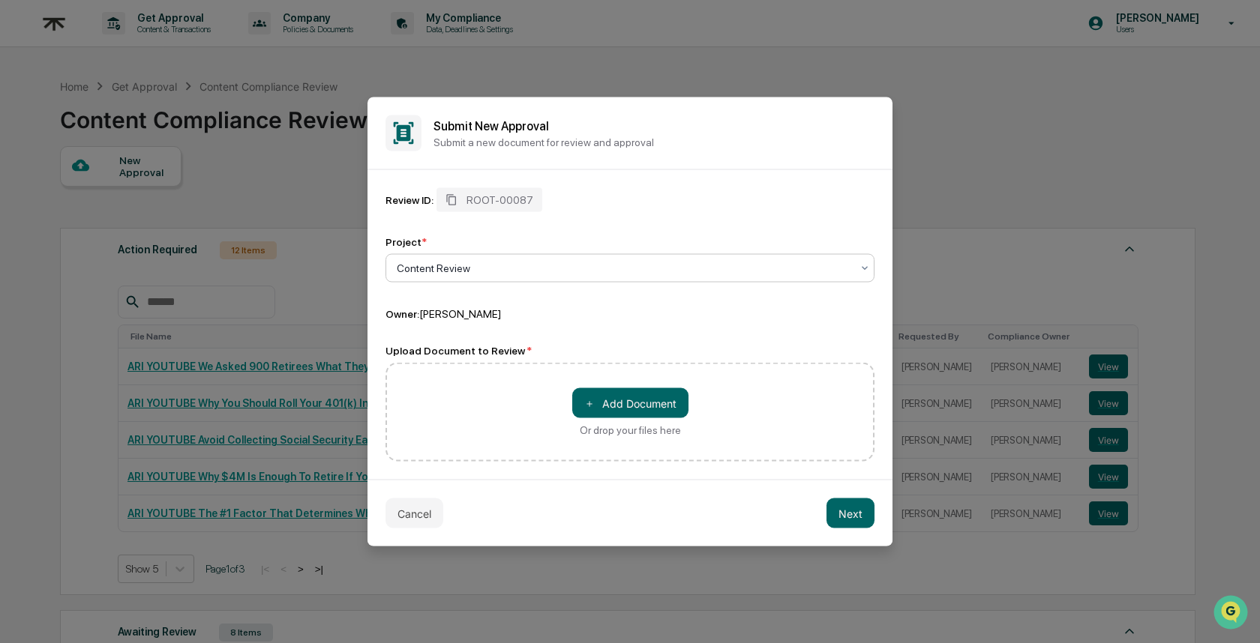
click at [516, 270] on div at bounding box center [624, 268] width 454 height 15
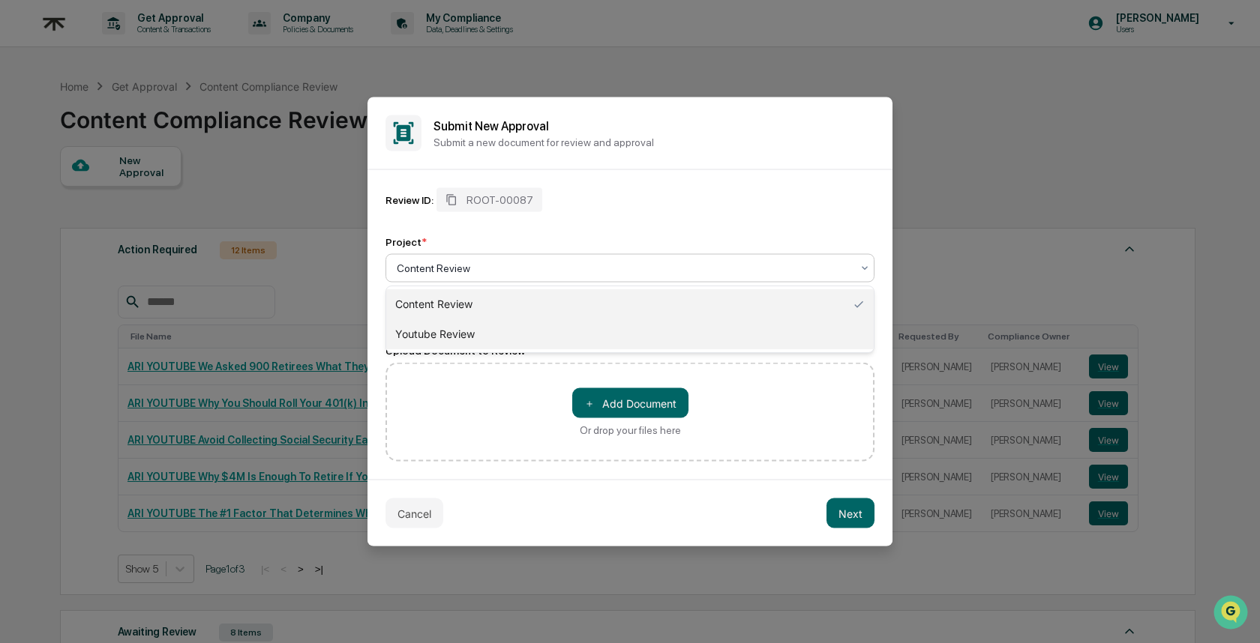
click at [520, 335] on div "Youtube Review" at bounding box center [629, 334] width 487 height 30
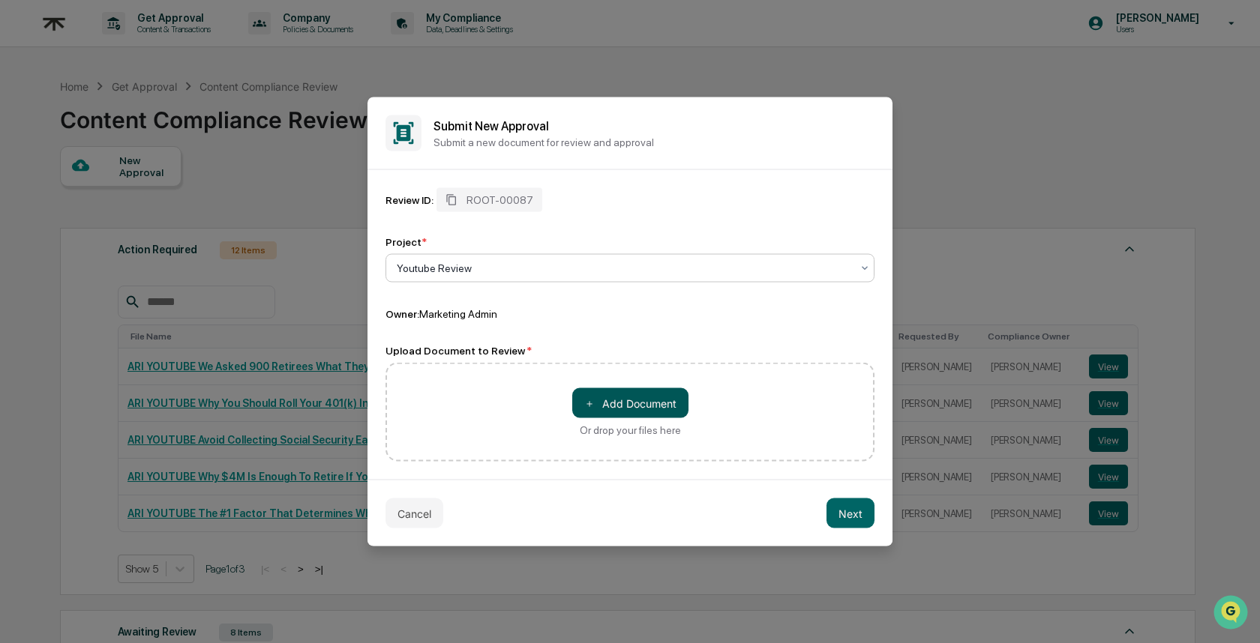
click at [645, 396] on button "＋ Add Document" at bounding box center [630, 403] width 116 height 30
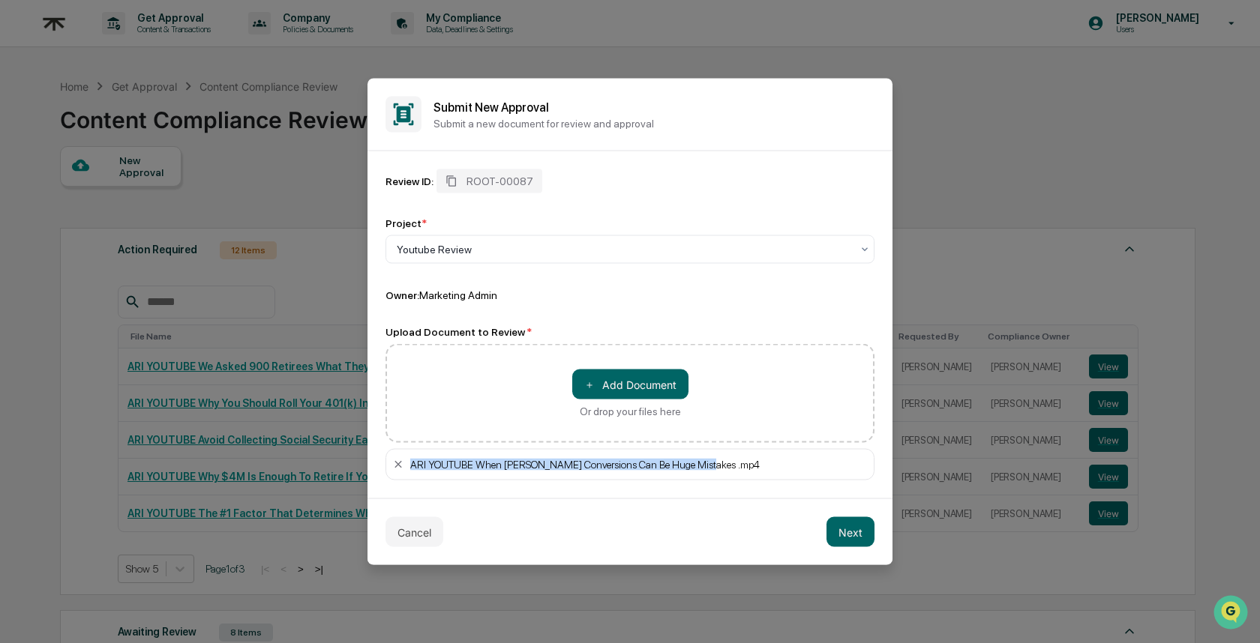
drag, startPoint x: 743, startPoint y: 463, endPoint x: 409, endPoint y: 459, distance: 333.7
click at [410, 459] on div "ARI YOUTUBE When [PERSON_NAME] Conversions Can Be Huge Mistakes .mp4" at bounding box center [638, 465] width 457 height 12
copy div "ARI YOUTUBE When [PERSON_NAME] Conversions Can Be Huge Mistakes .mp4"
click at [834, 525] on button "Next" at bounding box center [850, 532] width 48 height 30
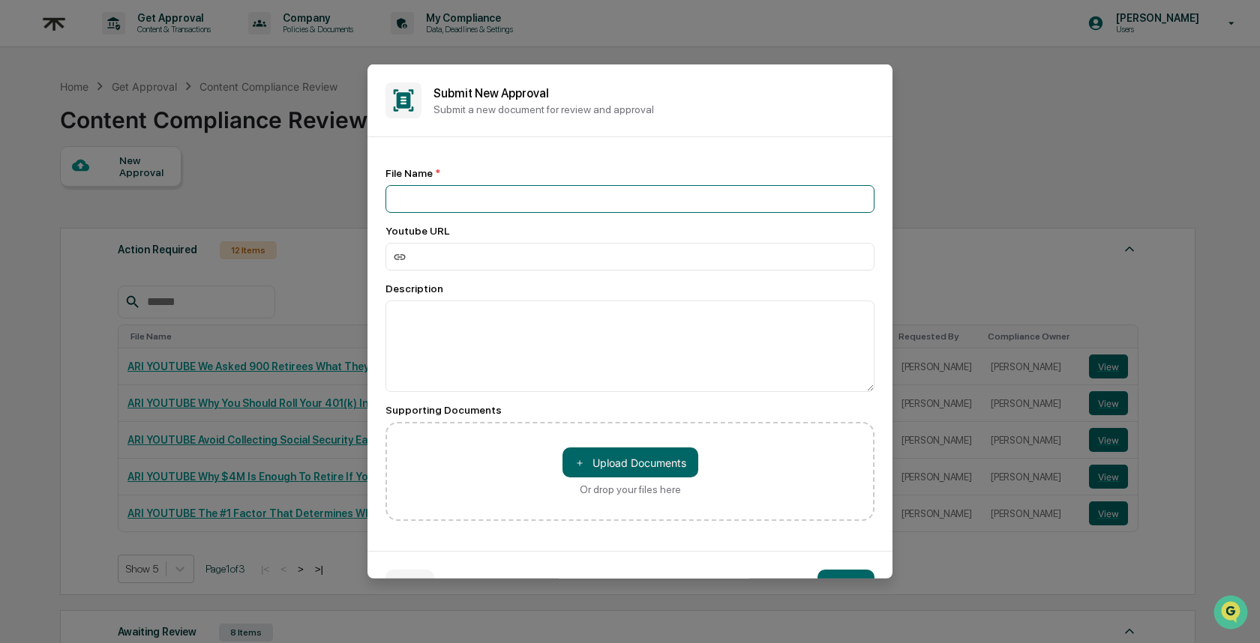
click at [459, 195] on input at bounding box center [629, 199] width 489 height 28
paste input "**********"
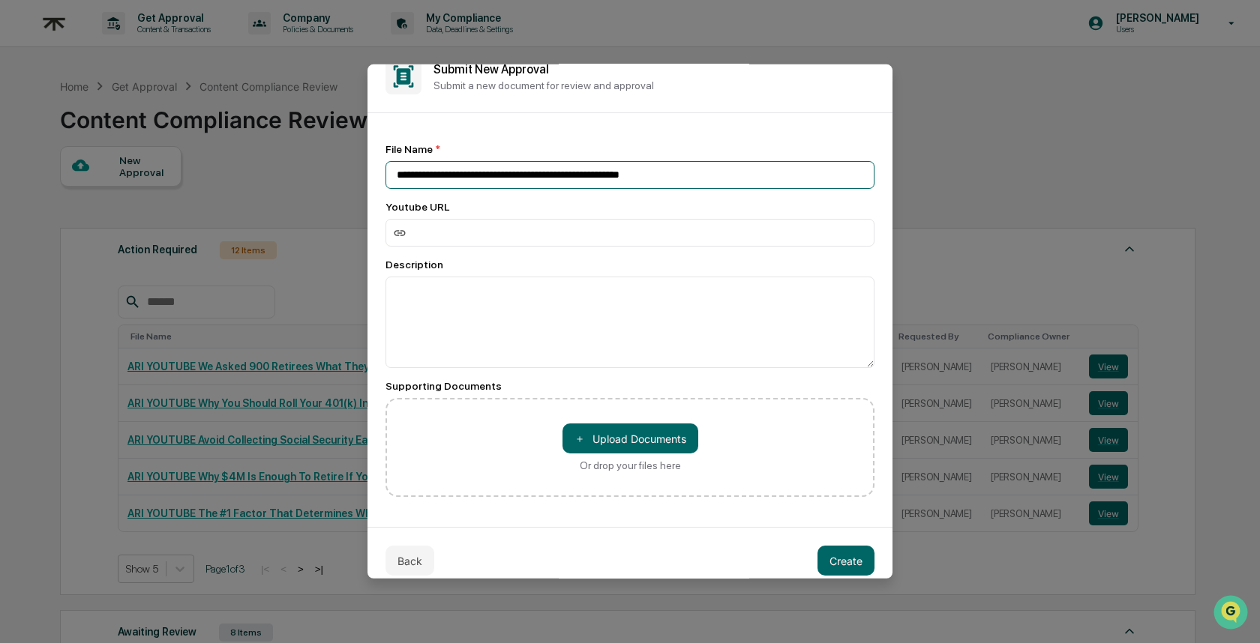
scroll to position [37, 0]
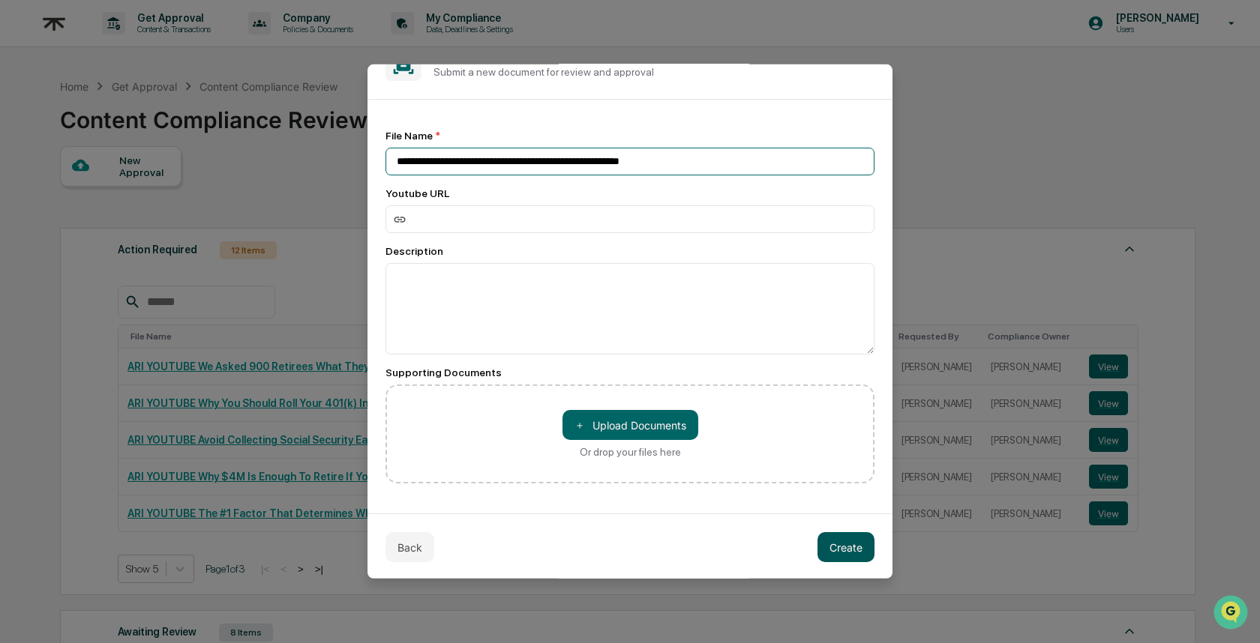
type input "**********"
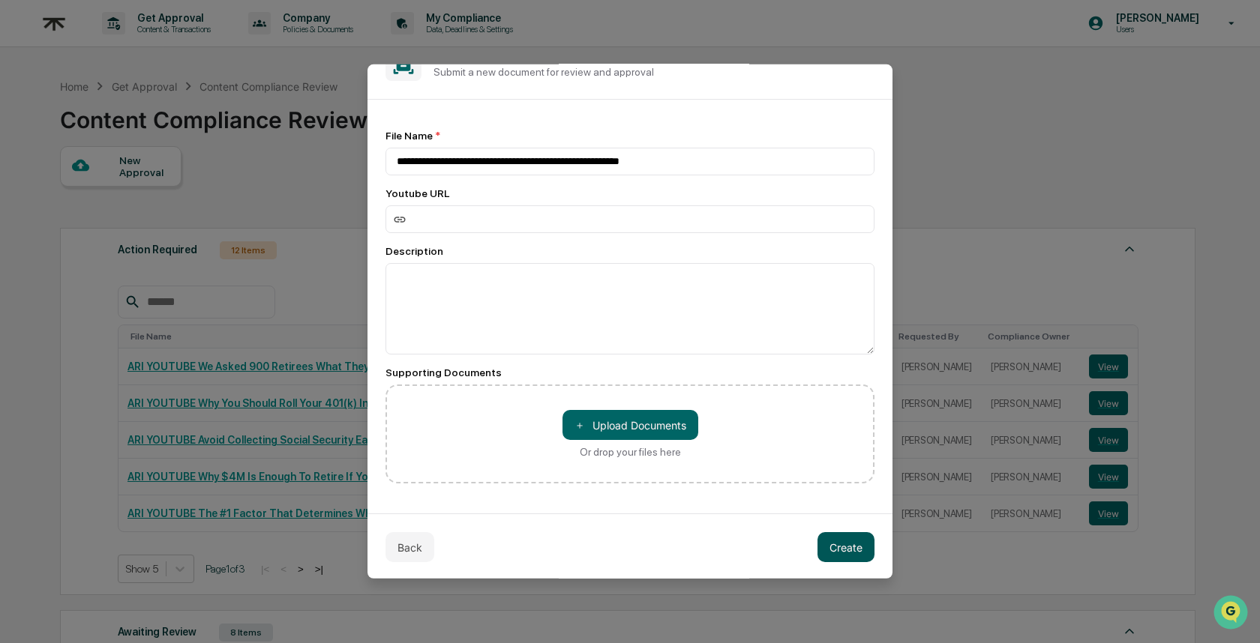
click at [821, 539] on button "Create" at bounding box center [845, 547] width 57 height 30
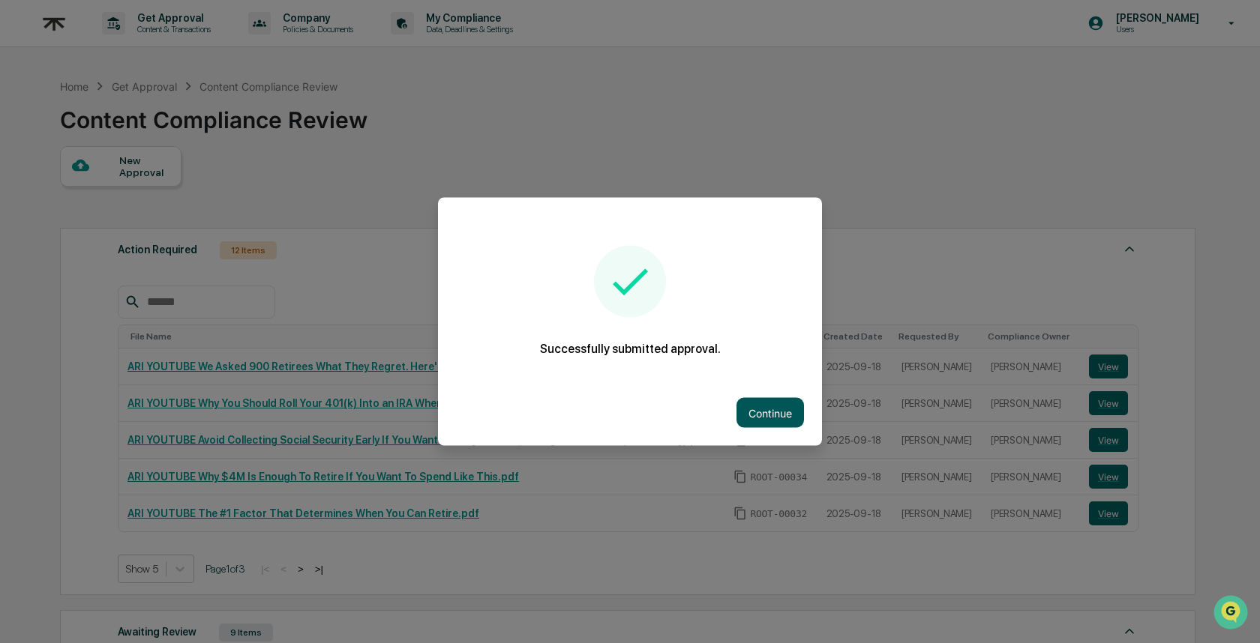
click at [747, 401] on button "Continue" at bounding box center [769, 413] width 67 height 30
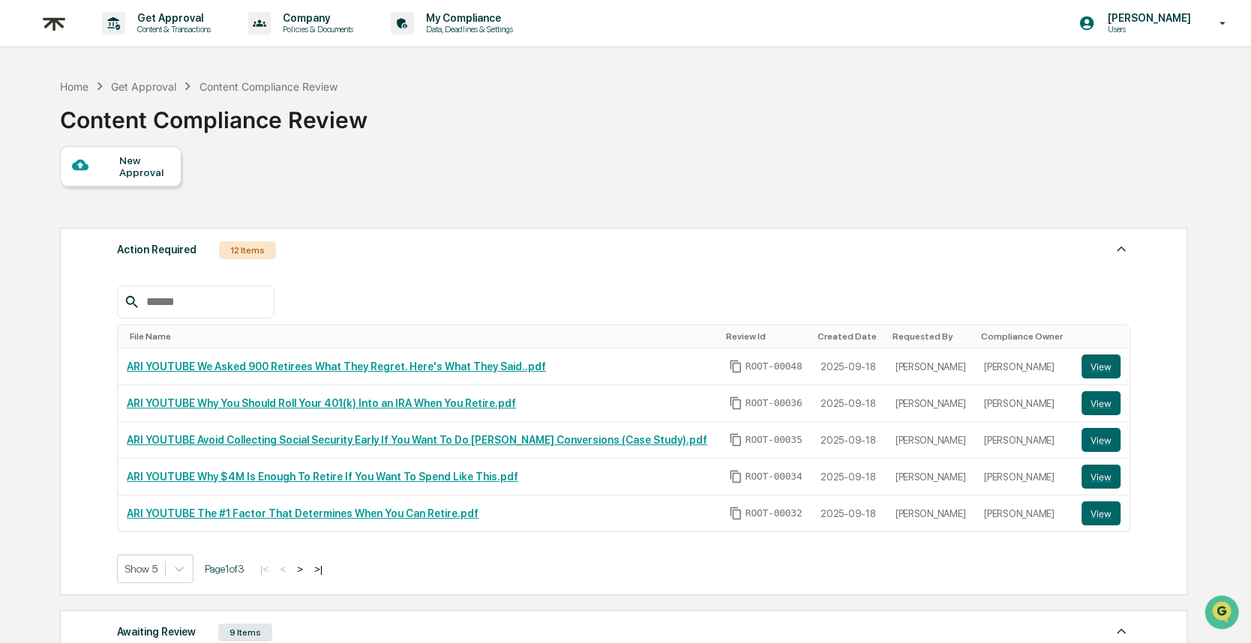
click at [172, 160] on div "New Approval" at bounding box center [120, 166] width 121 height 40
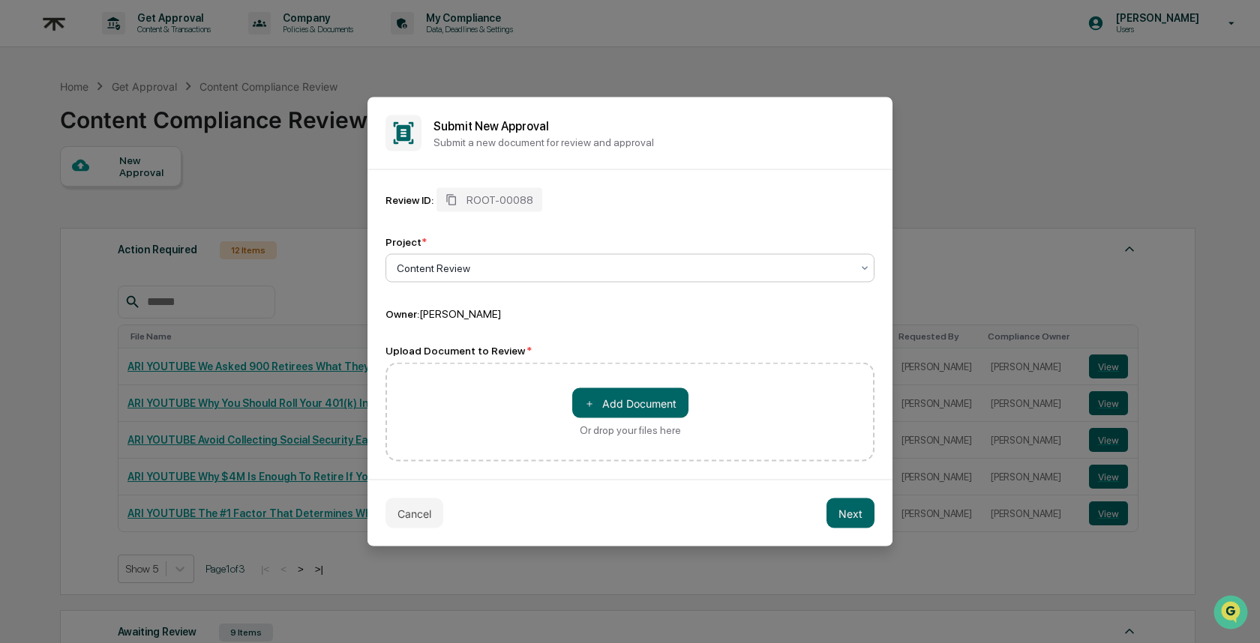
click at [502, 278] on div "Content Review" at bounding box center [623, 268] width 469 height 21
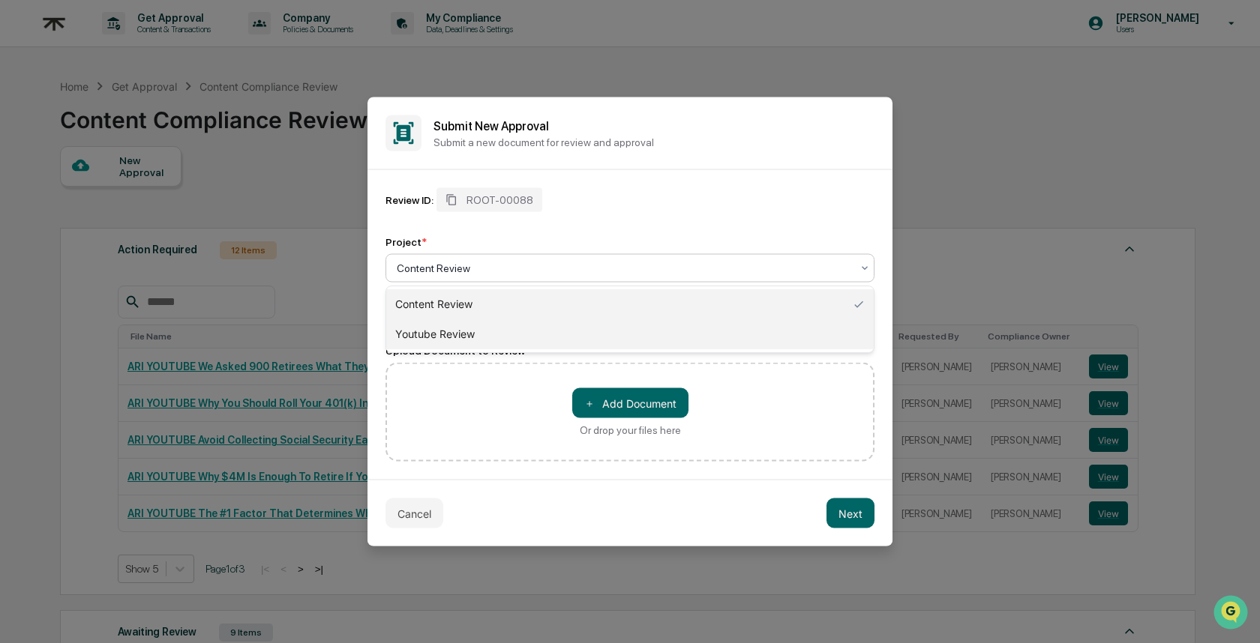
click at [513, 332] on div "Youtube Review" at bounding box center [629, 334] width 487 height 30
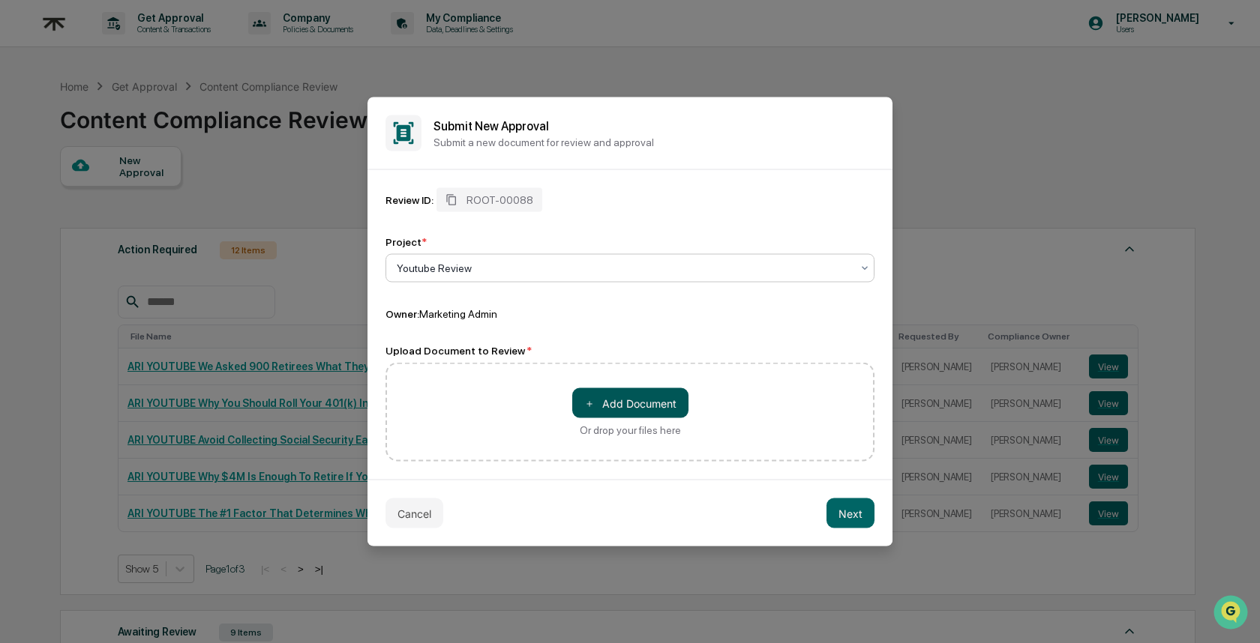
click at [618, 397] on button "＋ Add Document" at bounding box center [630, 403] width 116 height 30
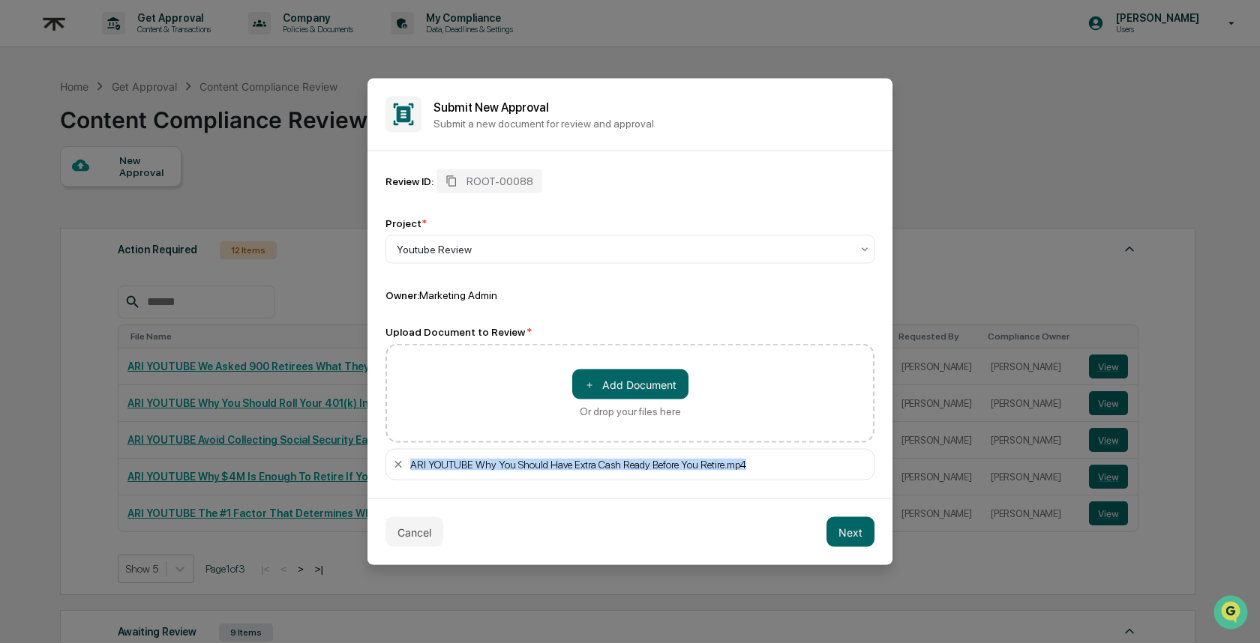
drag, startPoint x: 796, startPoint y: 463, endPoint x: 409, endPoint y: 466, distance: 387.7
click at [409, 466] on div "ARI YOUTUBE Why You Should Have Extra Cash Ready Before You Retire.mp4" at bounding box center [629, 464] width 489 height 31
copy div "ARI YOUTUBE Why You Should Have Extra Cash Ready Before You Retire.mp4"
click at [835, 532] on button "Next" at bounding box center [850, 532] width 48 height 30
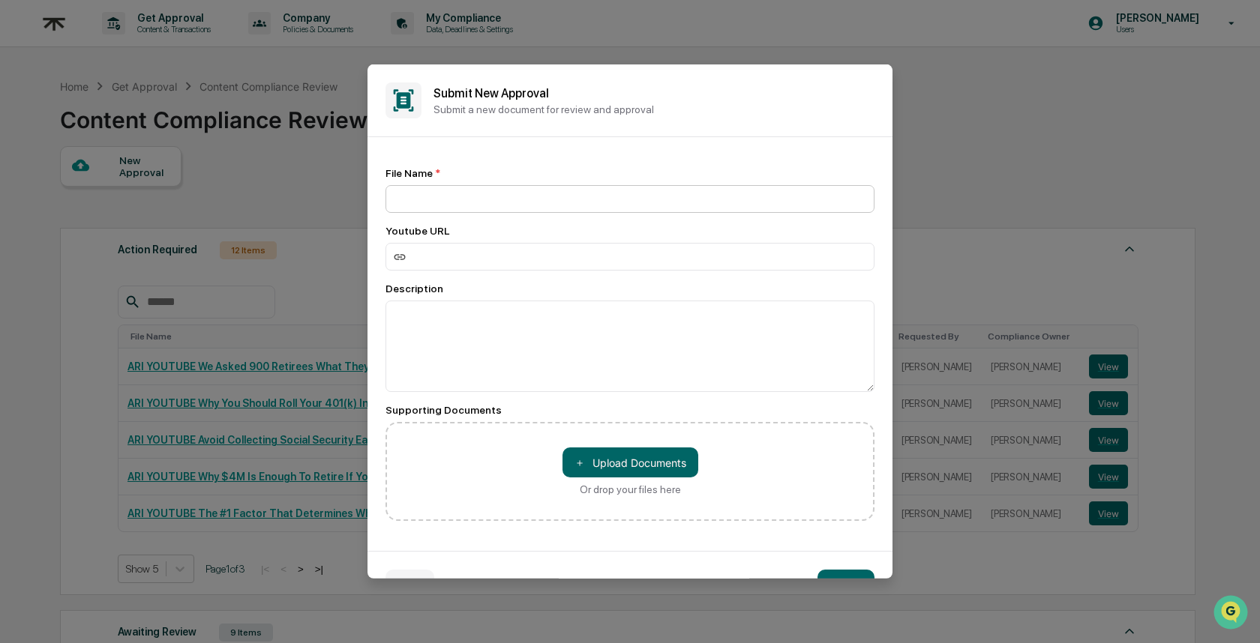
drag, startPoint x: 536, startPoint y: 176, endPoint x: 532, endPoint y: 185, distance: 10.1
click at [535, 177] on div "File Name *" at bounding box center [629, 173] width 489 height 12
click at [531, 189] on input at bounding box center [629, 199] width 489 height 28
paste input "**********"
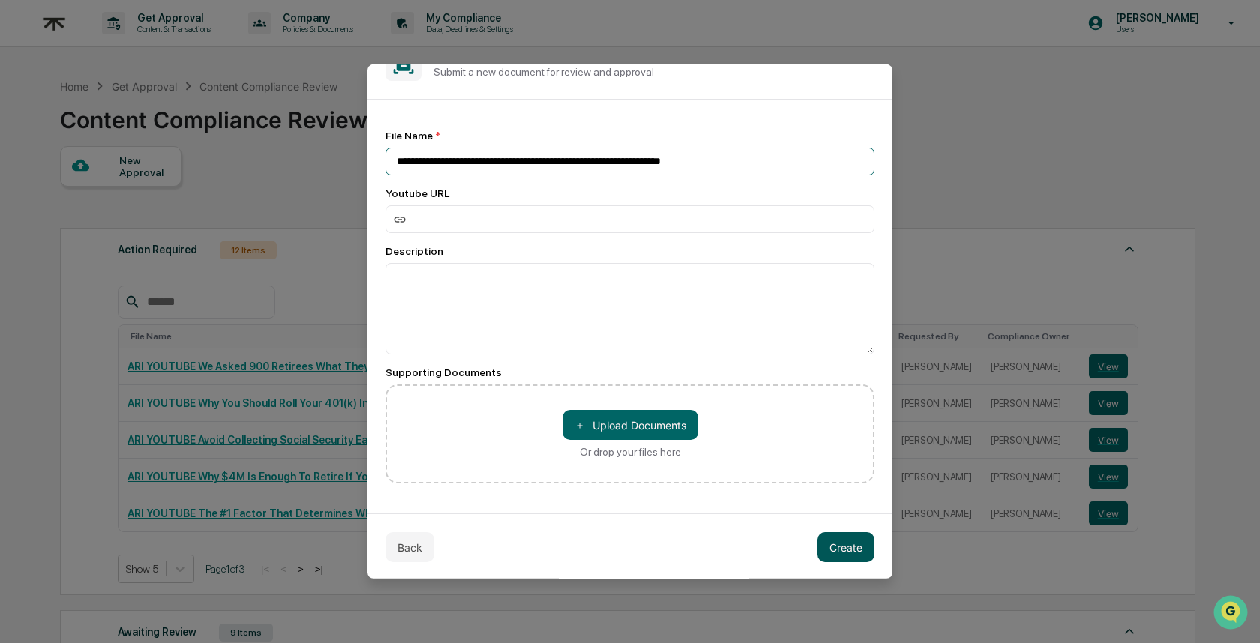
type input "**********"
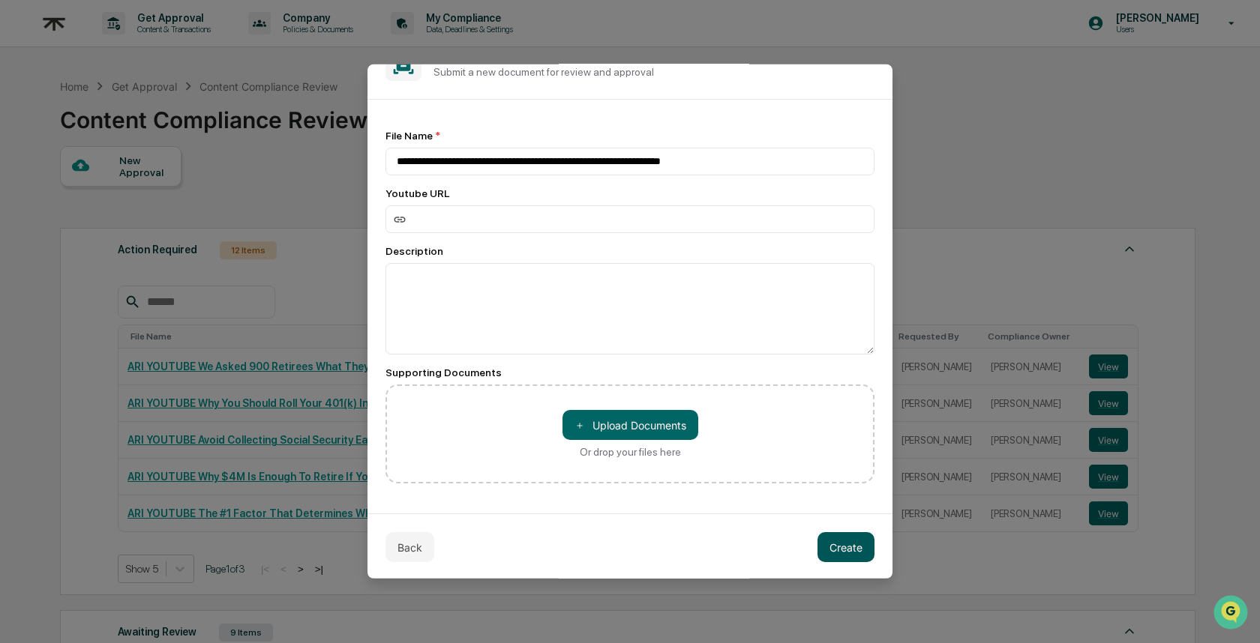
click at [841, 541] on button "Create" at bounding box center [845, 547] width 57 height 30
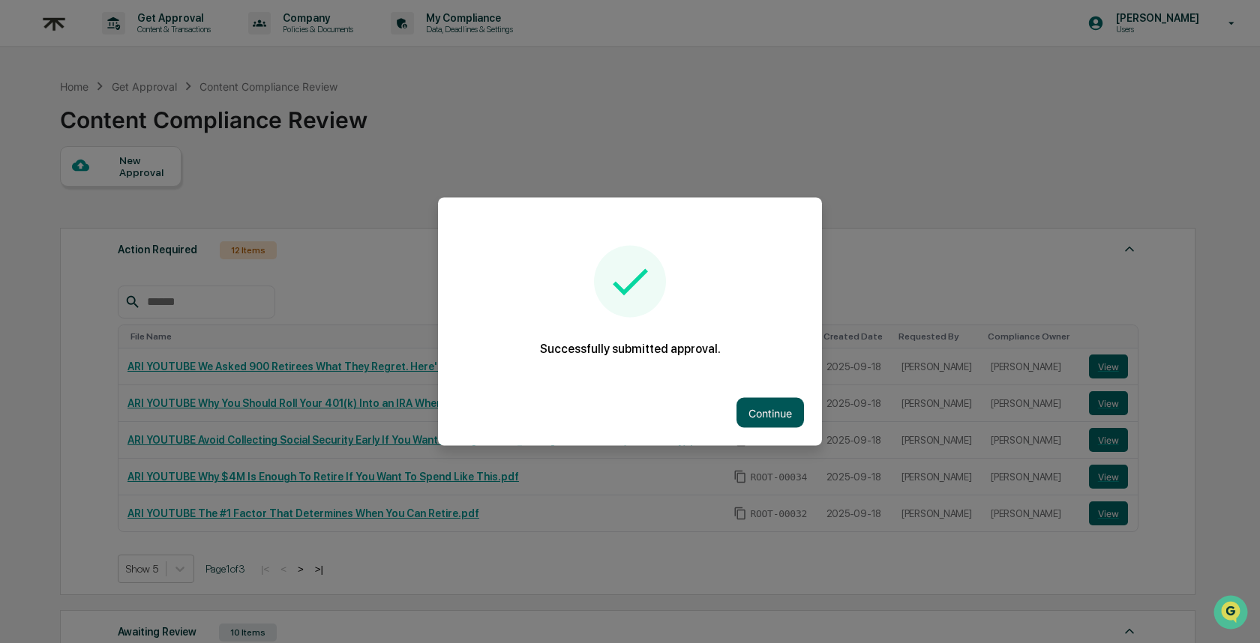
click at [737, 414] on button "Continue" at bounding box center [769, 413] width 67 height 30
click at [737, 414] on td "ROOT-00036" at bounding box center [770, 403] width 92 height 37
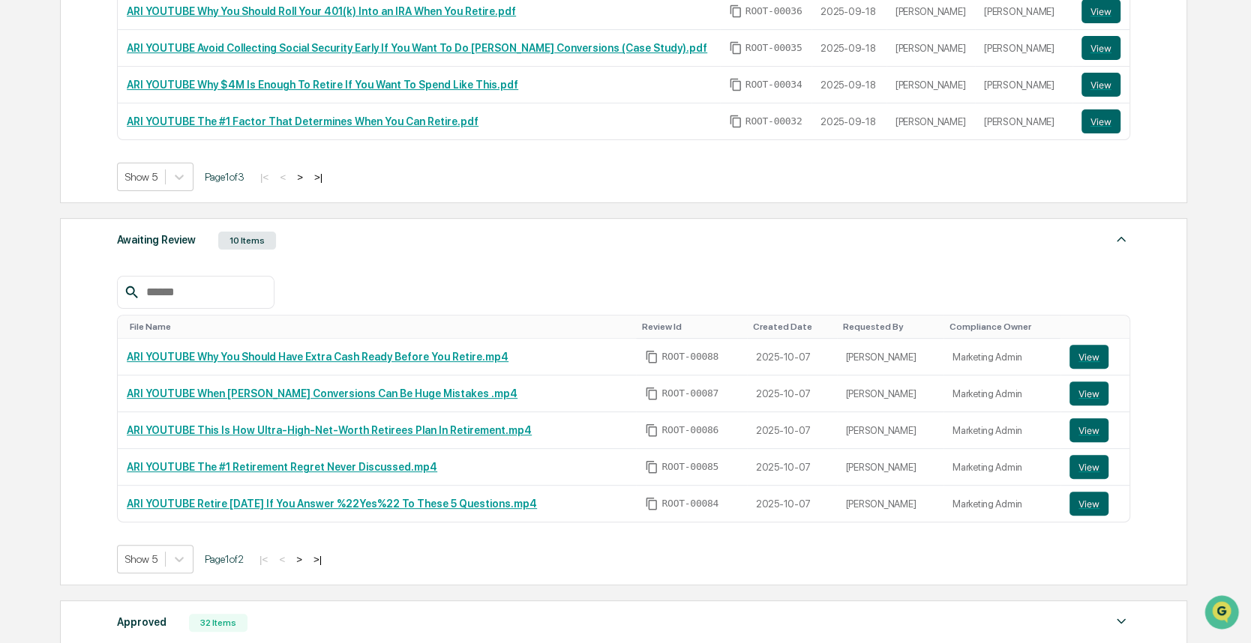
scroll to position [499, 0]
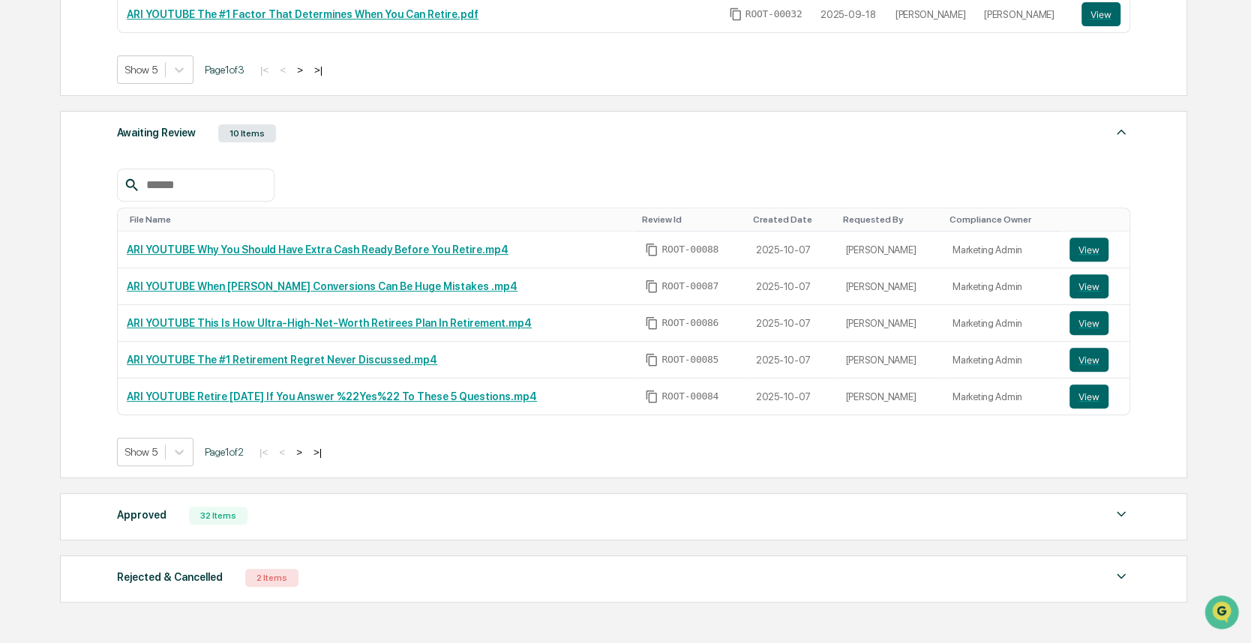
click at [195, 513] on div "32 Items" at bounding box center [218, 516] width 58 height 18
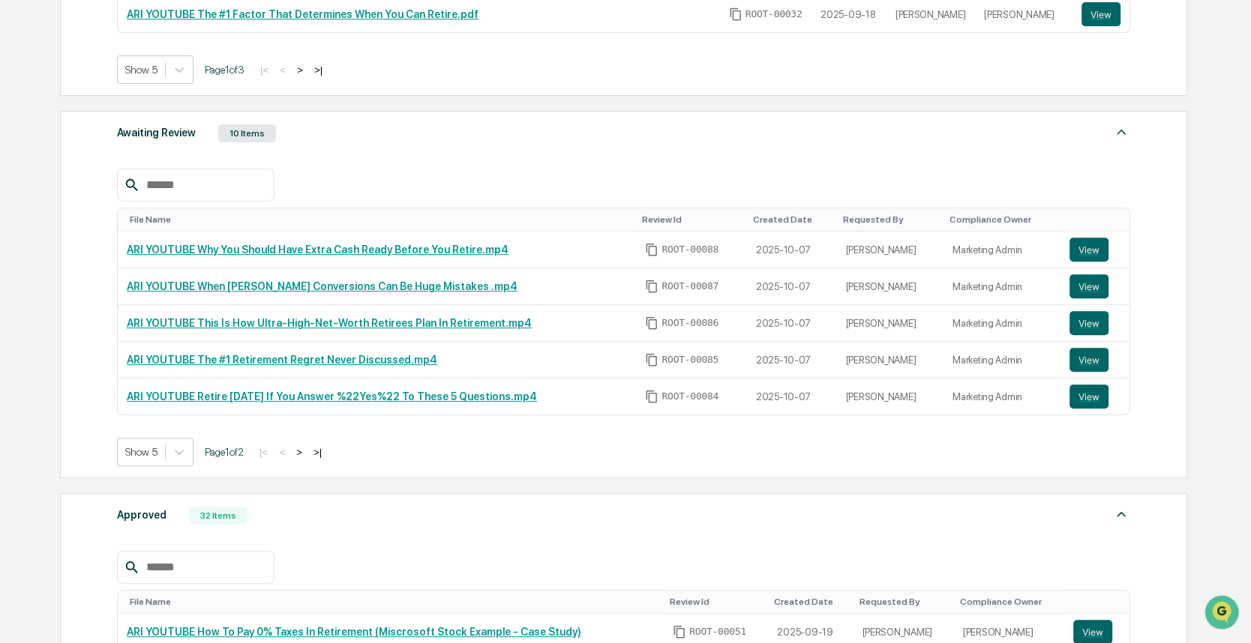
click at [213, 558] on input "text" at bounding box center [203, 567] width 127 height 19
type input "*"
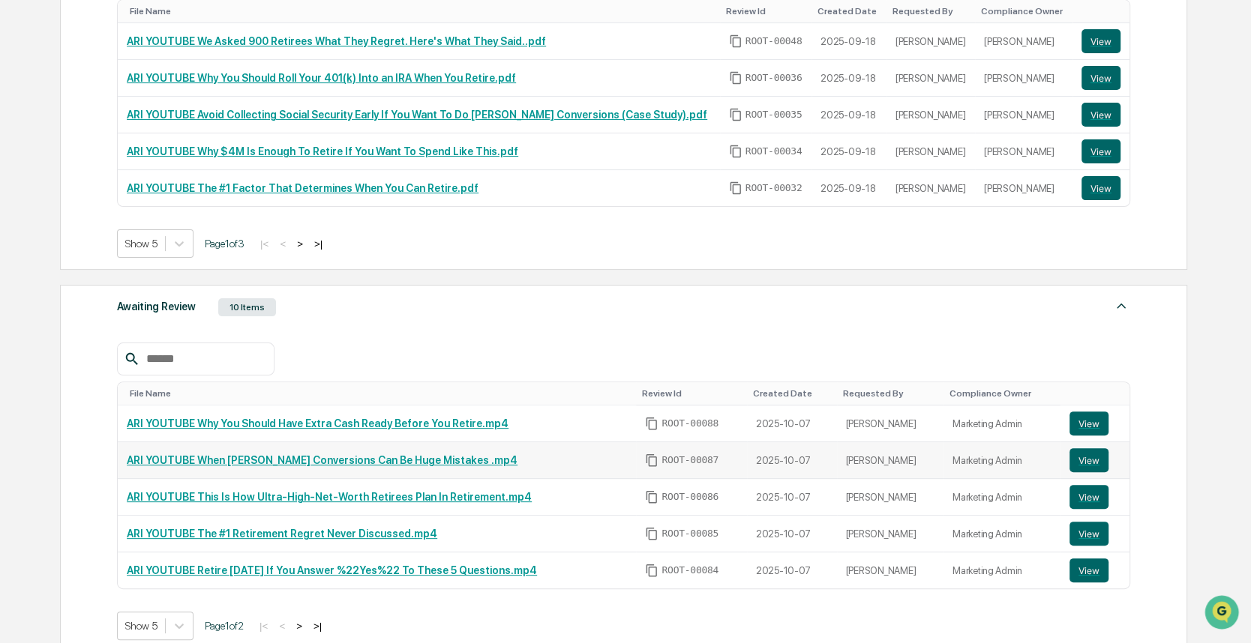
scroll to position [223, 0]
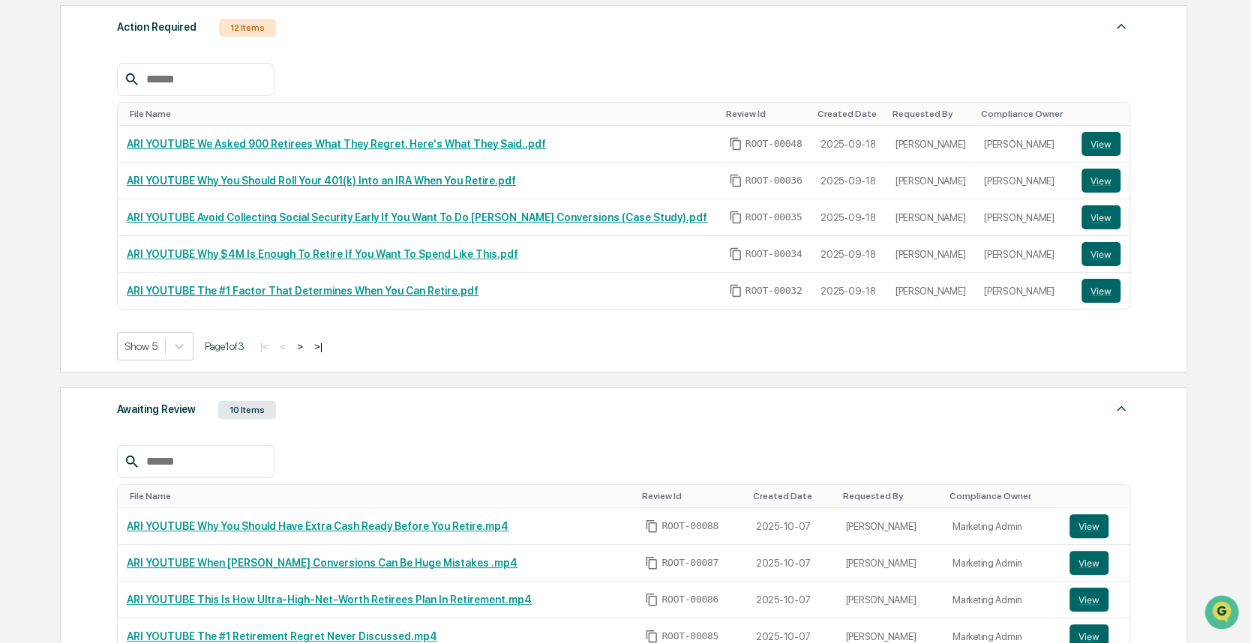
type input "********"
click at [181, 461] on input "text" at bounding box center [203, 461] width 127 height 19
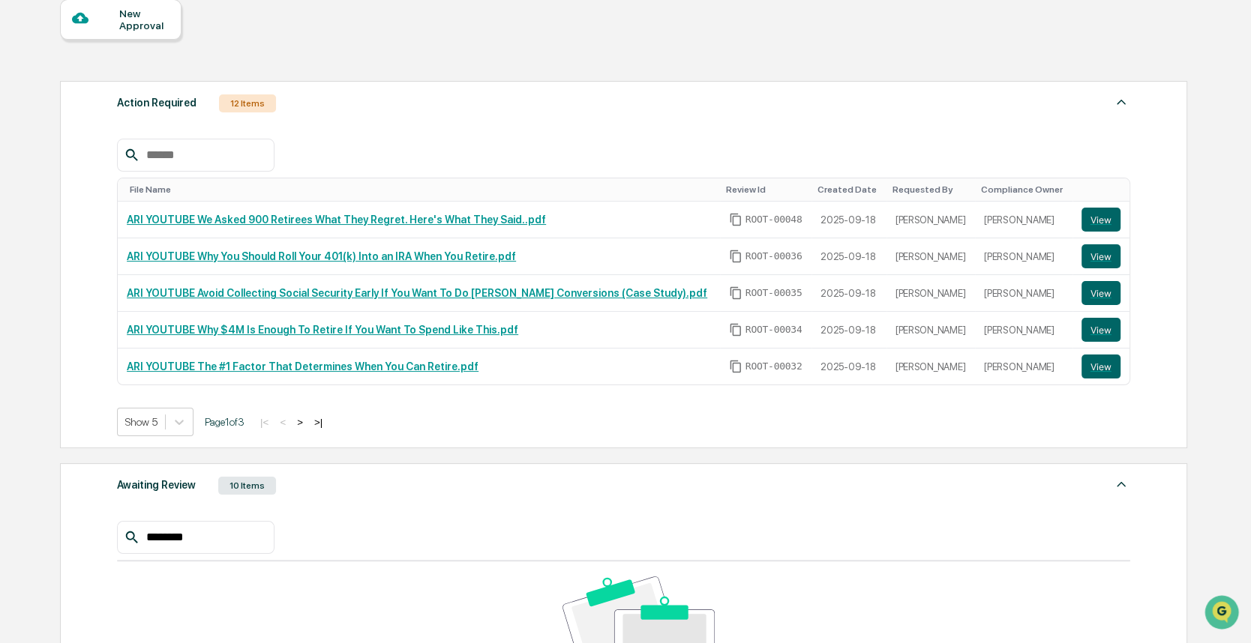
scroll to position [0, 0]
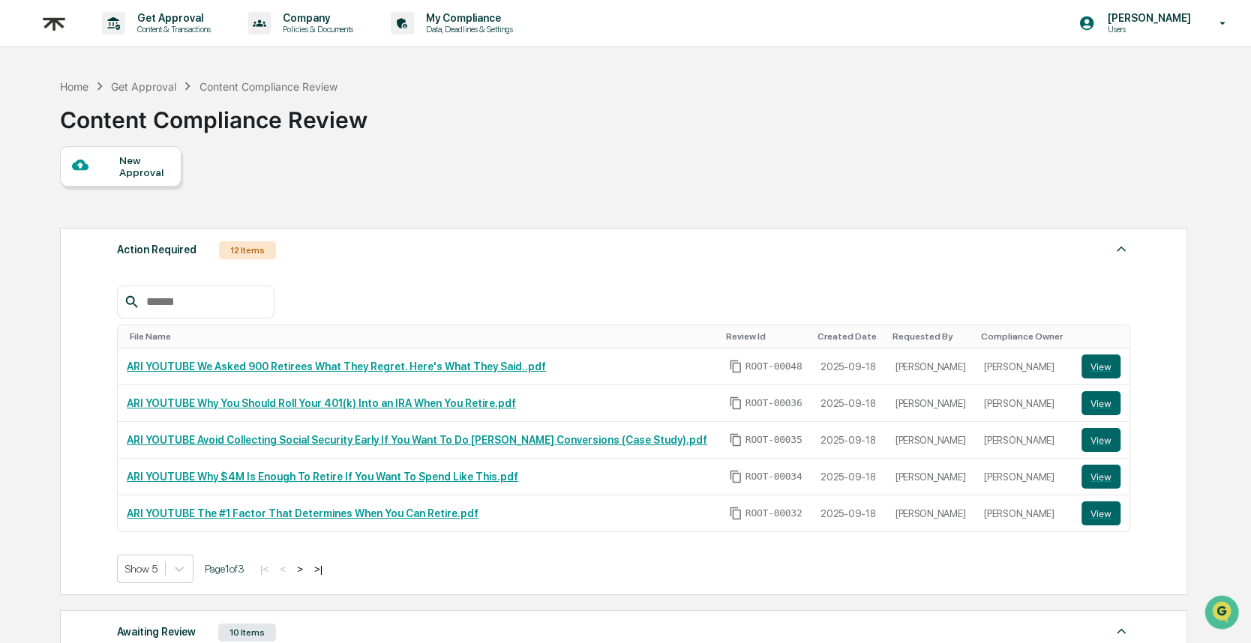
type input "********"
click at [161, 292] on input "text" at bounding box center [203, 301] width 127 height 19
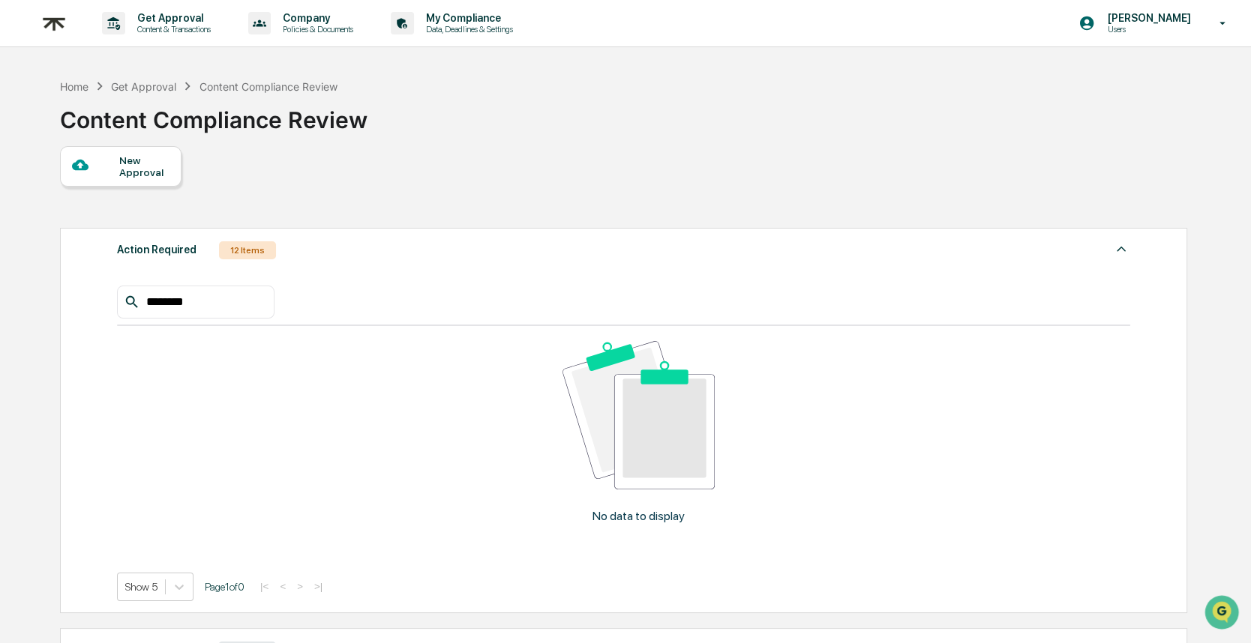
type input "********"
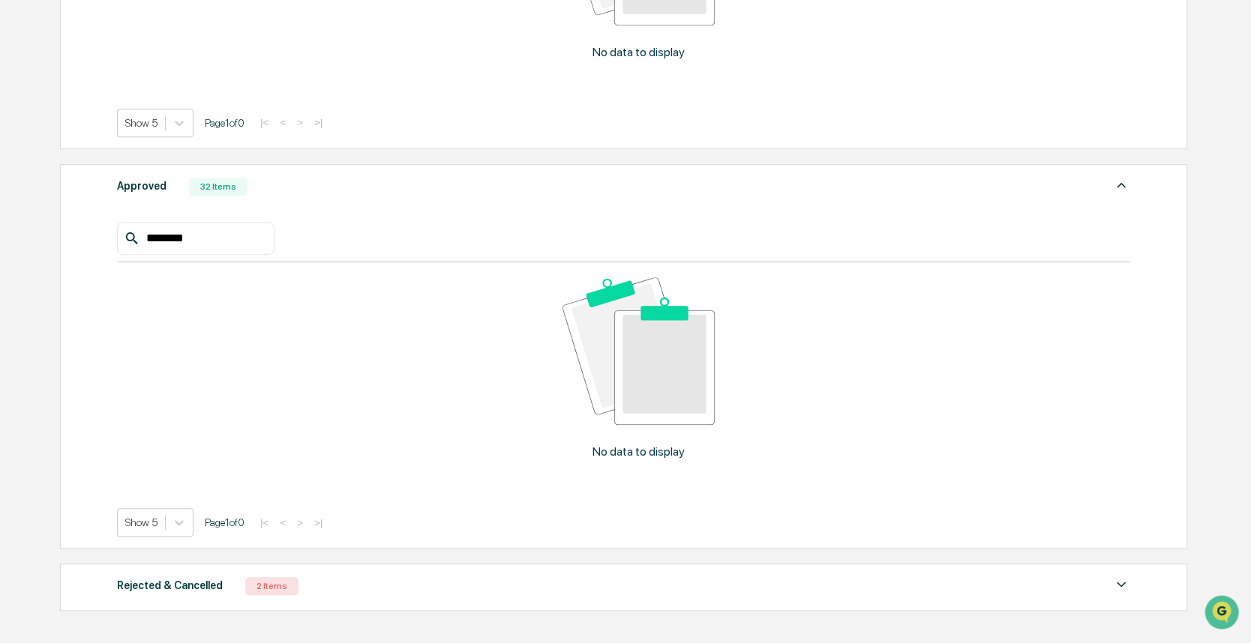
scroll to position [834, 0]
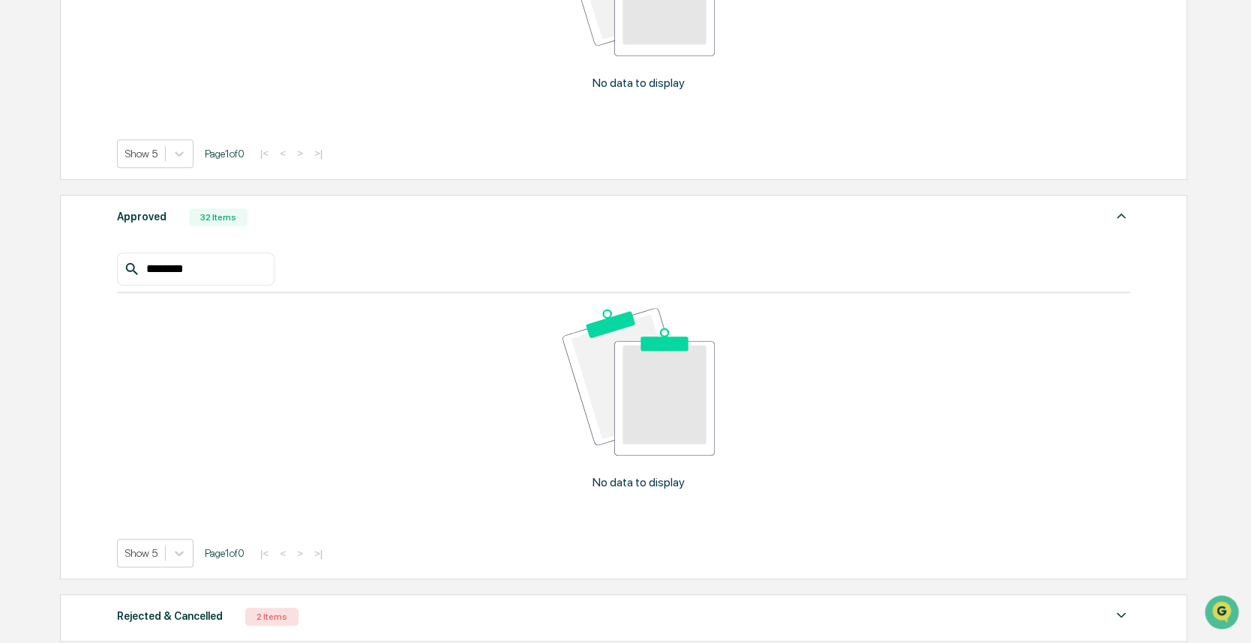
click at [1135, 216] on div "Approved 32 Items ******** No data to display Show 5 Page 1 of 0 |< < > >|" at bounding box center [623, 387] width 1127 height 385
click at [210, 274] on div "********" at bounding box center [195, 269] width 157 height 33
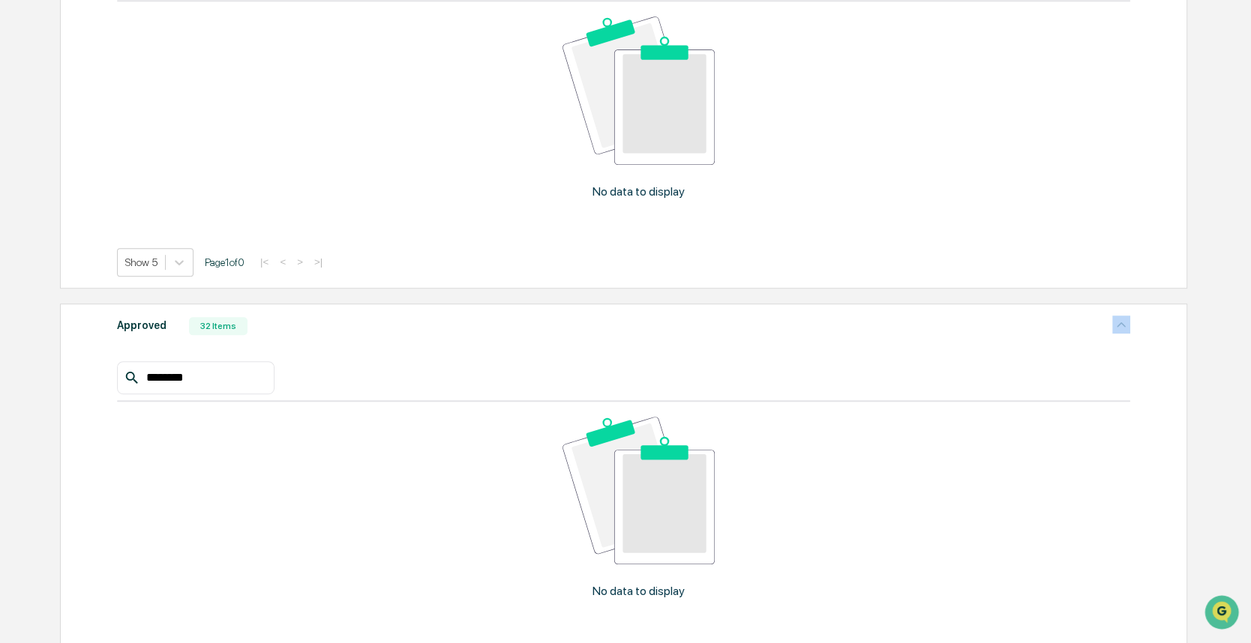
scroll to position [720, 0]
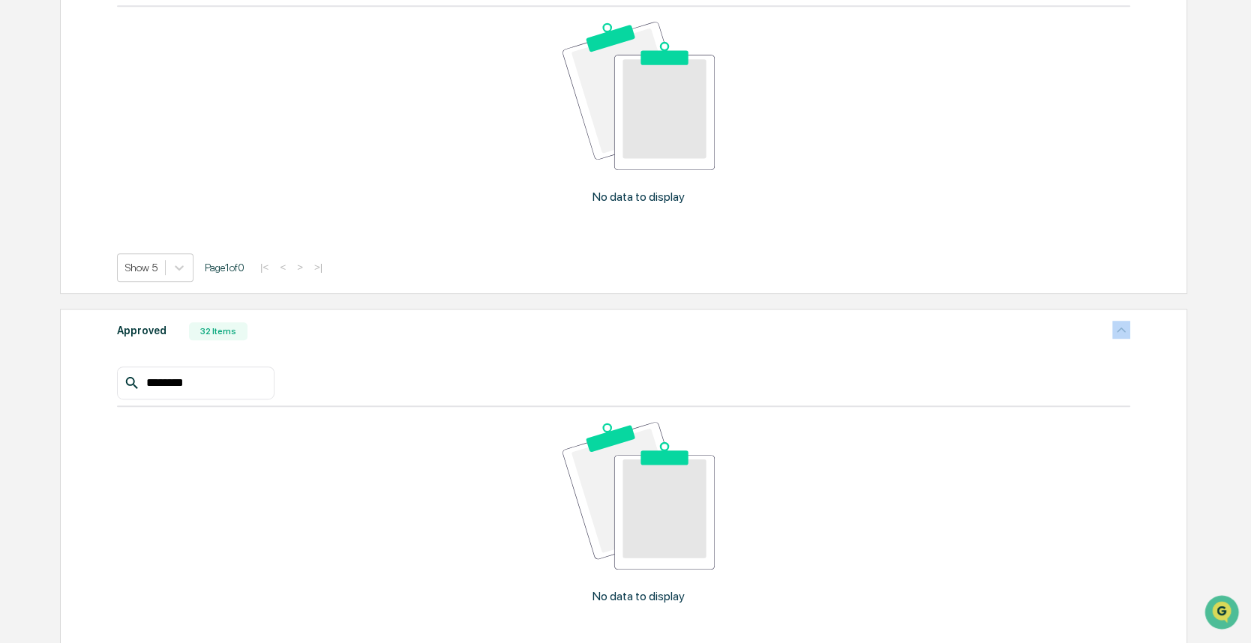
click at [184, 394] on div "******** No data to display Show 5 Page 1 of 0 |< < > >|" at bounding box center [623, 525] width 1013 height 316
click at [184, 382] on input "********" at bounding box center [203, 382] width 127 height 19
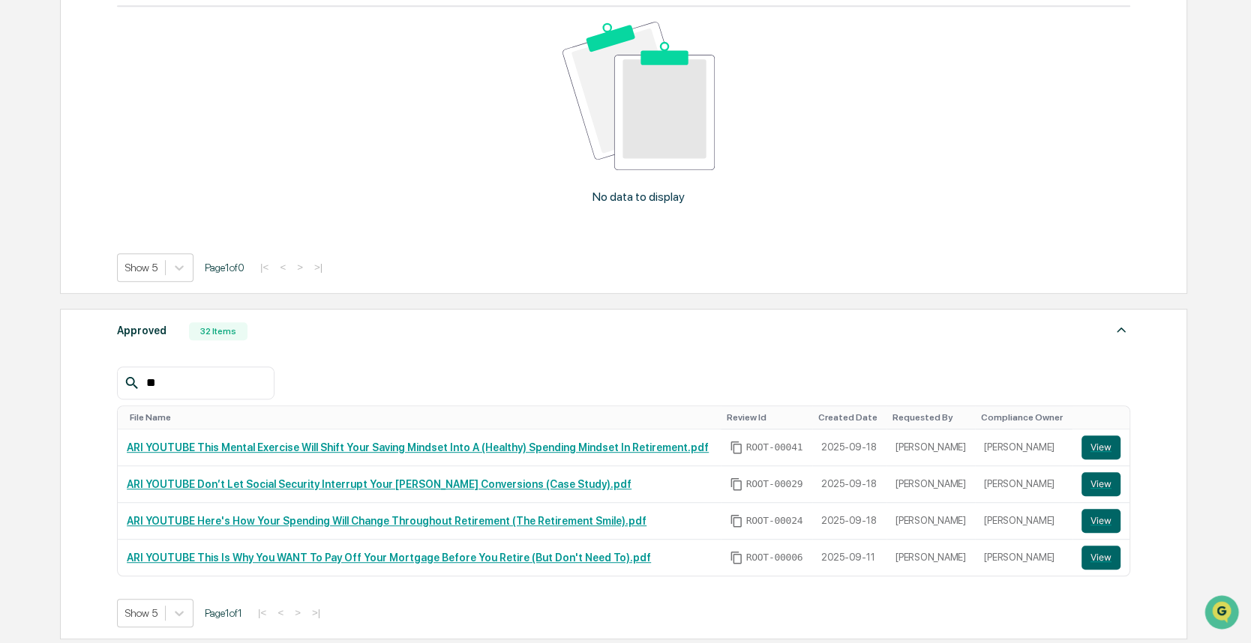
type input "*"
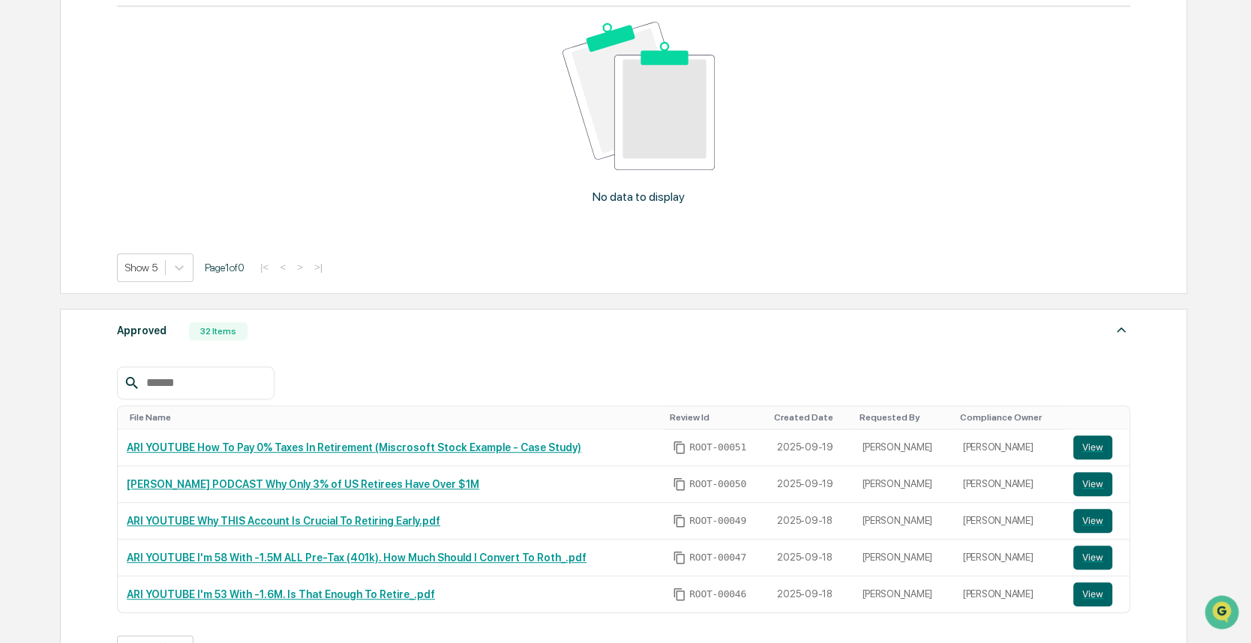
scroll to position [635, 0]
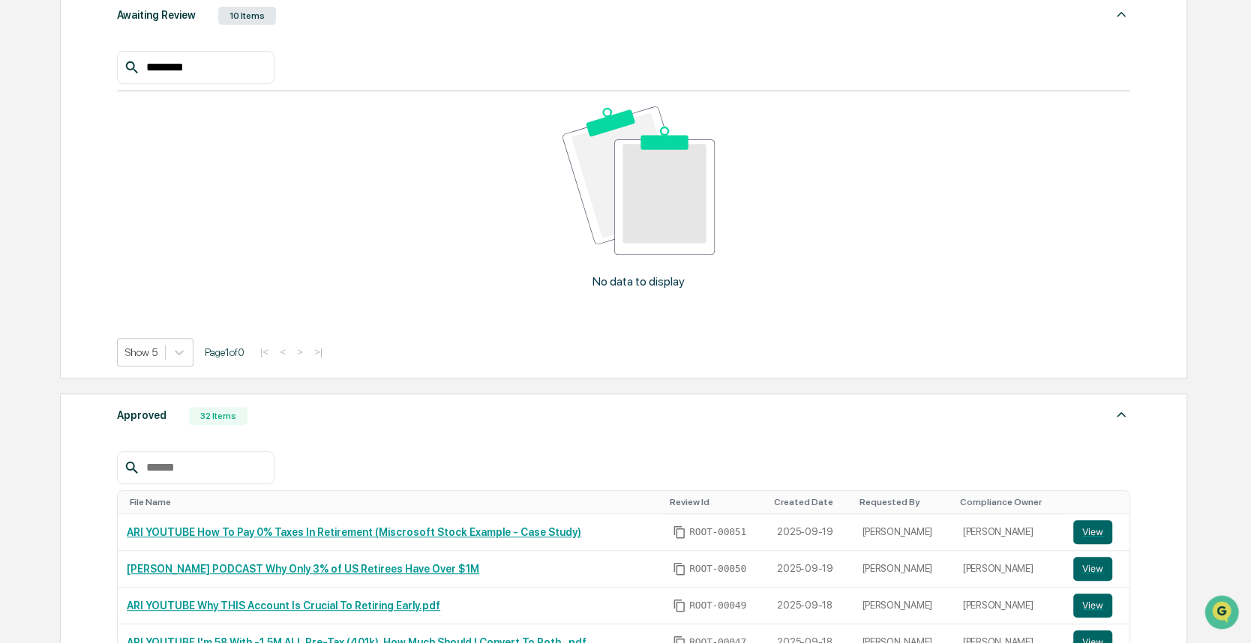
click at [178, 61] on input "********" at bounding box center [203, 67] width 127 height 19
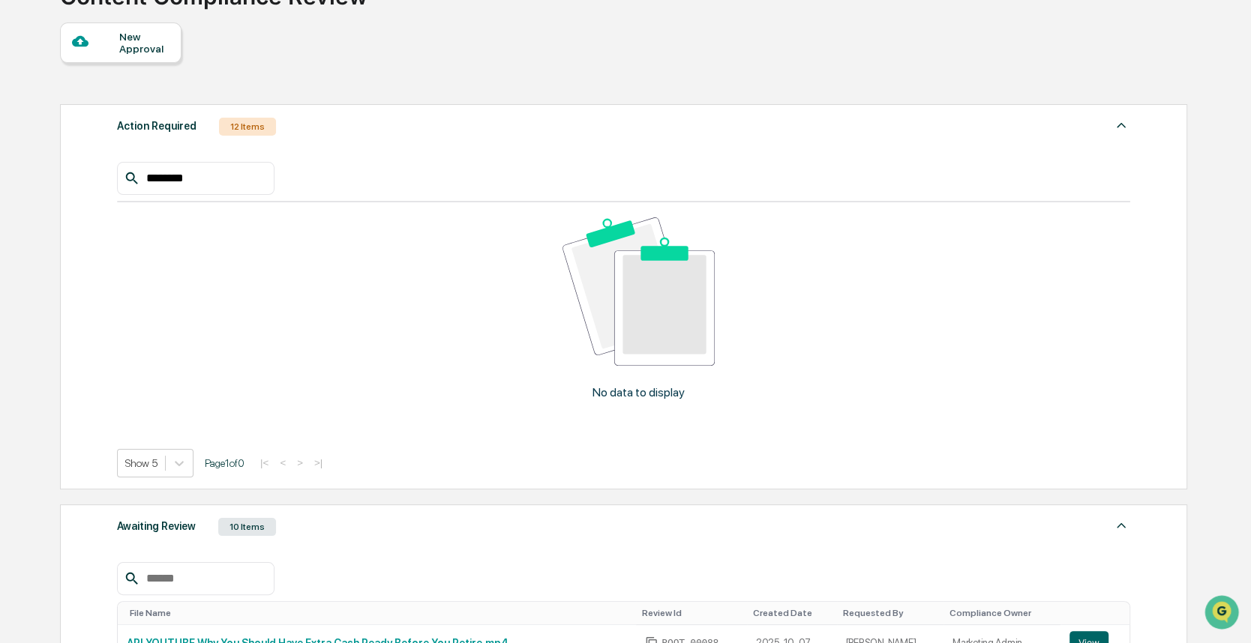
scroll to position [122, 0]
click at [180, 174] on input "********" at bounding box center [203, 179] width 127 height 19
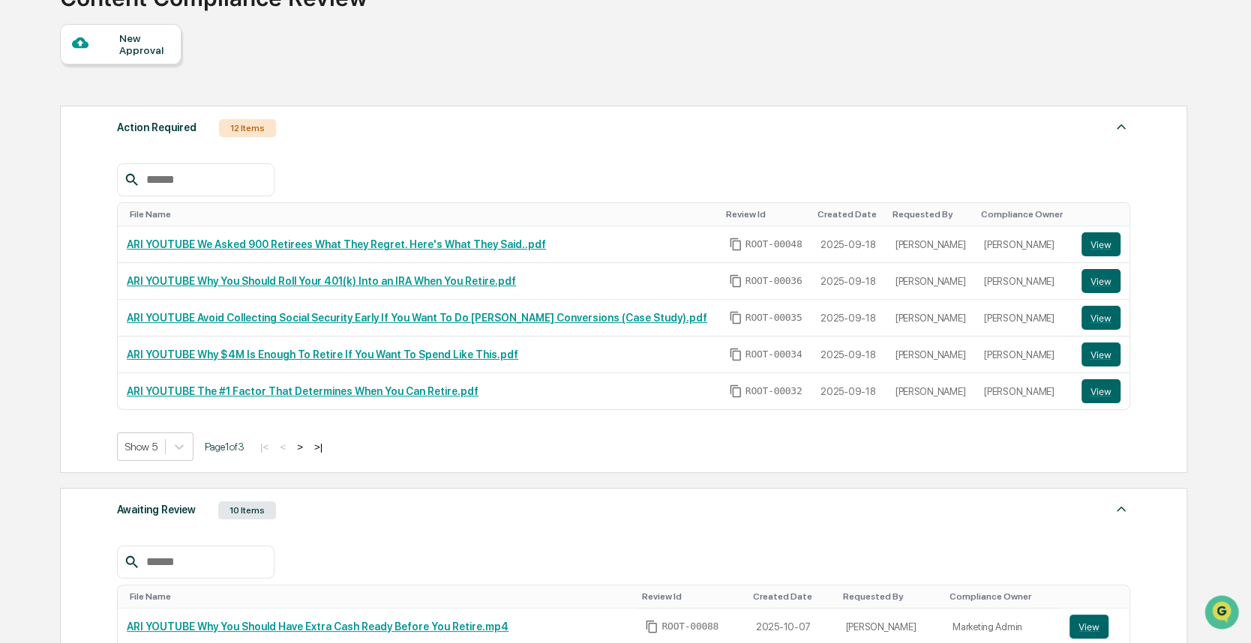
click at [193, 178] on input "text" at bounding box center [203, 179] width 127 height 19
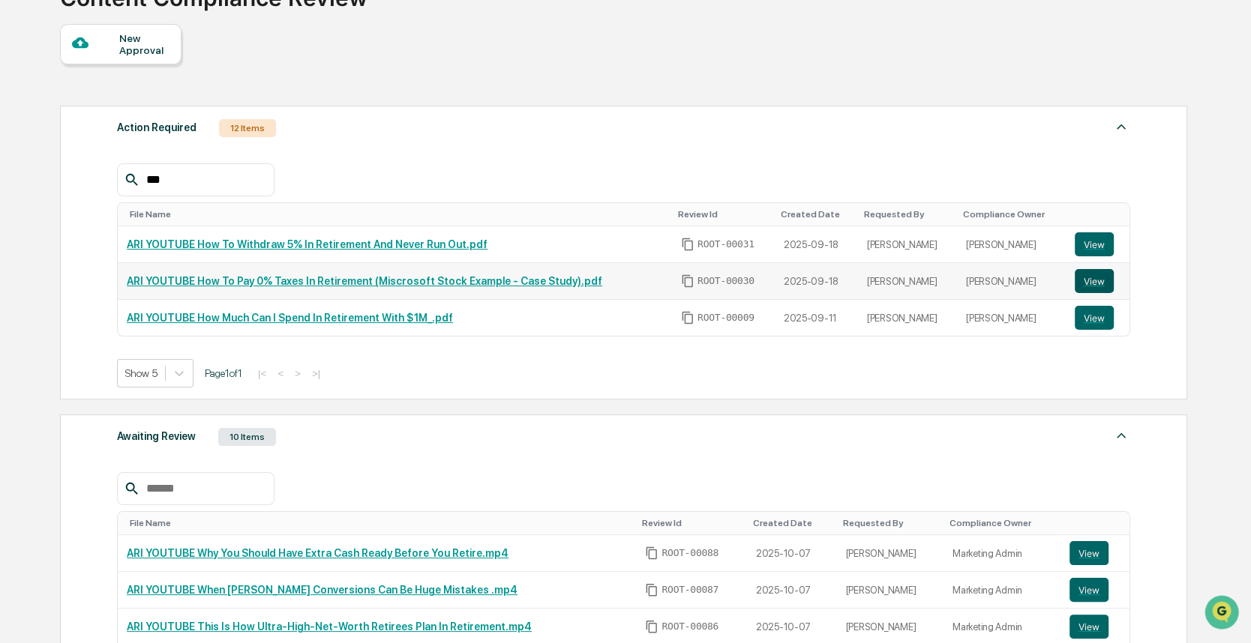
type input "***"
click at [1099, 276] on button "View" at bounding box center [1094, 281] width 39 height 24
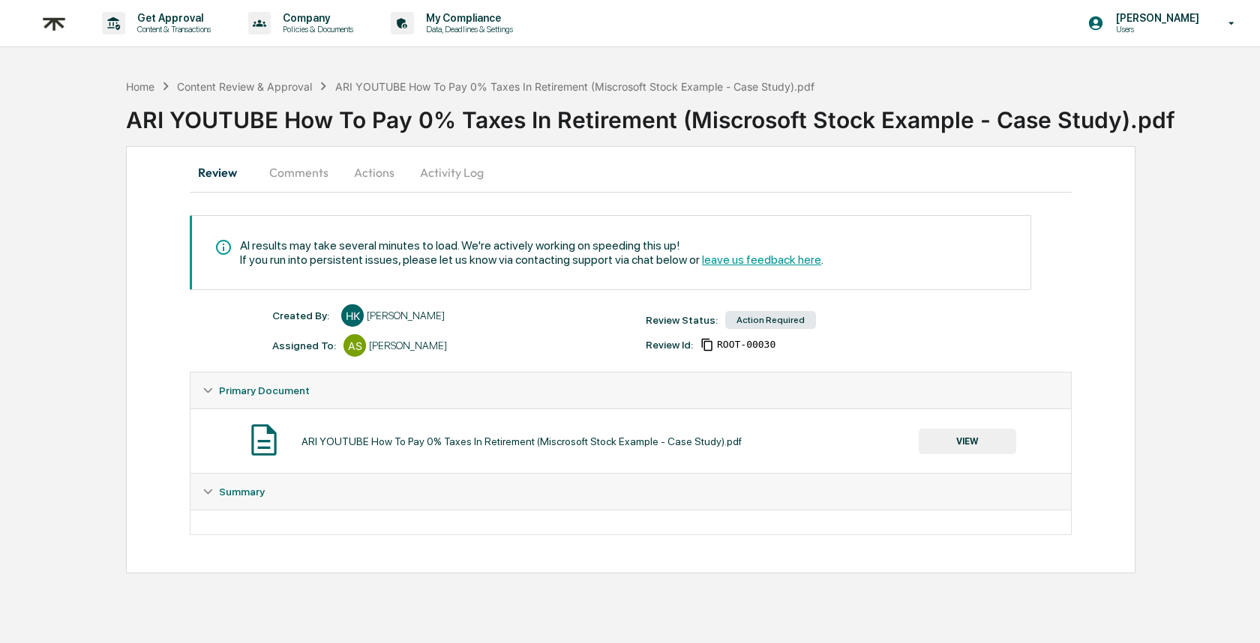
click at [291, 165] on button "Comments" at bounding box center [298, 172] width 83 height 36
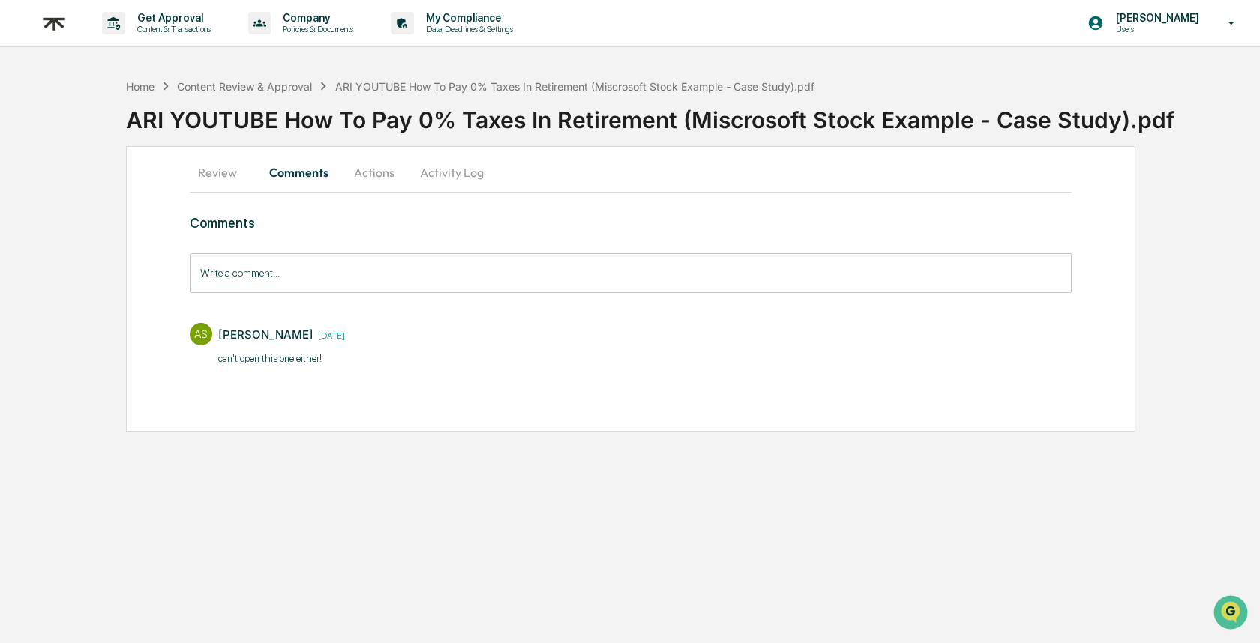
click at [218, 171] on button "Review" at bounding box center [223, 172] width 67 height 36
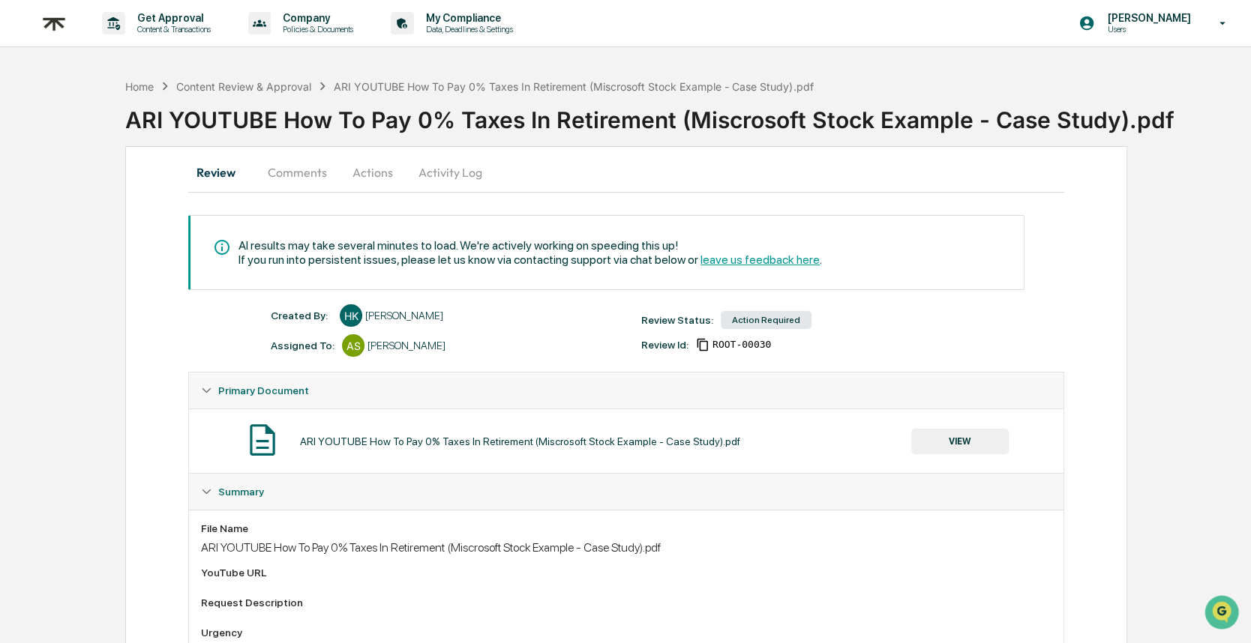
click at [220, 94] on div "ARI YOUTUBE How To Pay 0% Taxes In Retirement (Miscrosoft Stock Example - Case …" at bounding box center [688, 113] width 1126 height 39
click at [224, 89] on div "Content Review & Approval" at bounding box center [243, 86] width 135 height 13
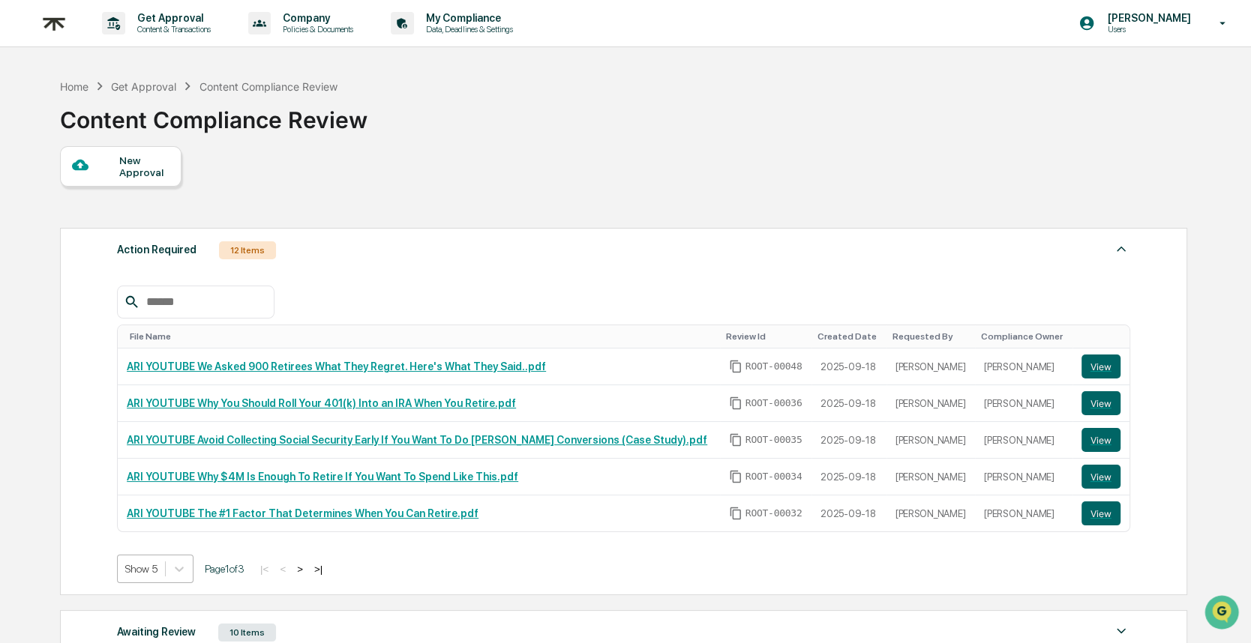
scroll to position [74, 0]
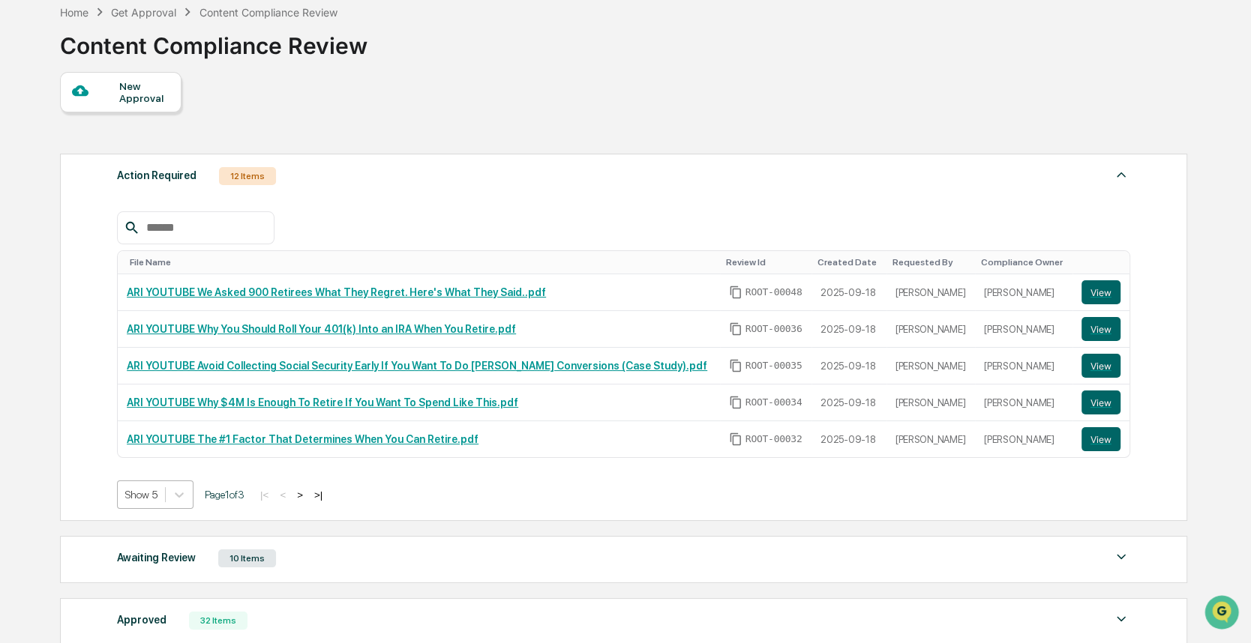
click at [158, 562] on body "Get Approval Content & Transactions Company Policies & Documents My Compliance …" at bounding box center [625, 377] width 1251 height 902
click at [160, 566] on div "Show 20" at bounding box center [156, 574] width 79 height 24
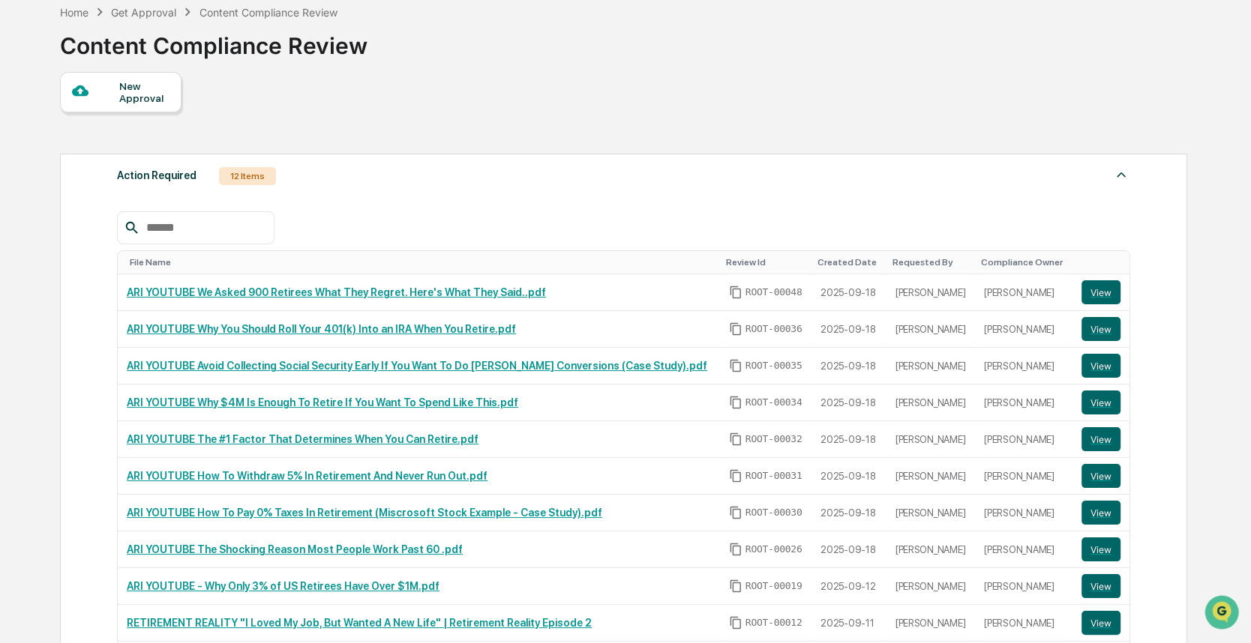
click at [200, 233] on input "text" at bounding box center [203, 227] width 127 height 19
type input "*"
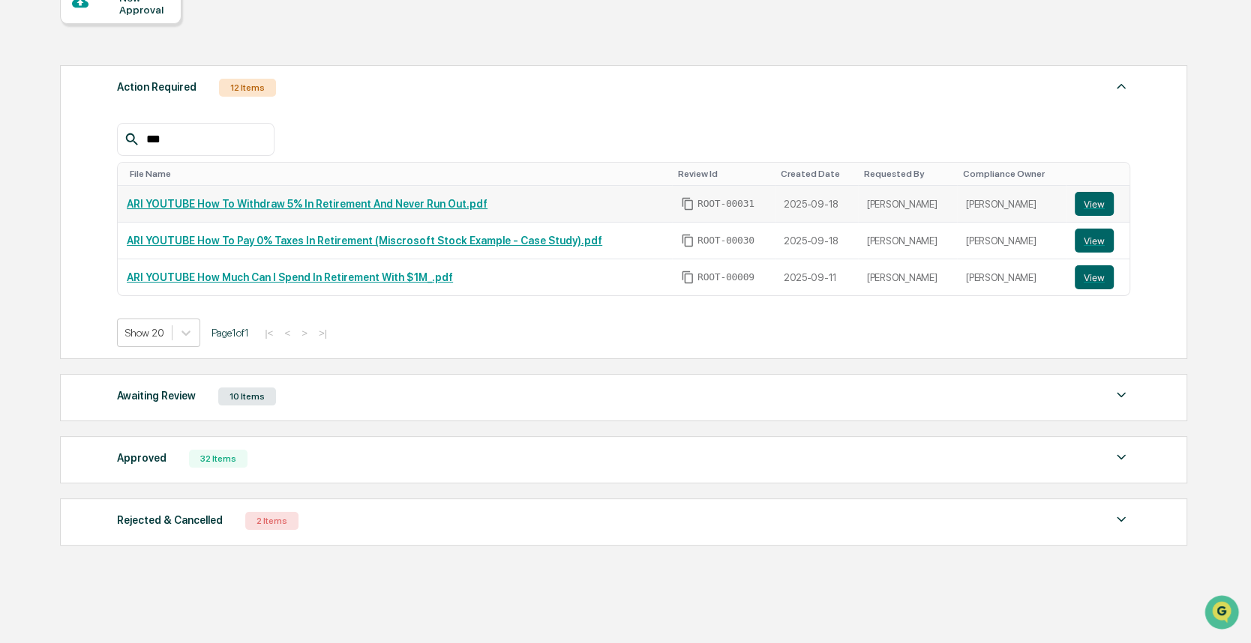
scroll to position [180, 0]
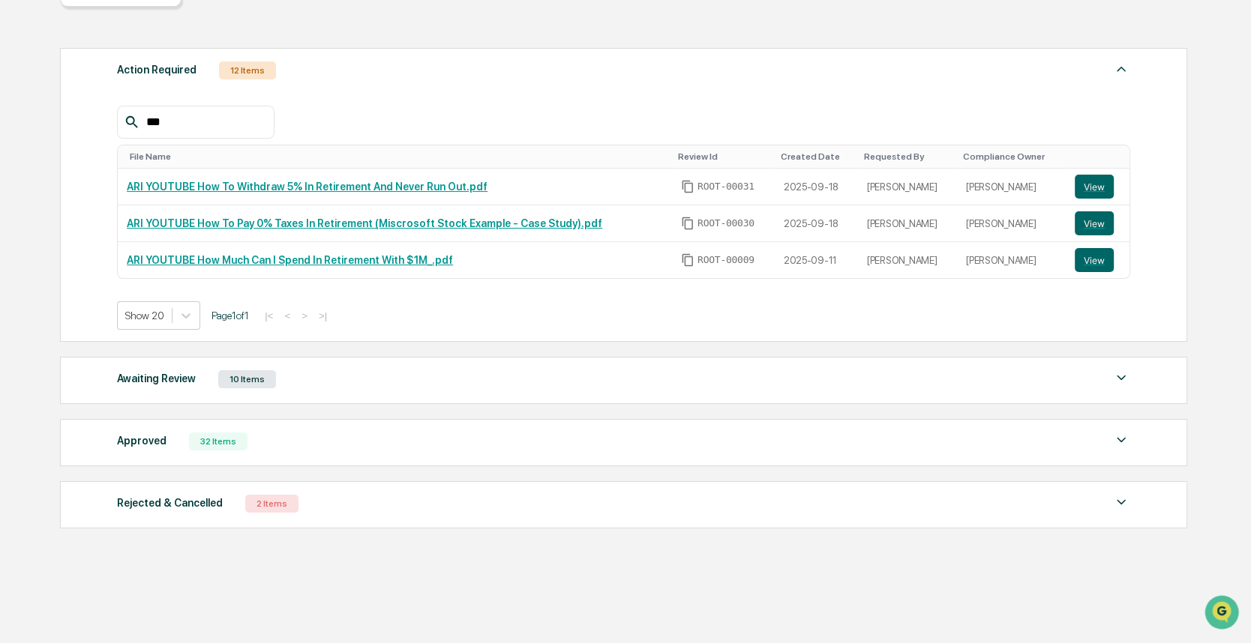
type input "***"
click at [333, 445] on div "Approved 32 Items" at bounding box center [623, 441] width 1013 height 21
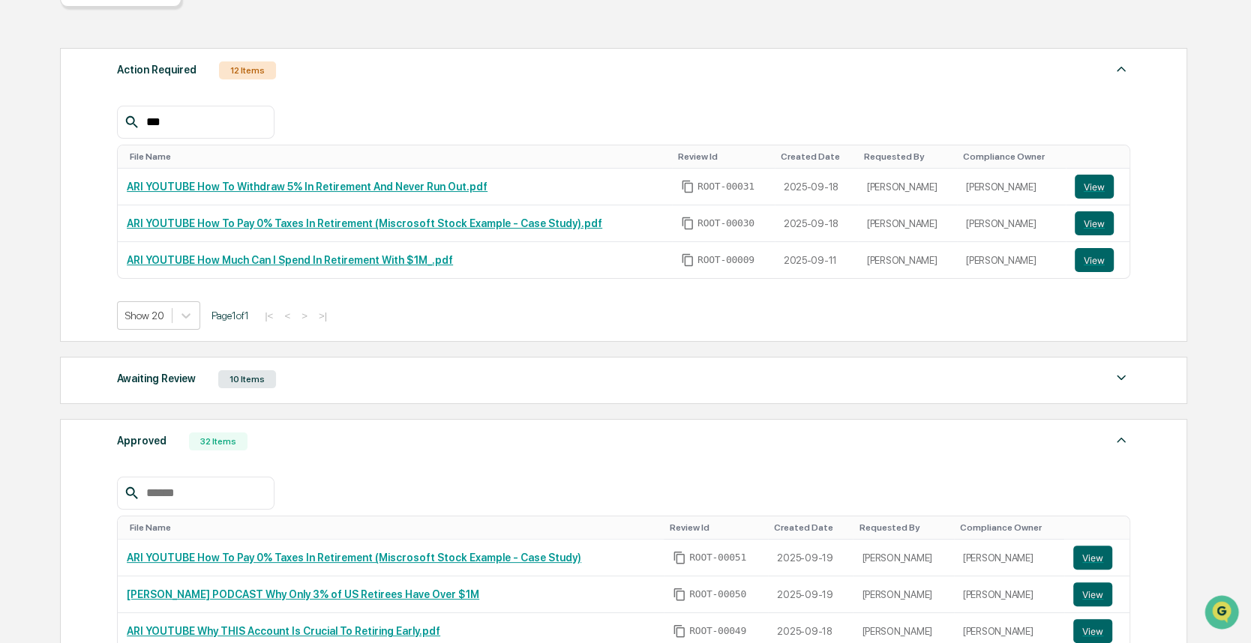
click at [203, 493] on input "text" at bounding box center [203, 493] width 127 height 19
type input "******"
click at [1095, 556] on button "View" at bounding box center [1092, 558] width 39 height 24
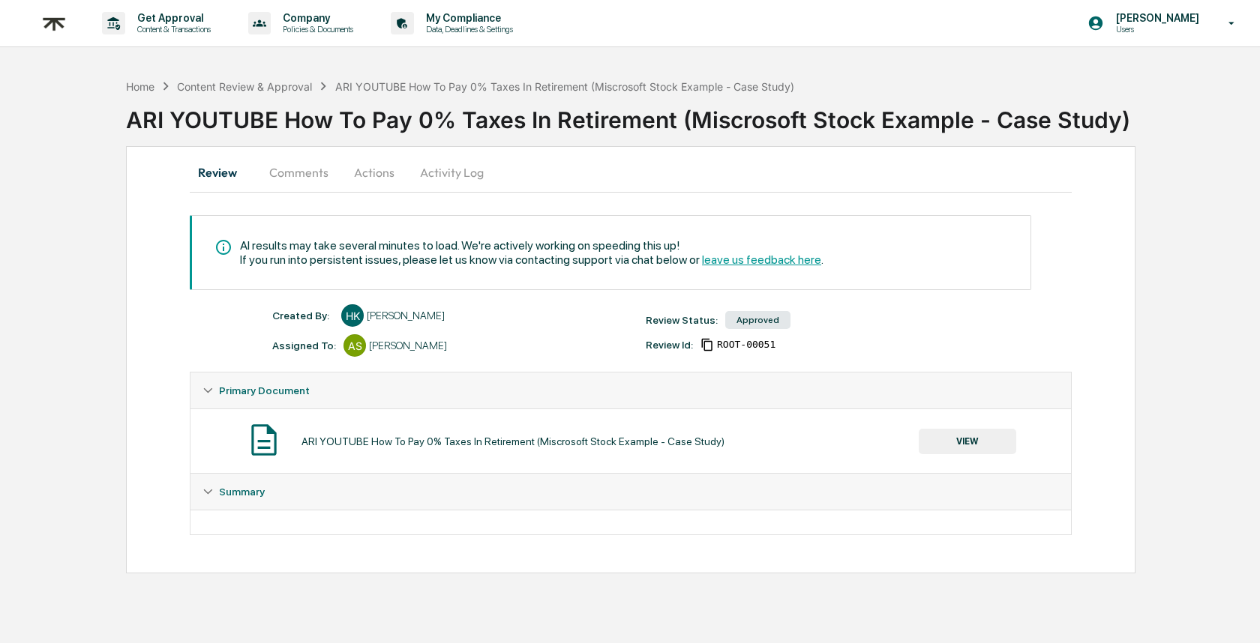
click at [303, 176] on button "Comments" at bounding box center [298, 172] width 83 height 36
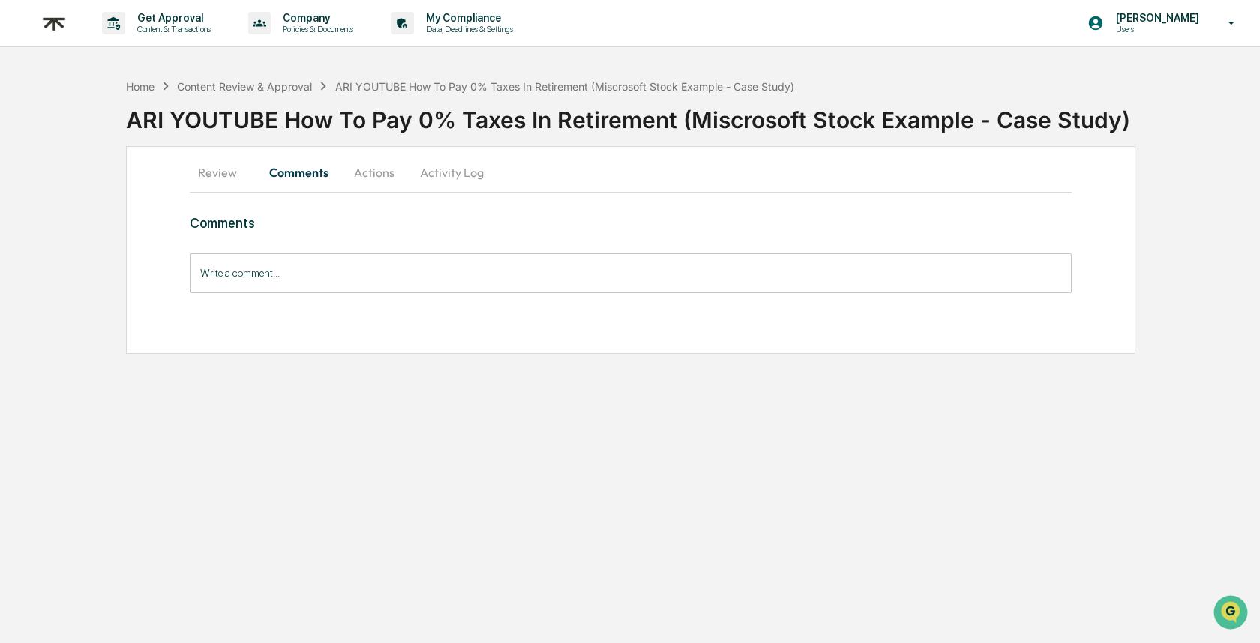
click at [226, 173] on button "Review" at bounding box center [223, 172] width 67 height 36
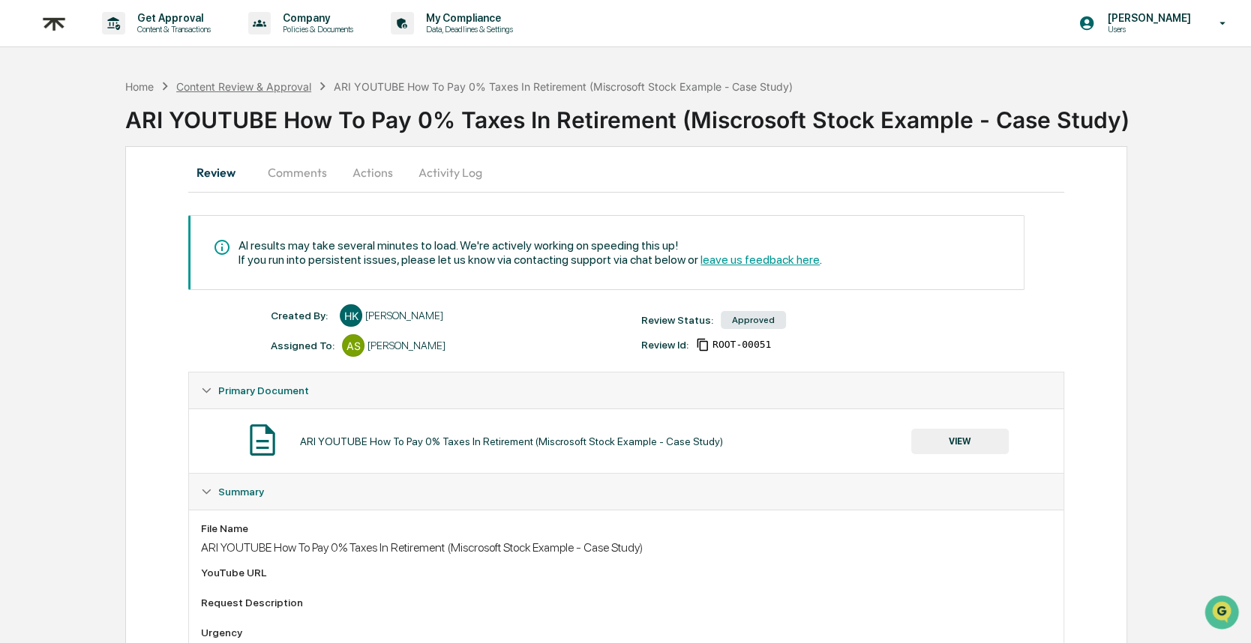
click at [280, 90] on div "Content Review & Approval" at bounding box center [243, 86] width 135 height 13
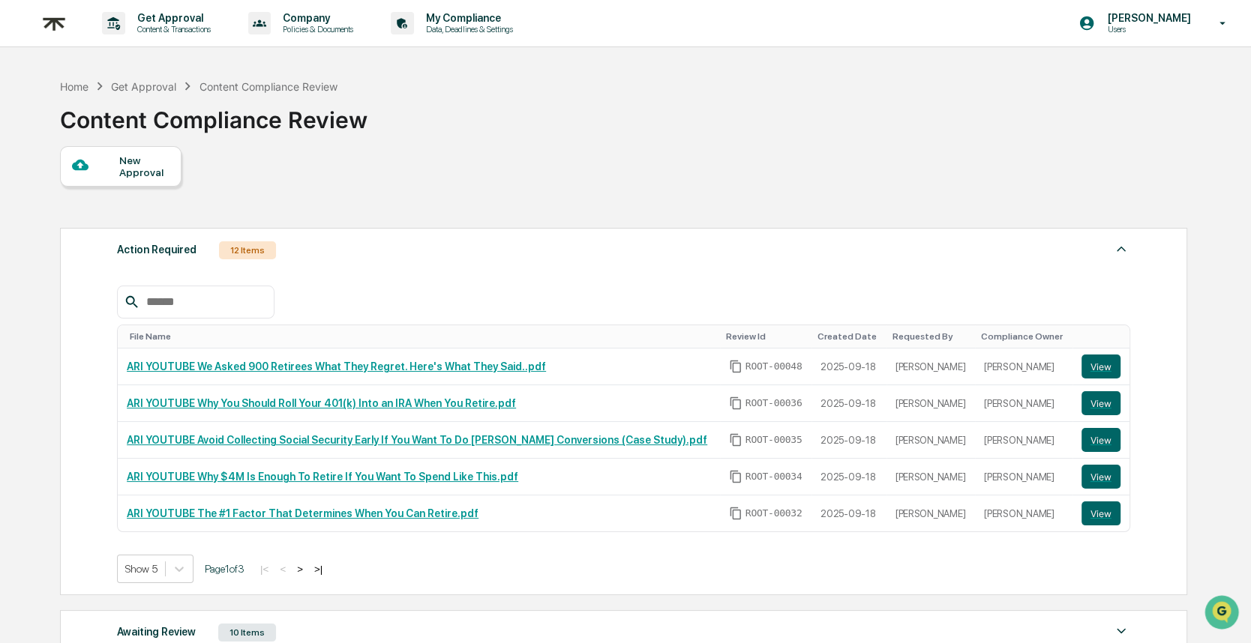
click at [220, 302] on input "text" at bounding box center [203, 301] width 127 height 19
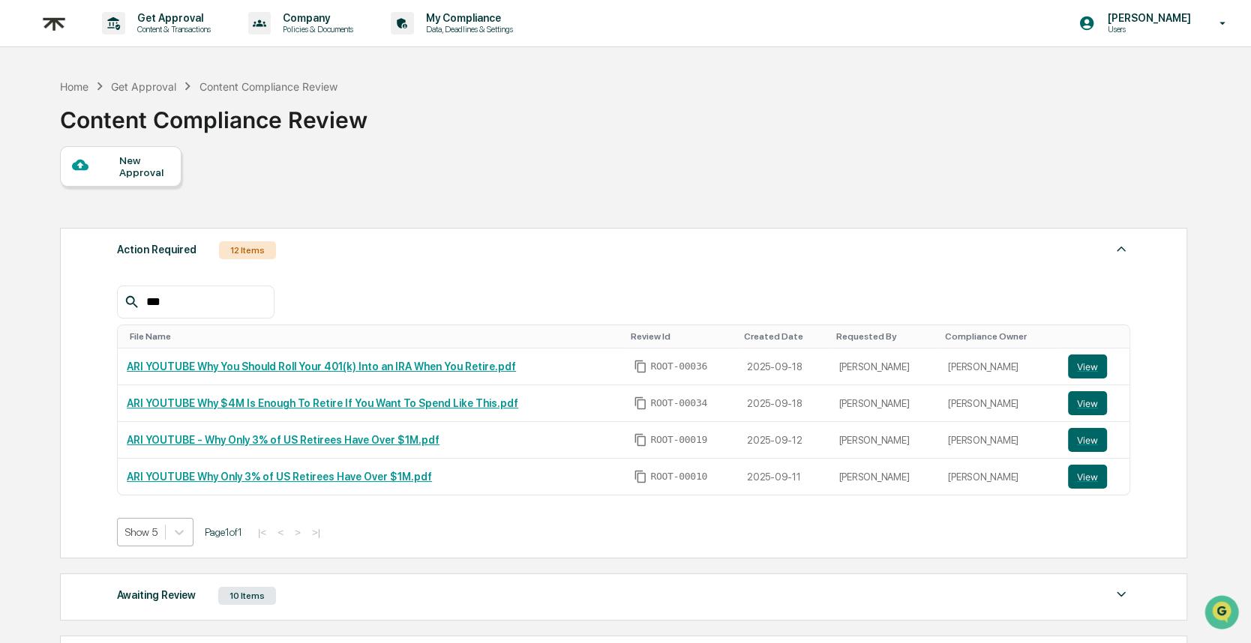
scroll to position [38, 0]
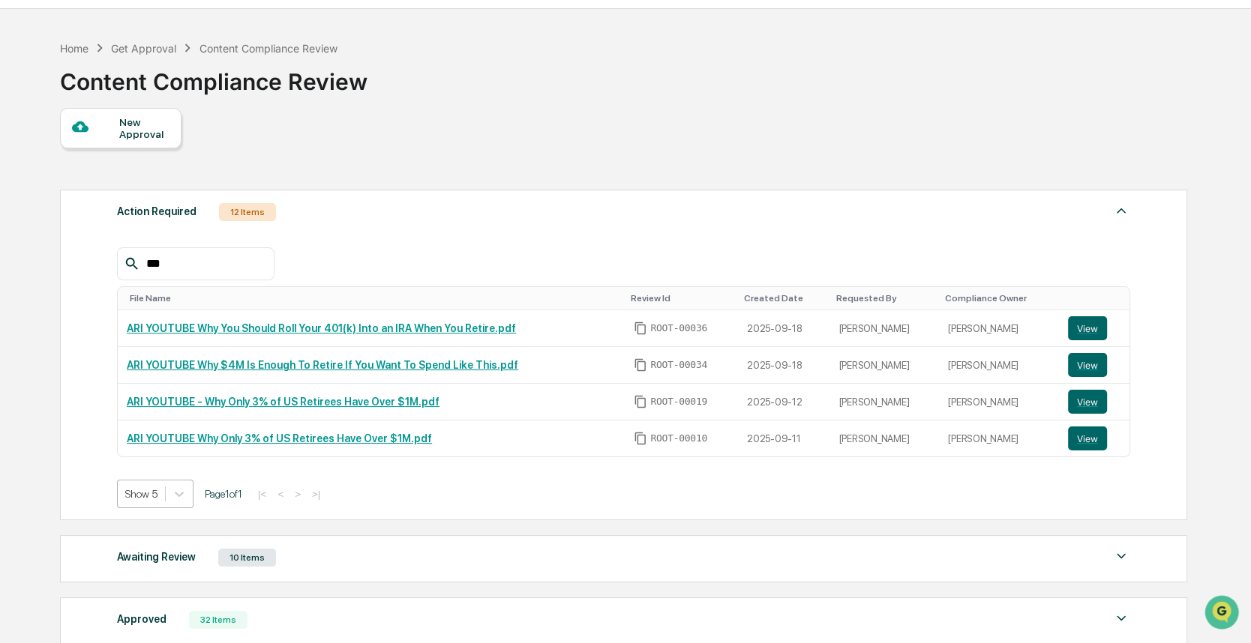
click at [145, 538] on body "Get Approval Content & Transactions Company Policies & Documents My Compliance …" at bounding box center [625, 394] width 1251 height 865
click at [189, 265] on input "***" at bounding box center [203, 263] width 127 height 19
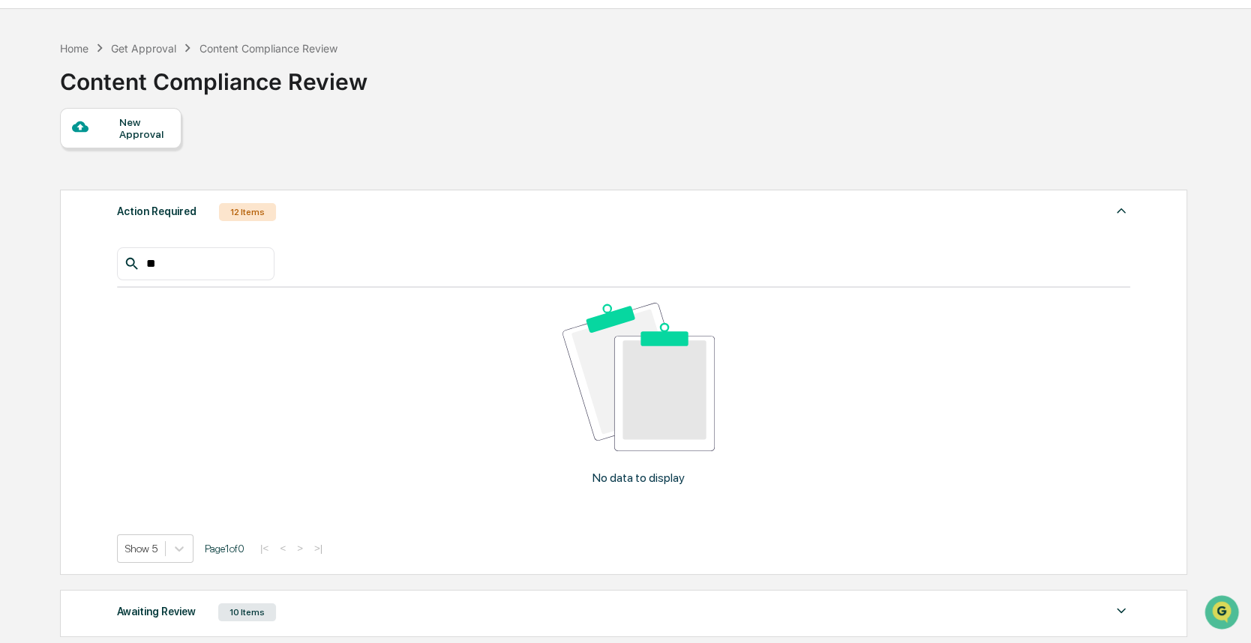
type input "*"
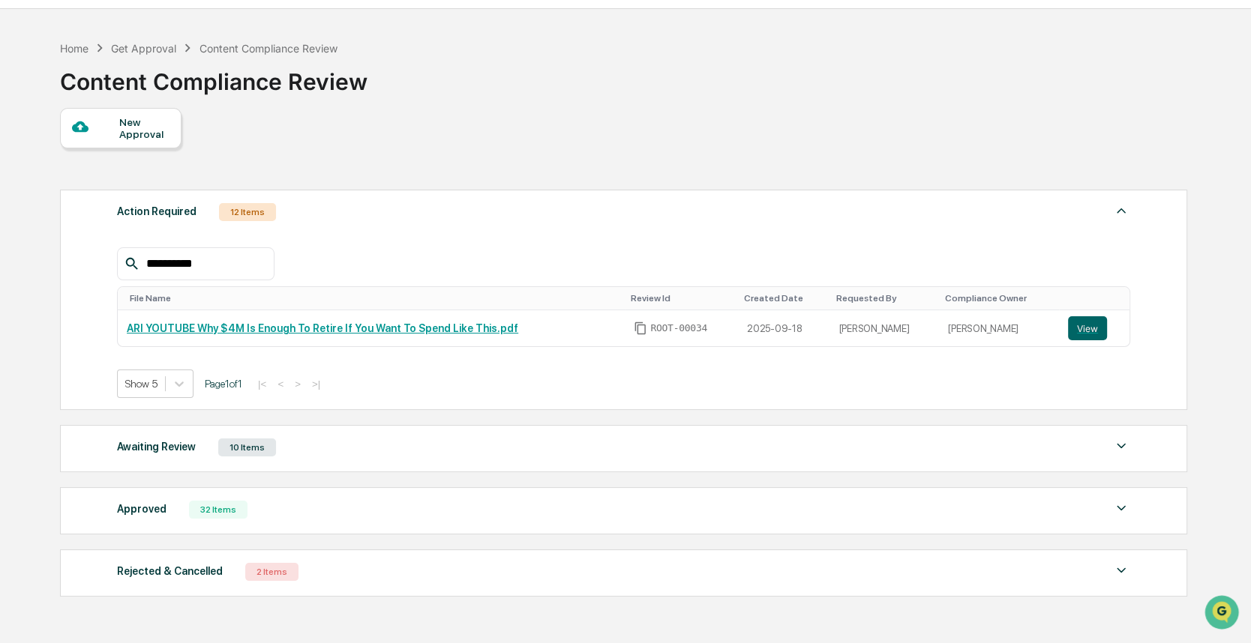
type input "*********"
click at [263, 507] on div "Approved 32 Items" at bounding box center [623, 509] width 1013 height 21
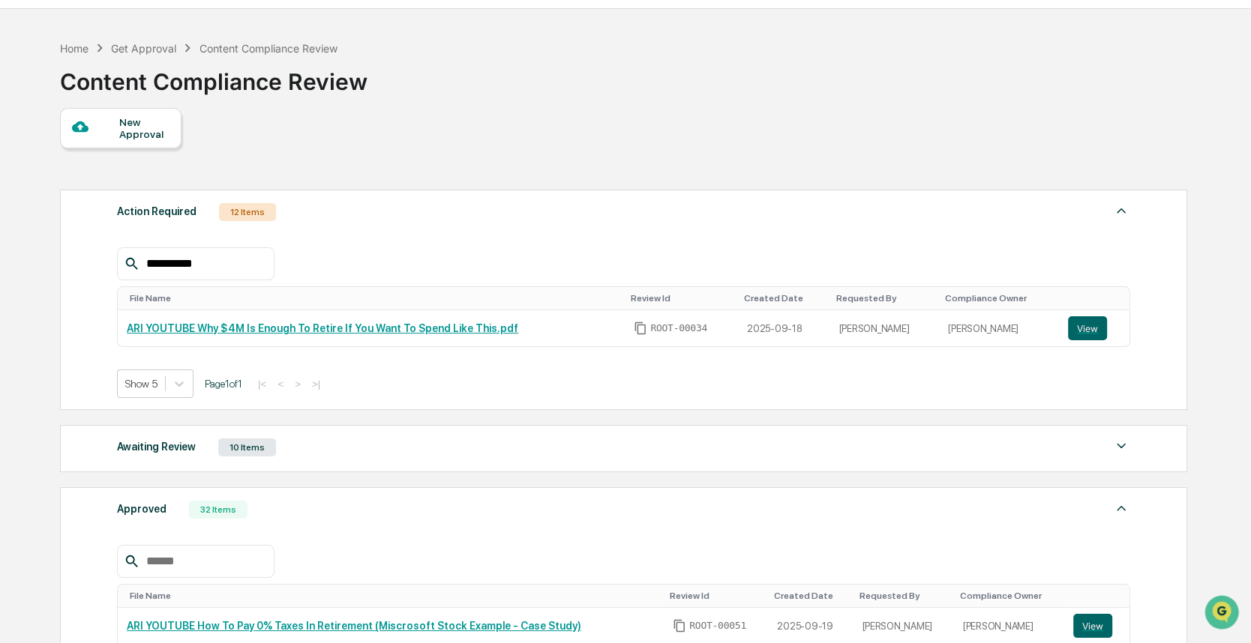
click at [255, 563] on input "text" at bounding box center [203, 561] width 127 height 19
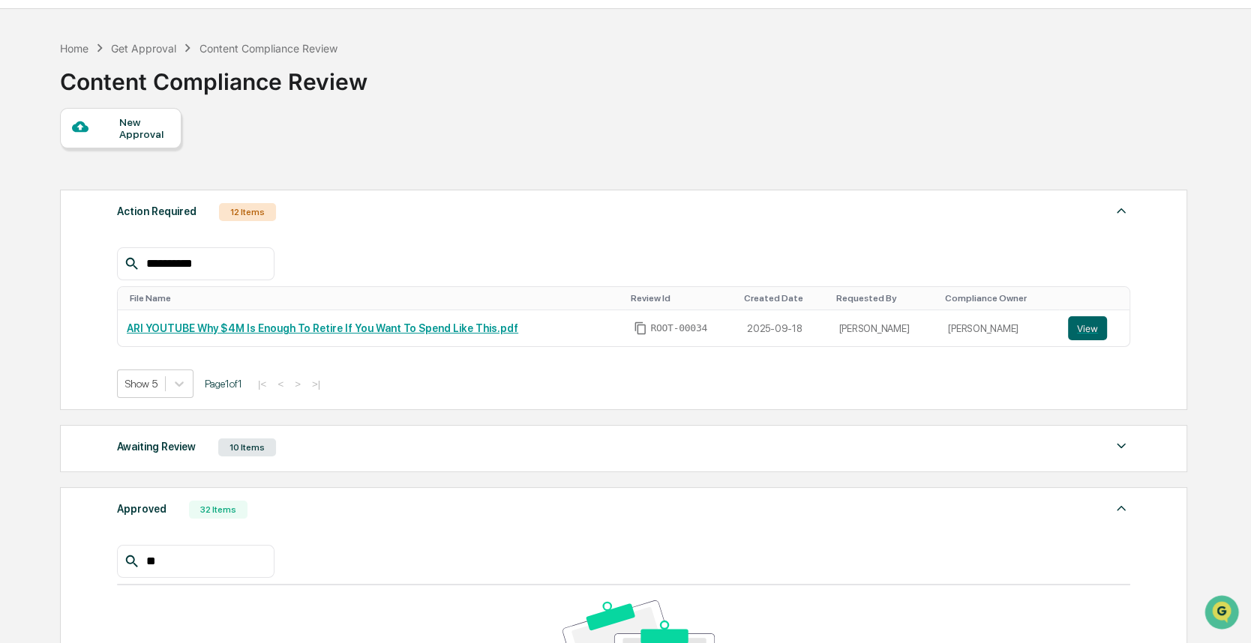
type input "*"
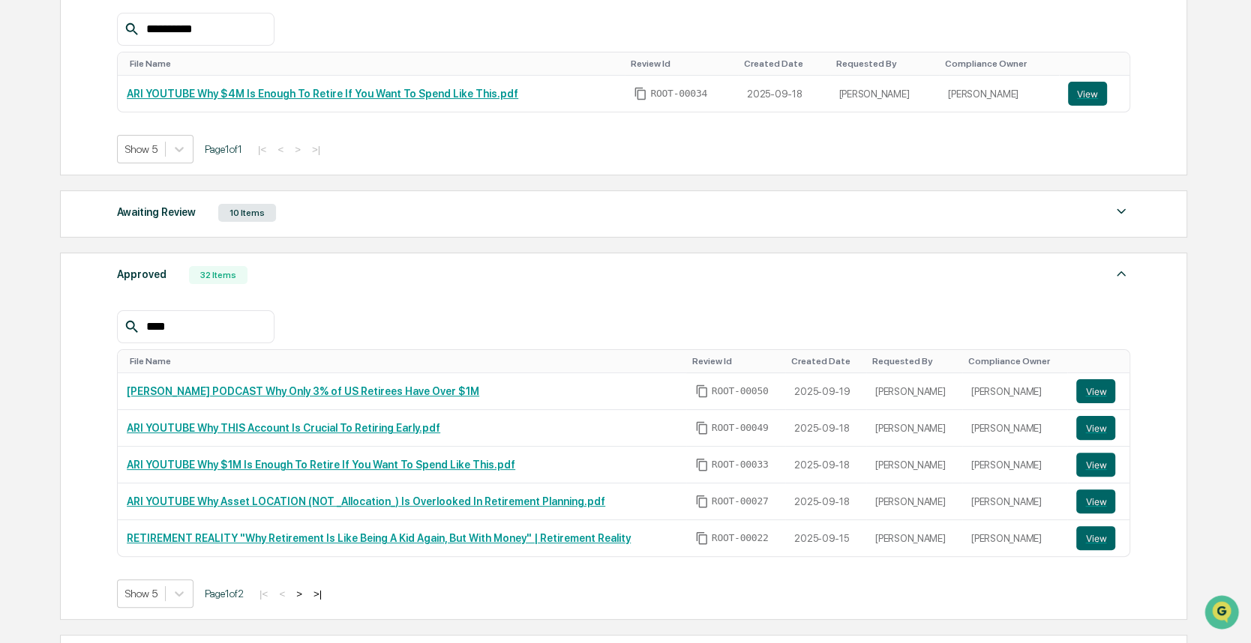
scroll to position [274, 0]
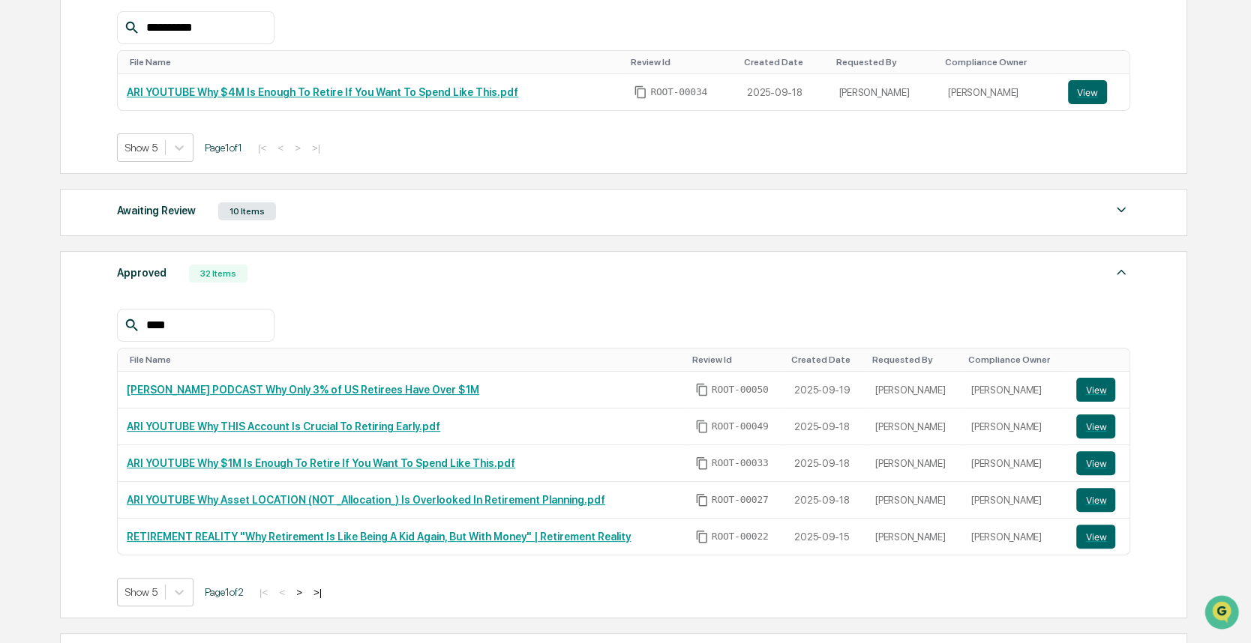
type input "***"
